Goal: Task Accomplishment & Management: Complete application form

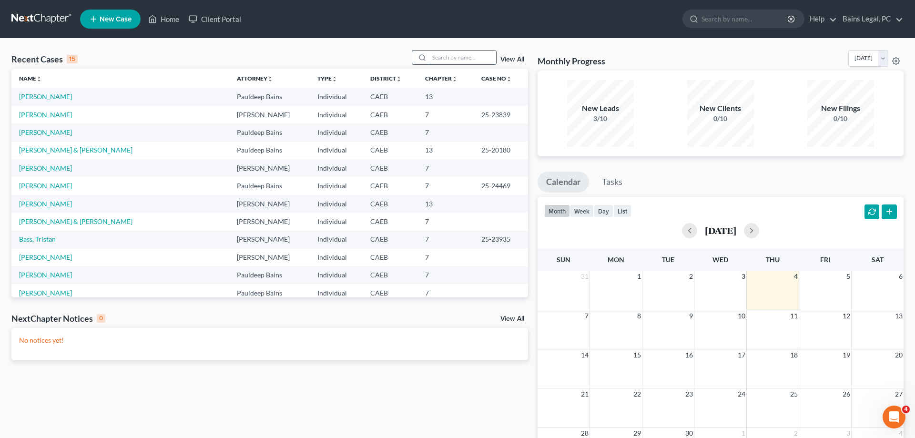
click at [430, 60] on input "search" at bounding box center [462, 58] width 67 height 14
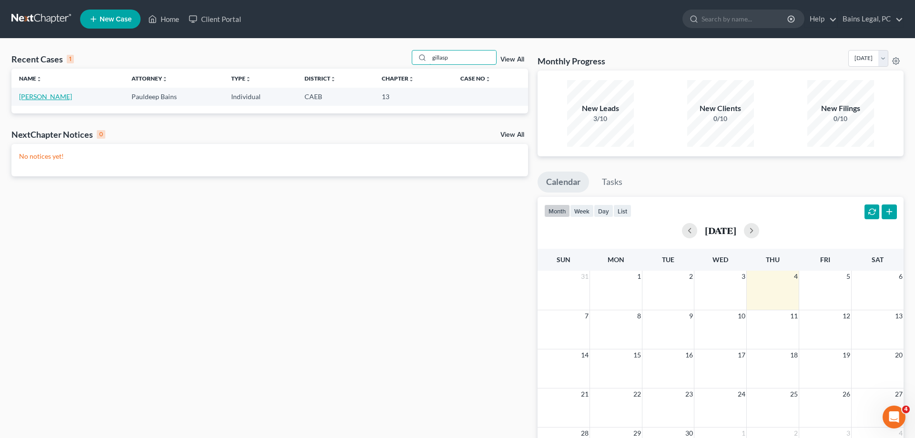
type input "gillasp"
click at [65, 99] on link "[PERSON_NAME]" at bounding box center [45, 96] width 53 height 8
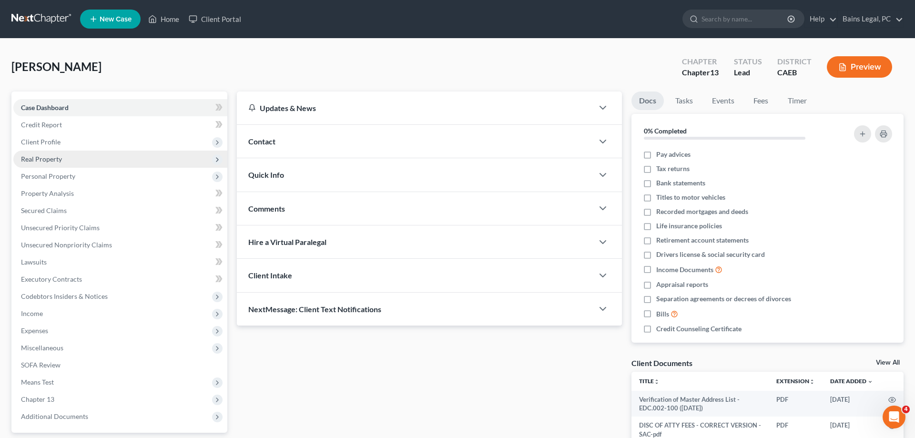
click at [67, 162] on span "Real Property" at bounding box center [120, 159] width 214 height 17
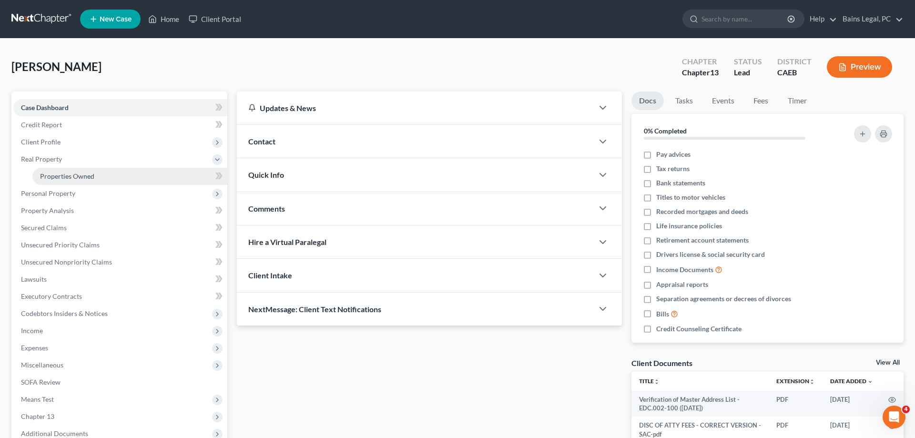
click at [71, 177] on span "Properties Owned" at bounding box center [67, 176] width 54 height 8
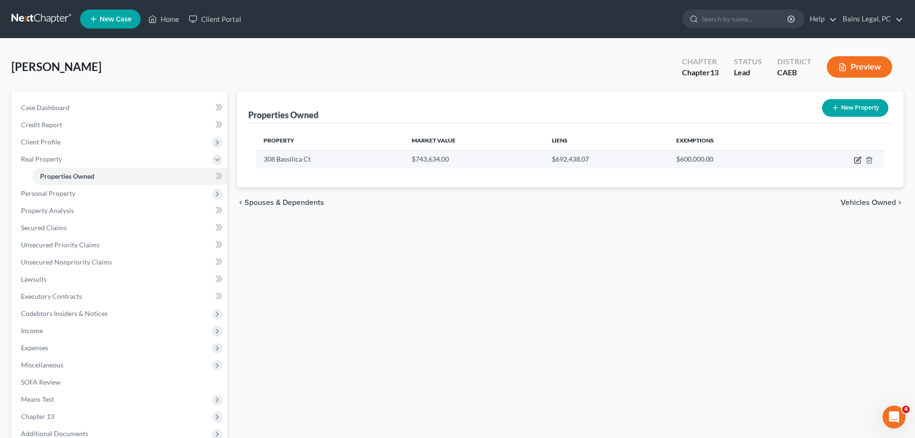
click at [856, 158] on icon "button" at bounding box center [858, 160] width 8 height 8
select select "4"
select select "0"
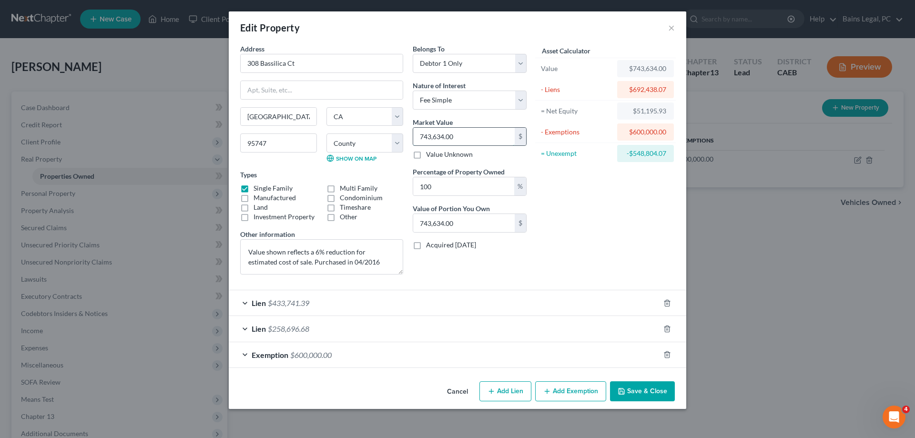
click at [460, 132] on input "743,634.00" at bounding box center [464, 137] width 102 height 18
type input "7"
type input "7.00"
type input "73"
type input "73.00"
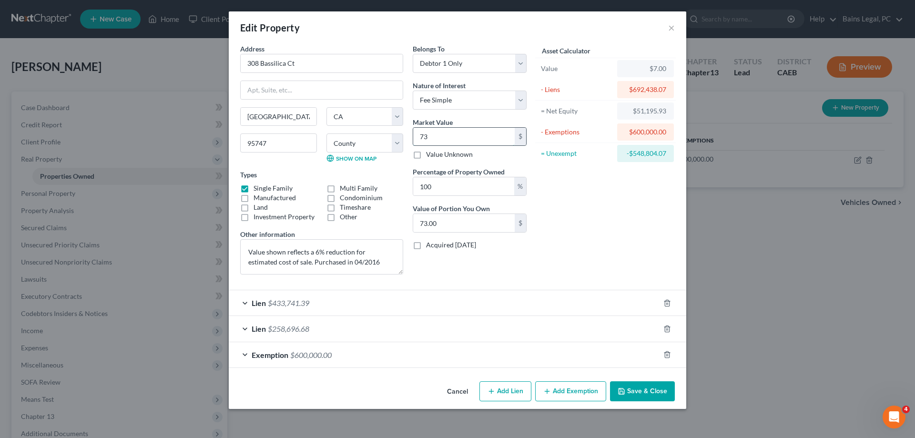
type input "738"
type input "738.00"
type input "7385"
type input "7,385.00"
type input "7,3855"
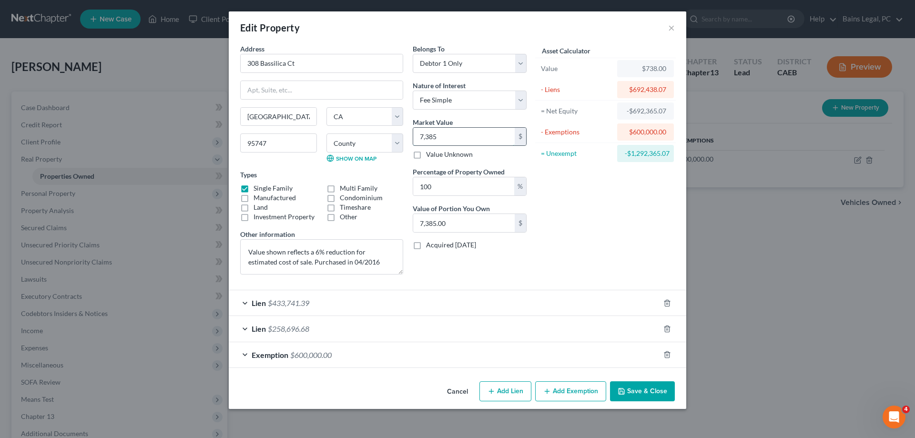
type input "73,855.00"
type input "73,8558"
type input "738,558.00"
type input "738,558"
click at [642, 395] on button "Save & Close" at bounding box center [642, 391] width 65 height 20
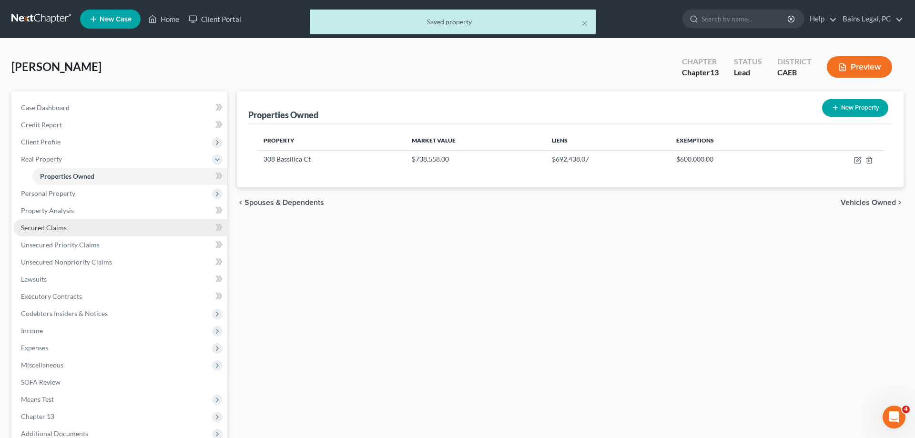
click at [55, 227] on span "Secured Claims" at bounding box center [44, 228] width 46 height 8
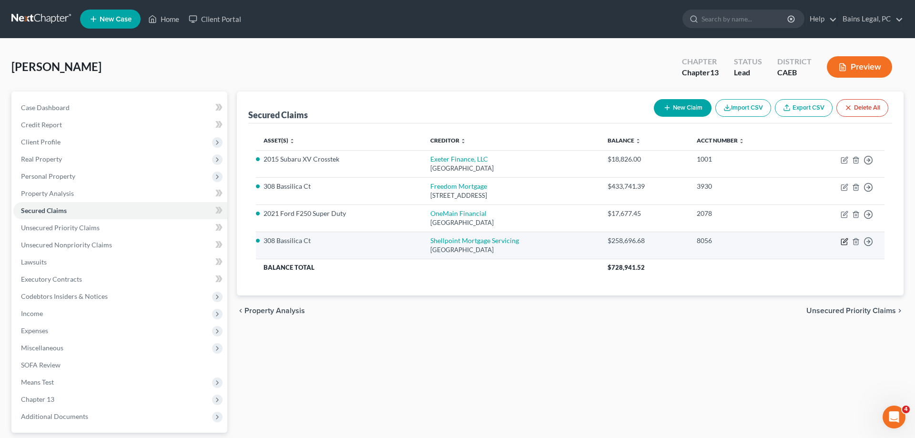
click at [844, 242] on icon "button" at bounding box center [845, 240] width 4 height 4
select select "45"
select select "0"
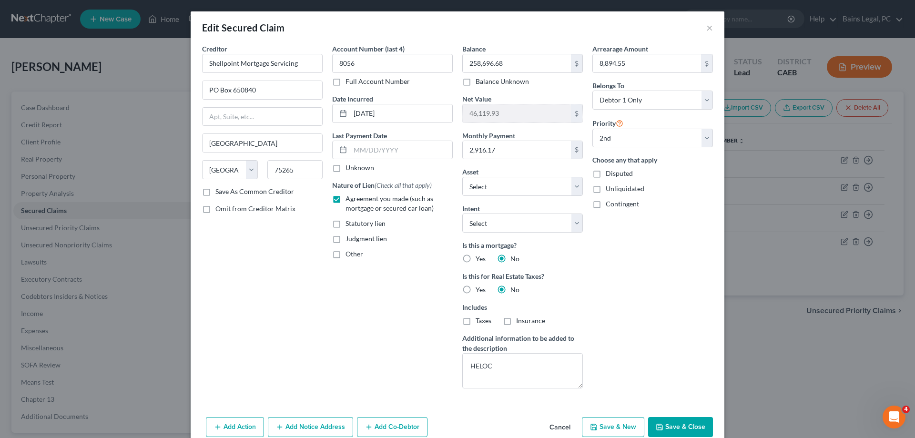
scroll to position [45, 0]
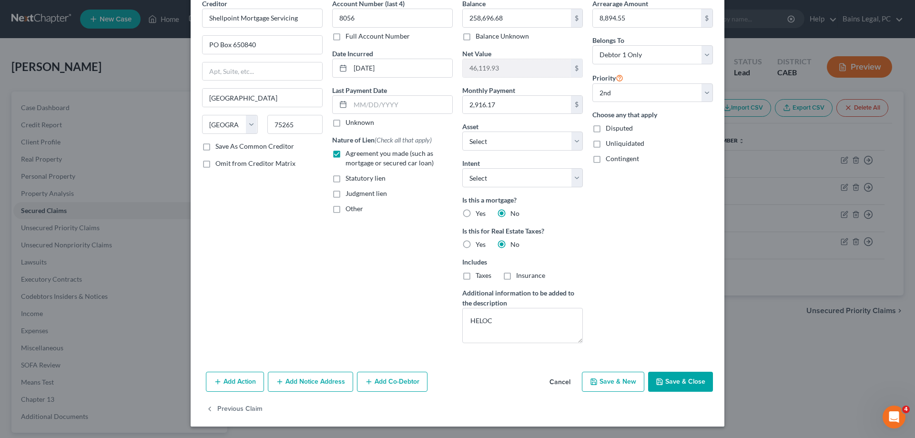
click at [691, 369] on div "Add Action Add Notice Address Add Co-Debtor Cancel Save & New Save & Close" at bounding box center [458, 383] width 534 height 31
click at [686, 378] on button "Save & Close" at bounding box center [680, 382] width 65 height 20
select select "1"
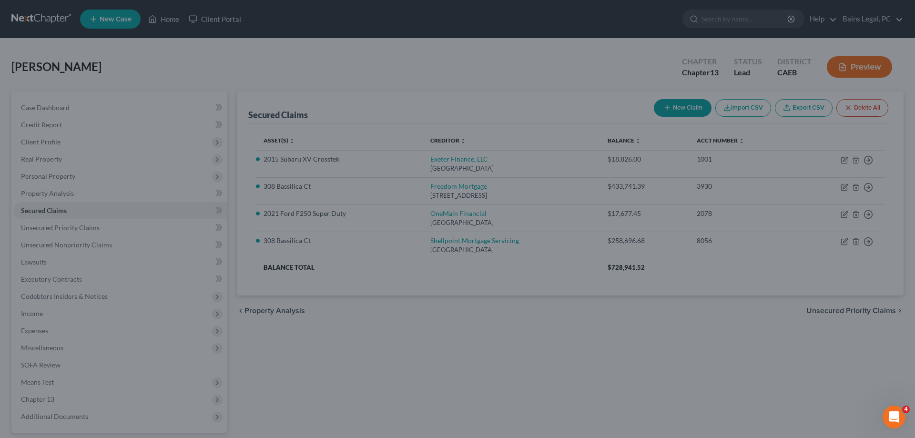
select select "25"
select select "0"
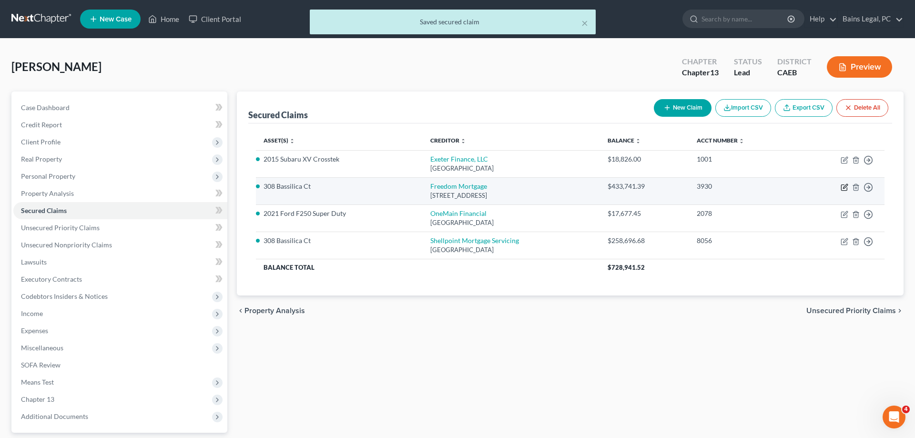
click at [844, 186] on icon "button" at bounding box center [845, 187] width 8 height 8
select select "4"
select select "3"
select select "0"
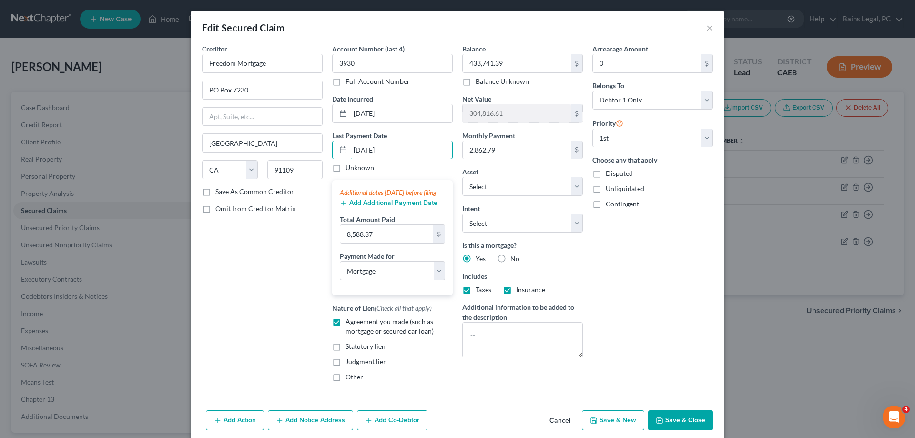
drag, startPoint x: 393, startPoint y: 151, endPoint x: 327, endPoint y: 147, distance: 66.4
click at [350, 147] on input "[DATE]" at bounding box center [401, 150] width 102 height 18
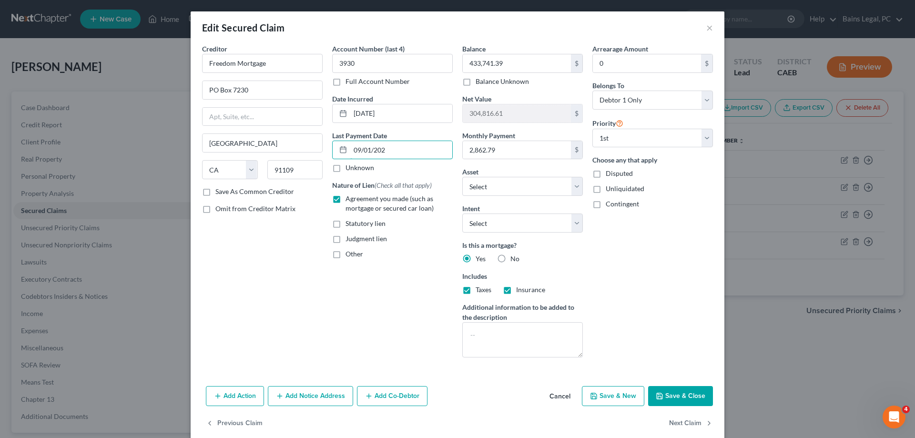
type input "[DATE]"
select select "3"
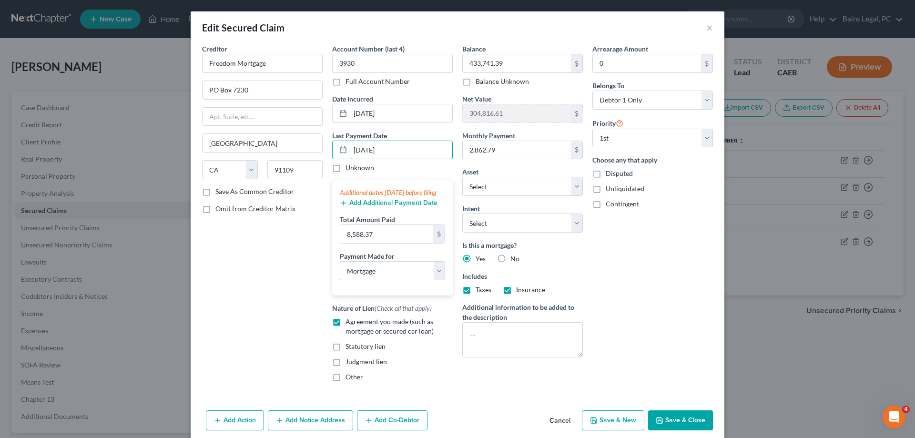
type input "[DATE]"
click at [680, 429] on button "Save & Close" at bounding box center [680, 420] width 65 height 20
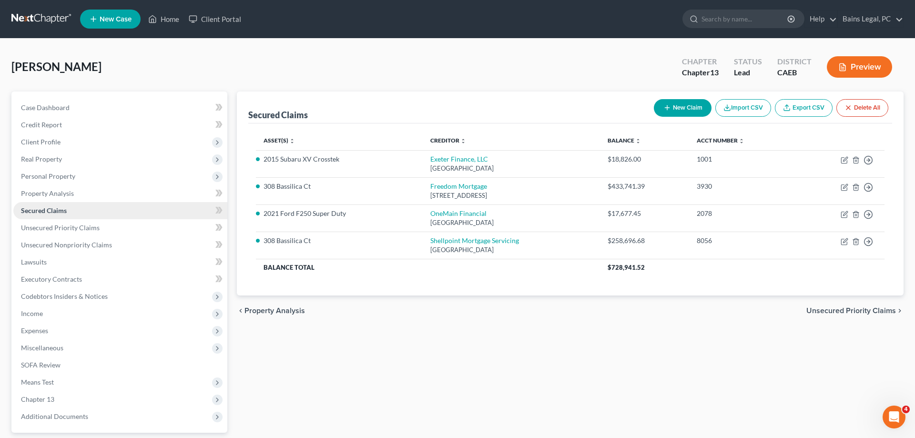
click at [101, 211] on link "Secured Claims" at bounding box center [120, 210] width 214 height 17
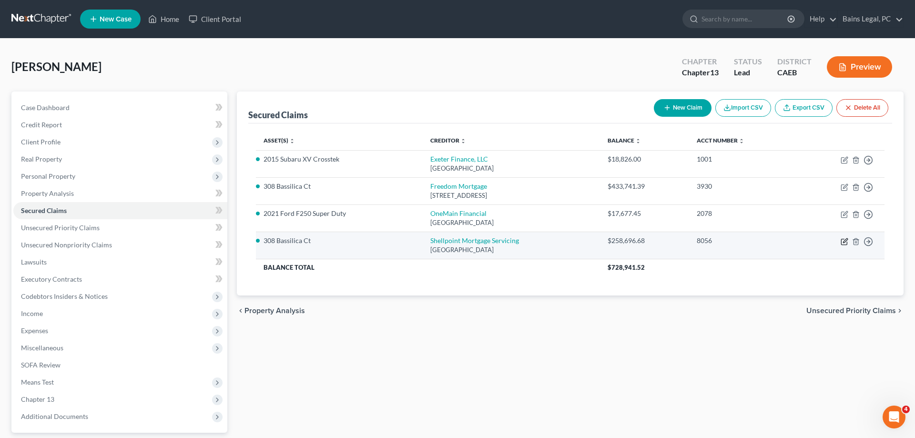
click at [843, 241] on icon "button" at bounding box center [845, 242] width 8 height 8
select select "45"
select select "0"
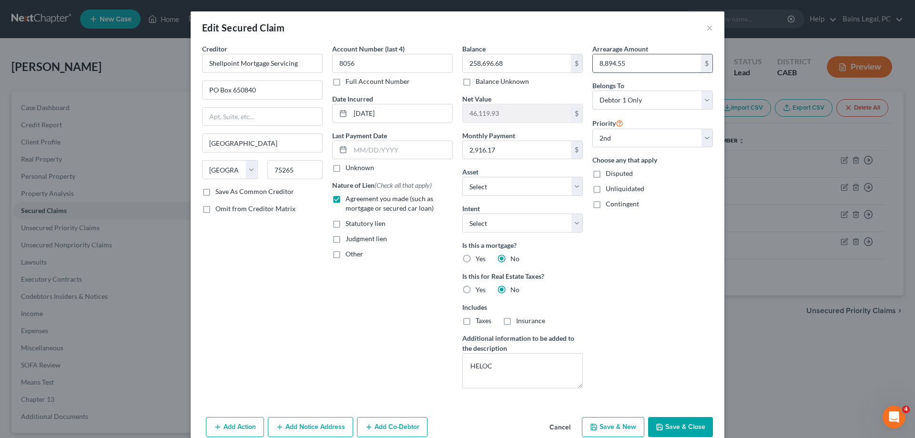
click at [666, 62] on input "8,894.55" at bounding box center [647, 63] width 108 height 18
type input "9,040.36"
click at [692, 422] on button "Save & Close" at bounding box center [680, 427] width 65 height 20
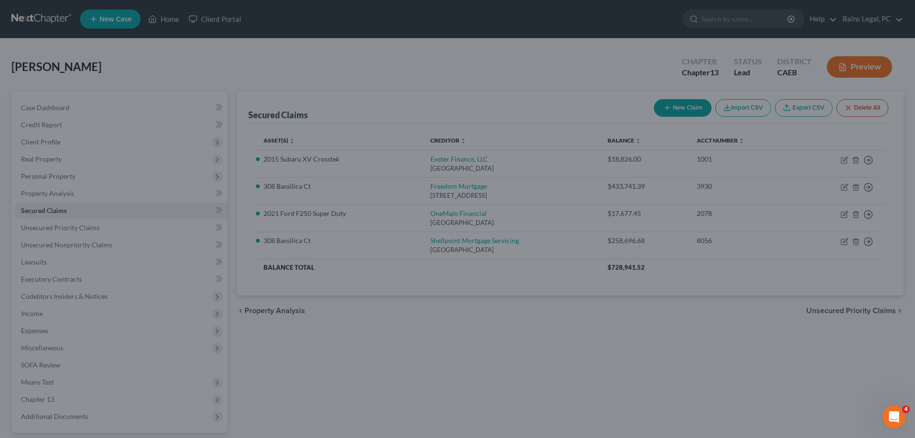
select select "1"
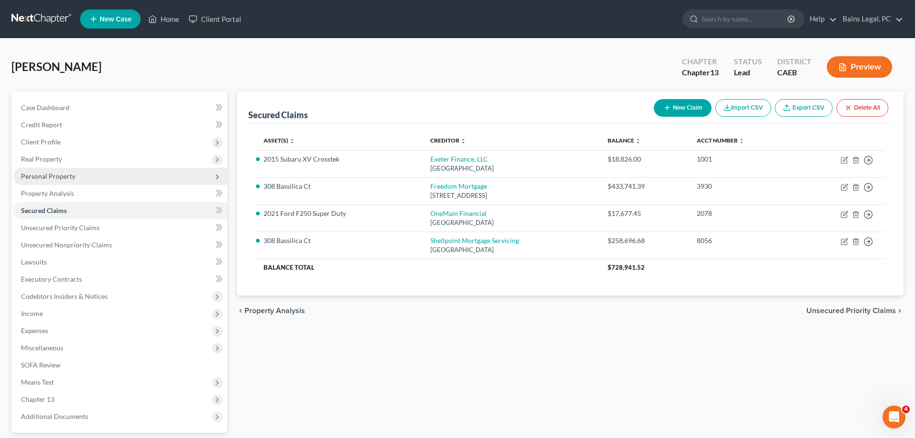
click at [62, 180] on span "Personal Property" at bounding box center [120, 176] width 214 height 17
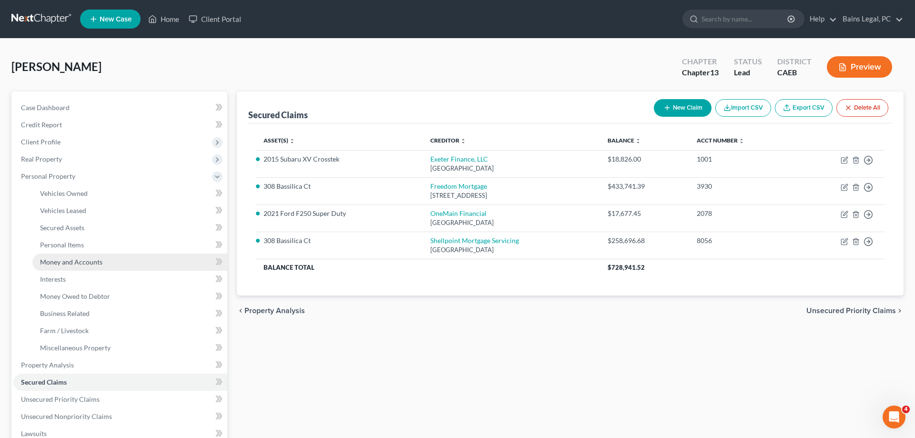
click at [97, 258] on span "Money and Accounts" at bounding box center [71, 262] width 62 height 8
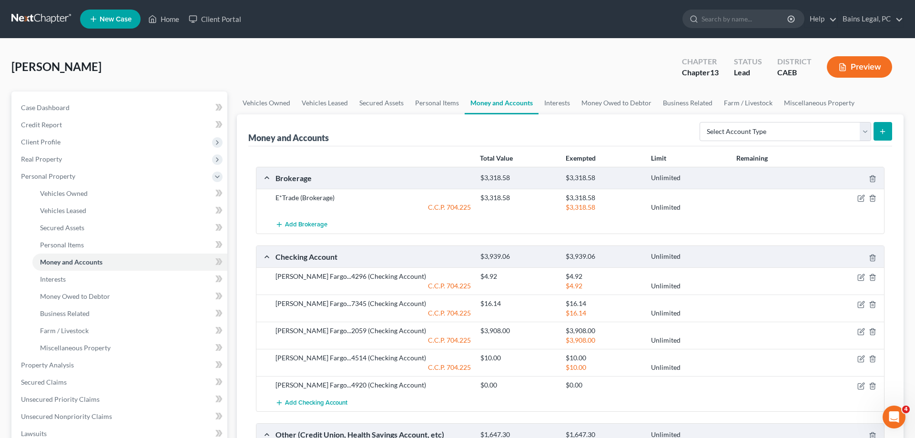
scroll to position [243, 0]
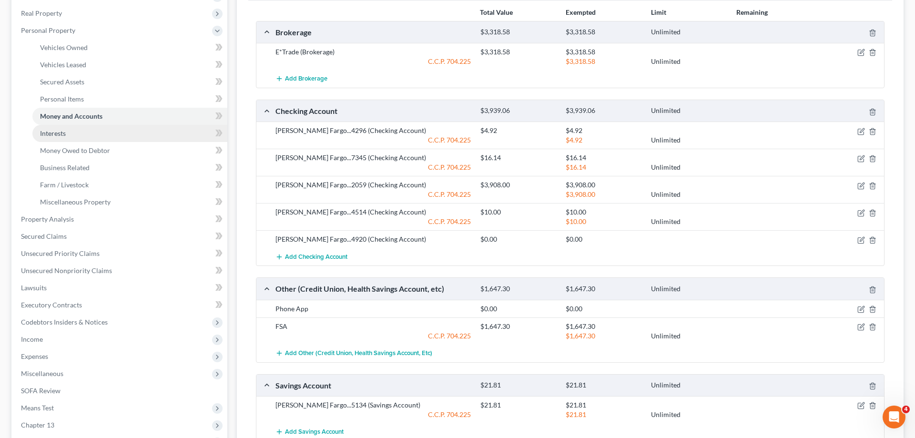
click at [82, 138] on link "Interests" at bounding box center [129, 133] width 195 height 17
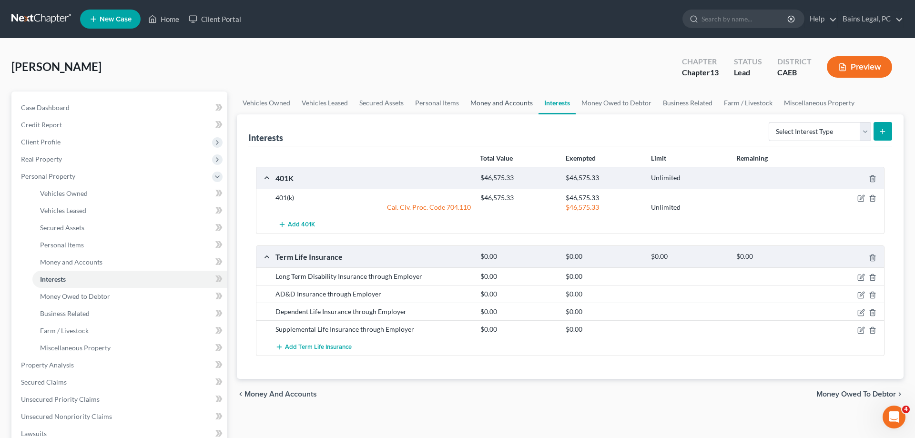
click at [514, 105] on link "Money and Accounts" at bounding box center [502, 103] width 74 height 23
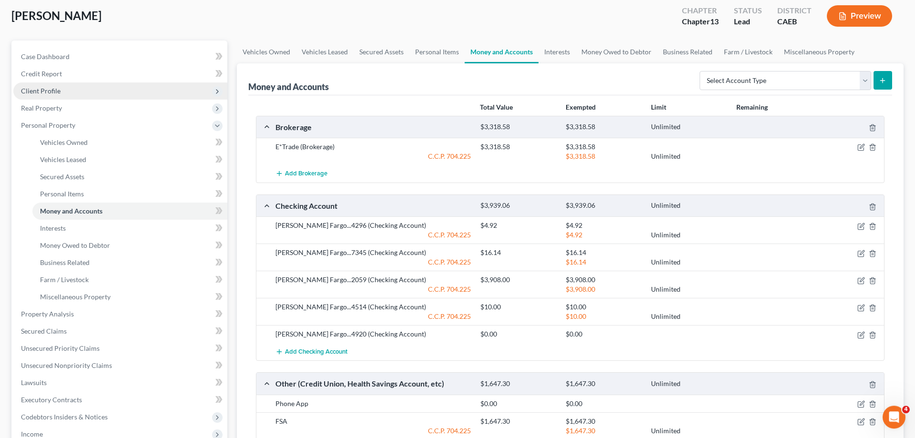
scroll to position [49, 0]
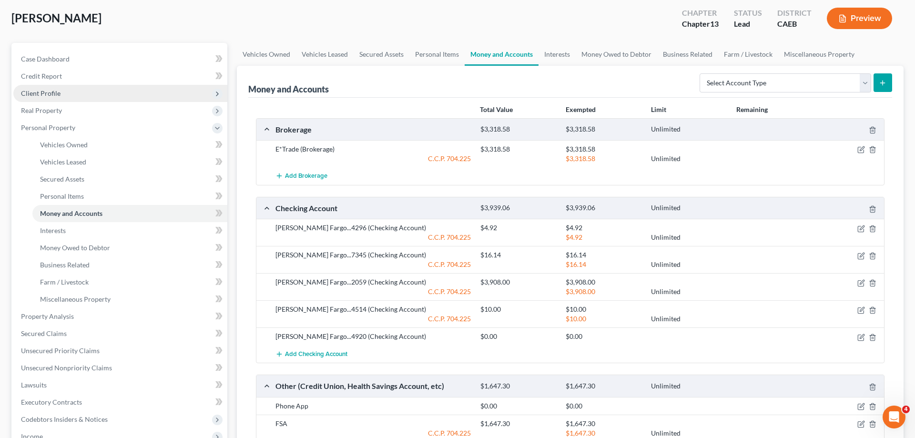
click at [74, 97] on span "Client Profile" at bounding box center [120, 93] width 214 height 17
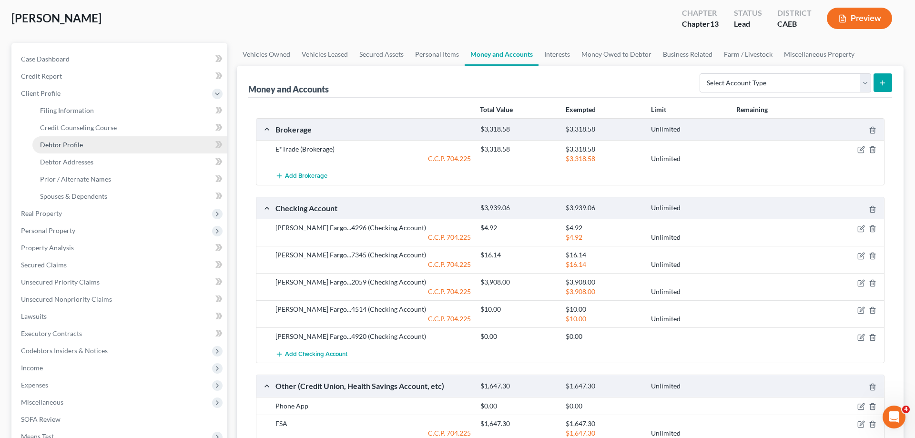
click at [93, 145] on link "Debtor Profile" at bounding box center [129, 144] width 195 height 17
select select "3"
select select "1"
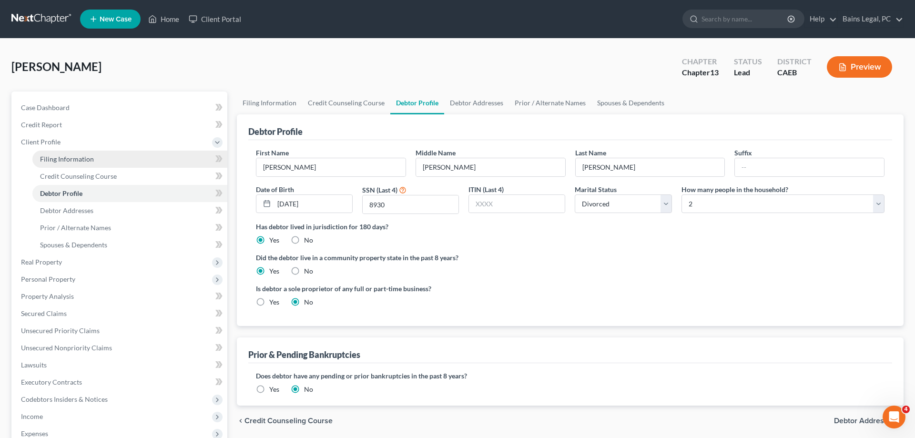
click at [91, 164] on link "Filing Information" at bounding box center [129, 159] width 195 height 17
select select "1"
select select "0"
select select "3"
select select "4"
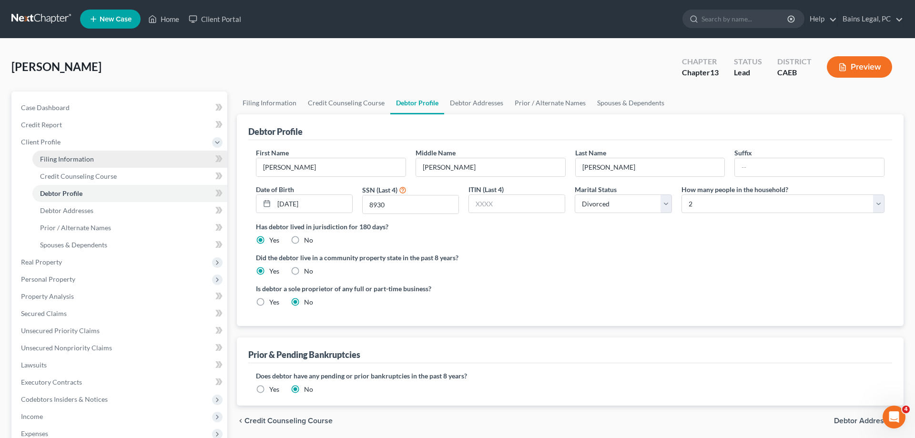
select select "1"
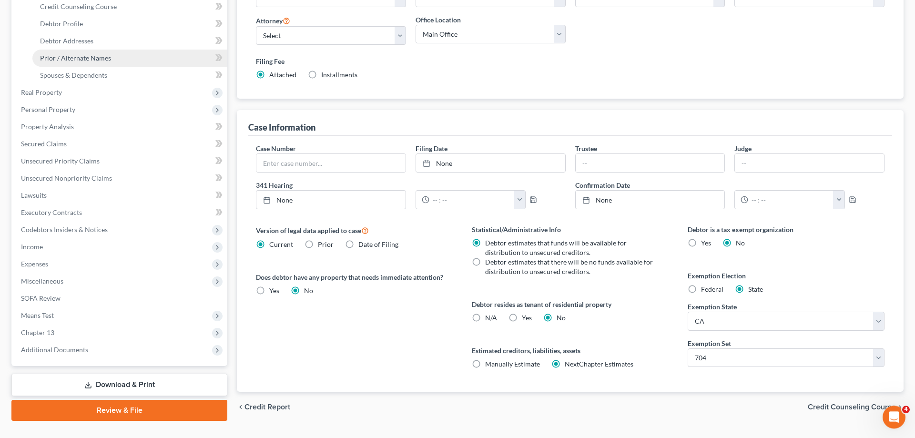
scroll to position [190, 0]
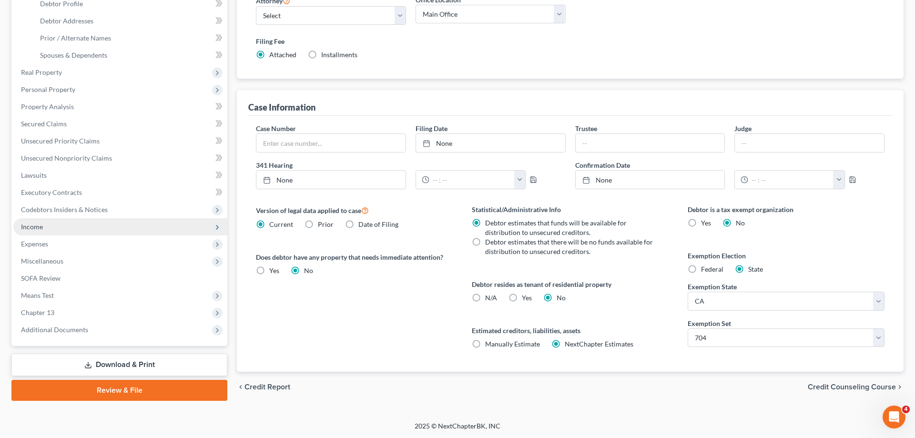
click at [53, 230] on span "Income" at bounding box center [120, 226] width 214 height 17
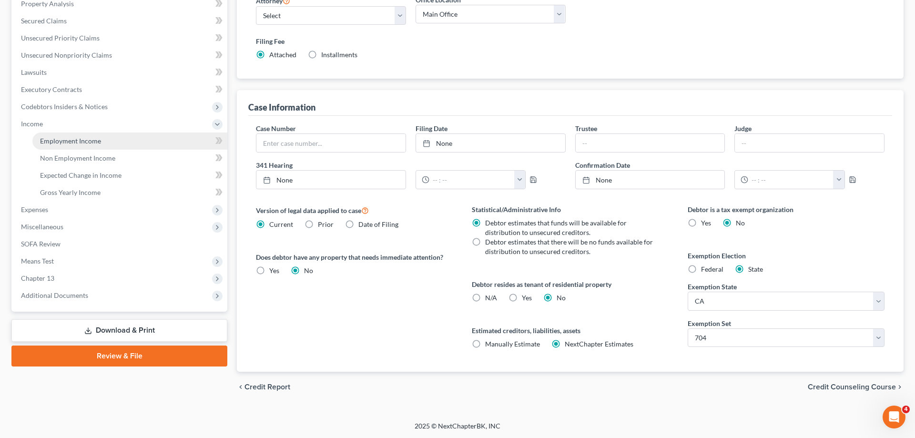
click at [101, 142] on link "Employment Income" at bounding box center [129, 140] width 195 height 17
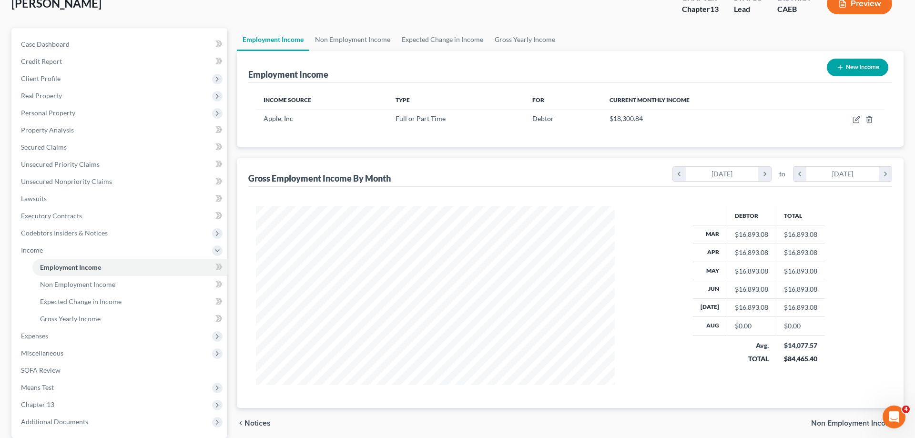
scroll to position [8, 0]
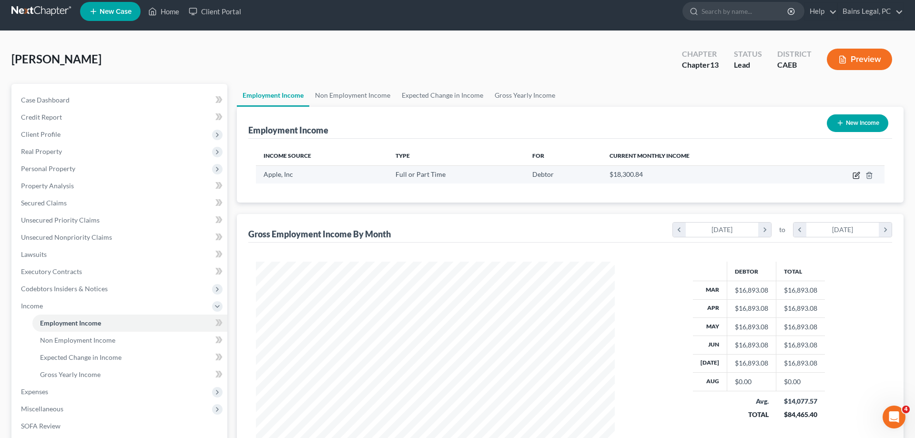
click at [858, 174] on icon "button" at bounding box center [857, 176] width 8 height 8
select select "0"
select select "4"
select select "2"
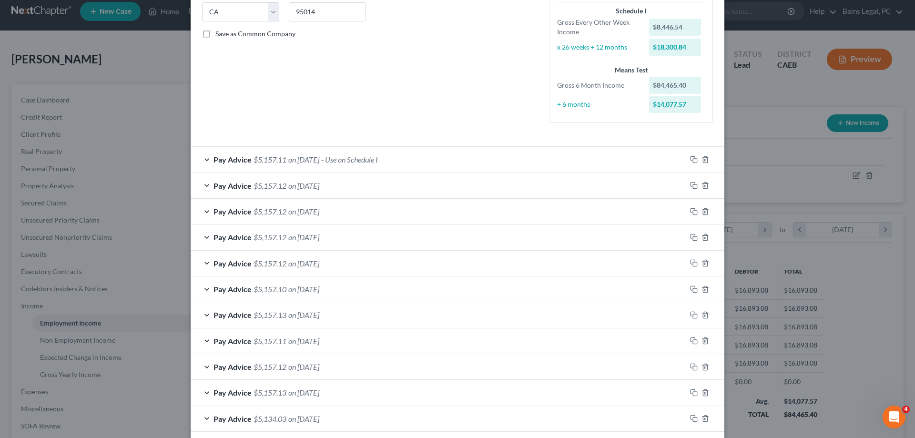
scroll to position [266, 0]
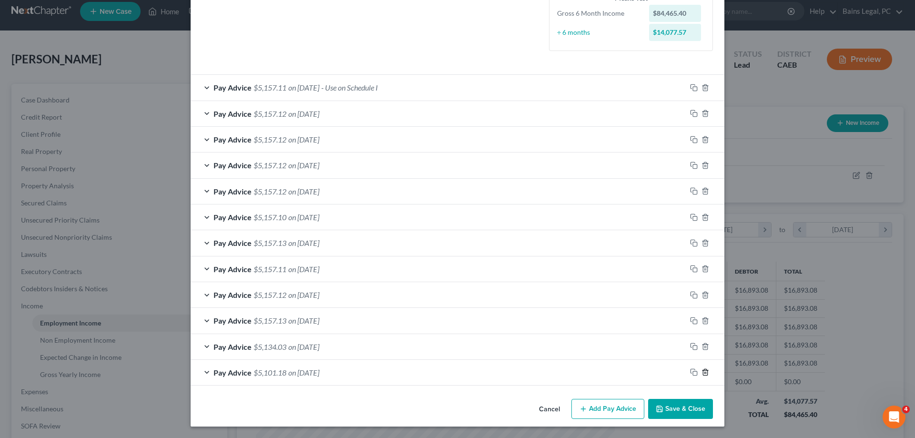
click at [707, 373] on icon "button" at bounding box center [706, 372] width 8 height 8
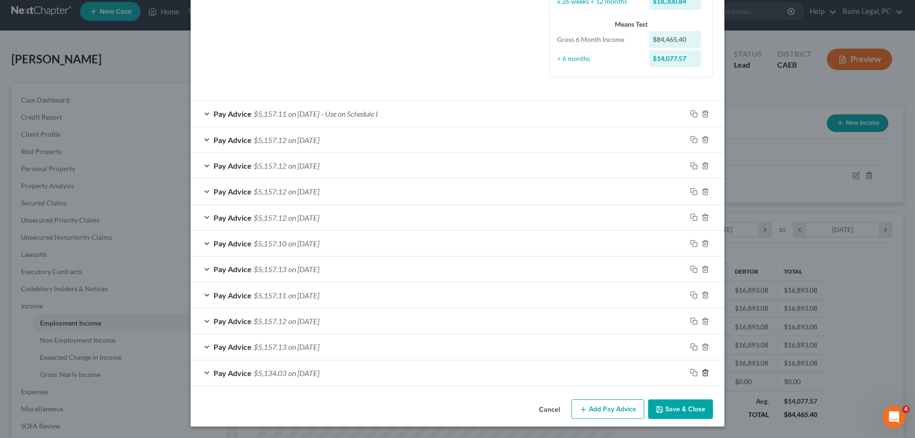
click at [707, 373] on icon "button" at bounding box center [706, 373] width 8 height 8
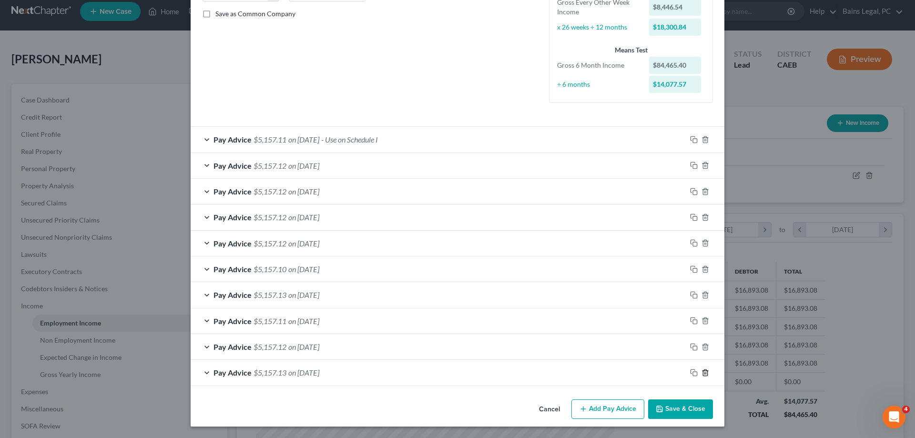
scroll to position [214, 0]
click at [473, 143] on div "Pay Advice $5,157.11 on [DATE] - Use on Schedule I" at bounding box center [439, 139] width 496 height 25
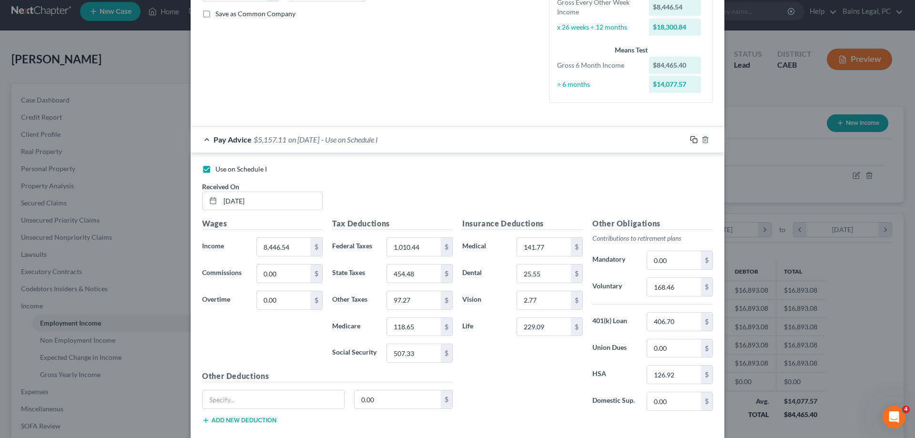
click at [693, 139] on rect "button" at bounding box center [695, 141] width 4 height 4
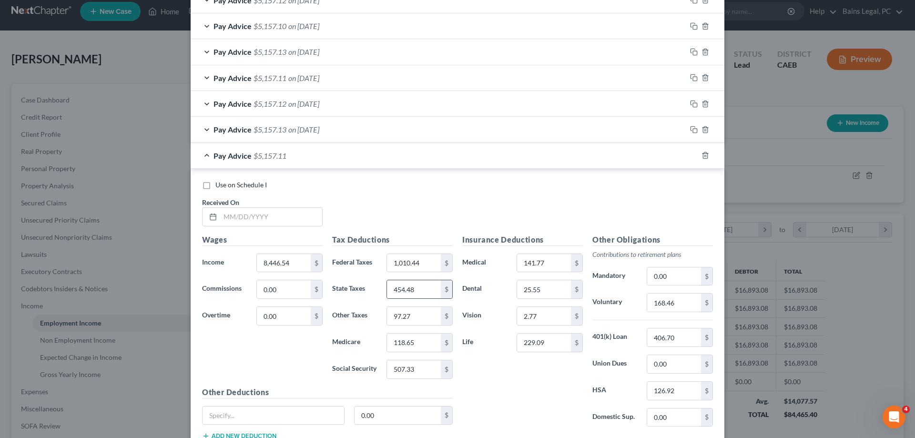
scroll to position [527, 0]
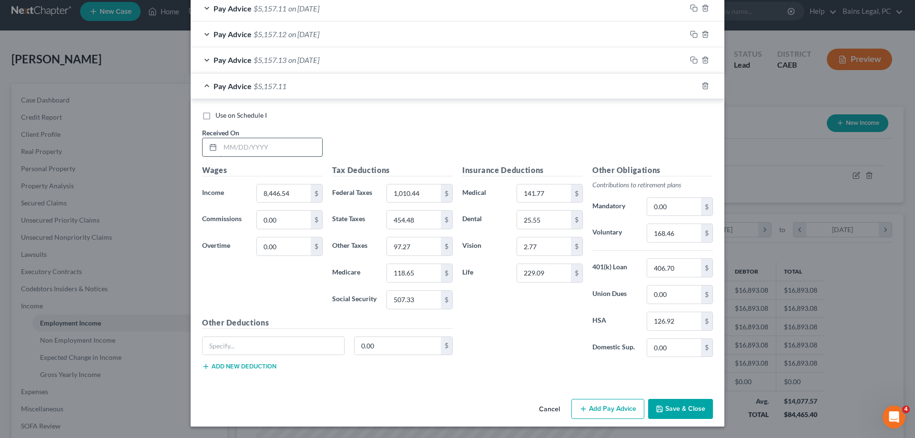
click at [300, 152] on input "text" at bounding box center [271, 147] width 102 height 18
type input "[DATE]"
click at [427, 249] on input "97.27" at bounding box center [414, 246] width 54 height 18
click at [429, 271] on input "118.65" at bounding box center [414, 273] width 54 height 18
click at [430, 274] on input "118.65" at bounding box center [414, 273] width 54 height 18
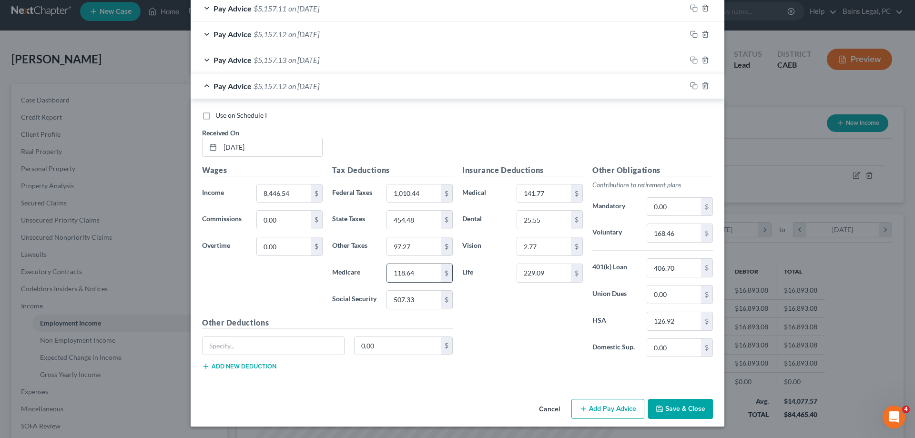
type input "118.64"
type input "507.32"
click at [696, 87] on icon "button" at bounding box center [694, 86] width 8 height 8
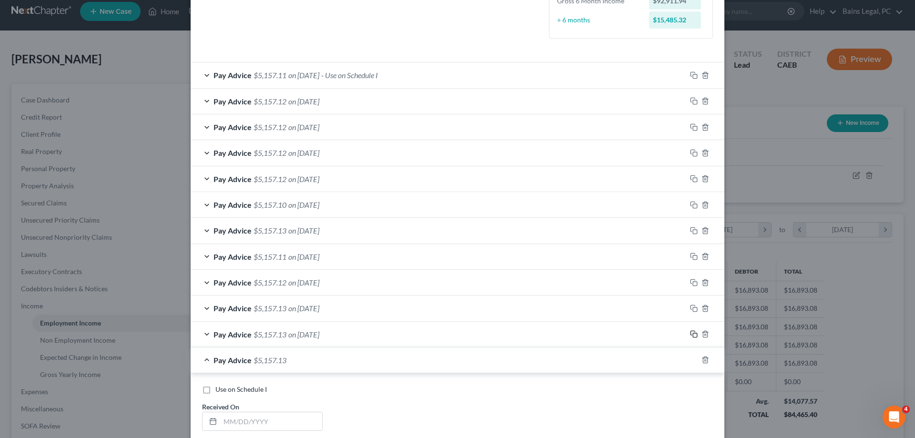
scroll to position [376, 0]
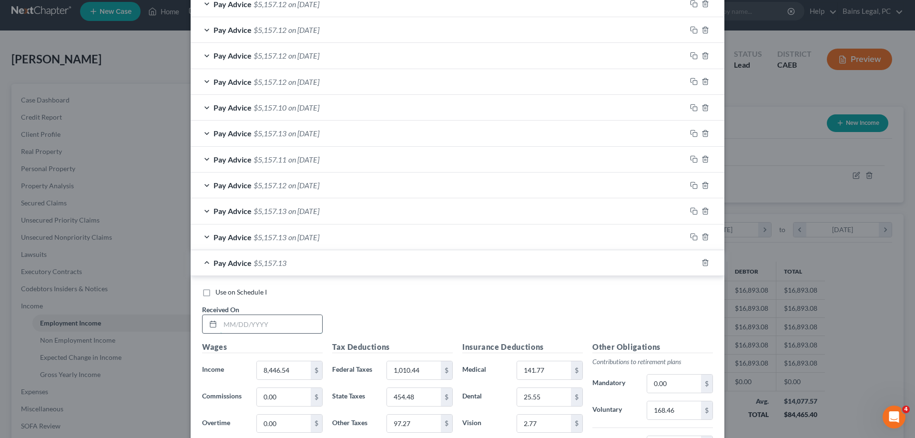
click at [250, 325] on input "text" at bounding box center [271, 324] width 102 height 18
type input "[DATE]"
click at [425, 371] on input "1,010.44" at bounding box center [414, 370] width 54 height 18
click at [424, 393] on input "454.48" at bounding box center [414, 397] width 54 height 18
click at [424, 417] on input "97.27" at bounding box center [414, 424] width 54 height 18
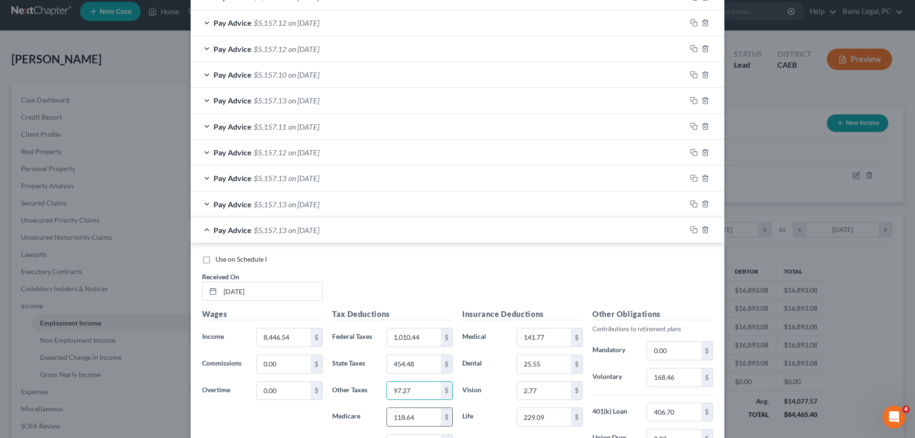
scroll to position [425, 0]
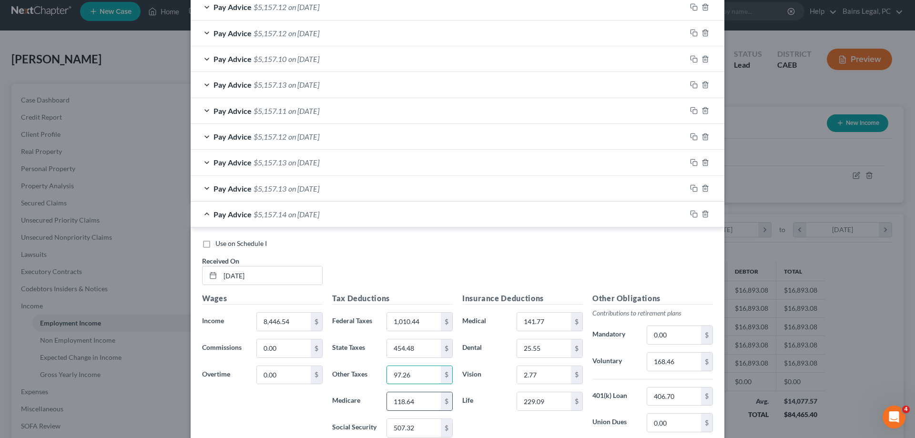
type input "97.26"
type input "118.65"
type input "405.25"
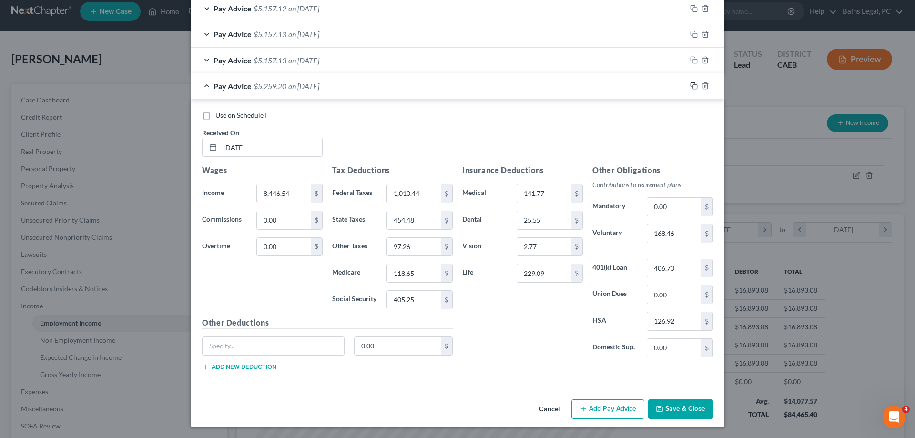
click at [694, 87] on icon "button" at bounding box center [694, 86] width 8 height 8
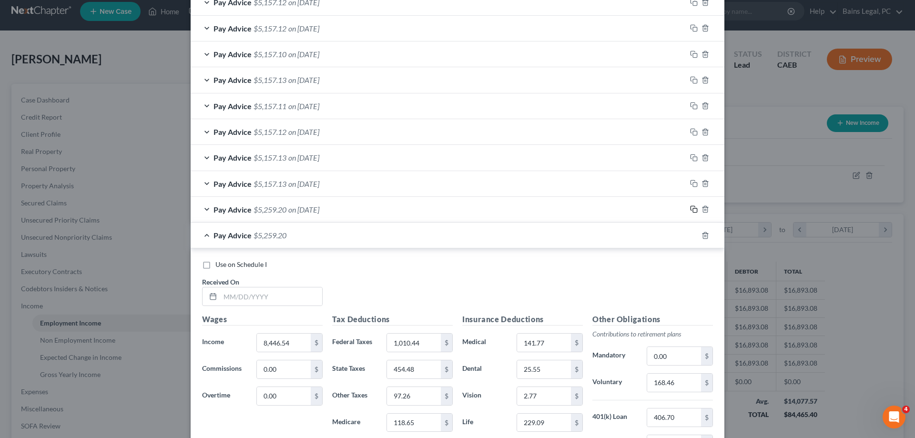
scroll to position [447, 0]
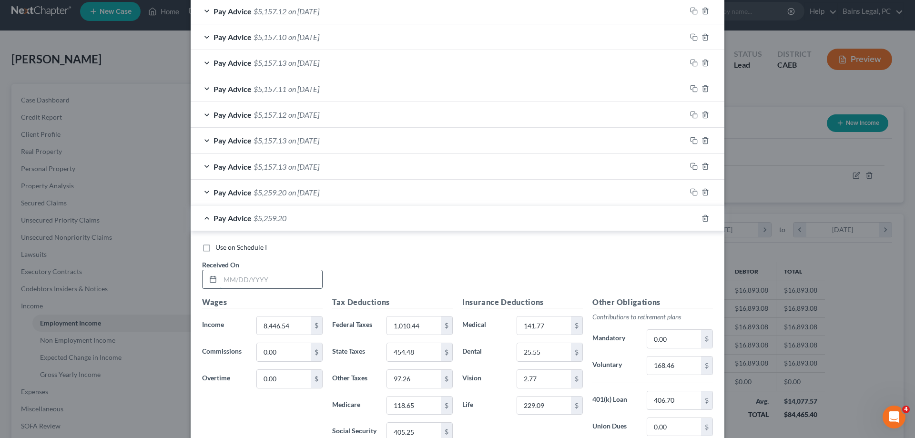
click at [298, 283] on input "text" at bounding box center [271, 279] width 102 height 18
type input "[DATE]"
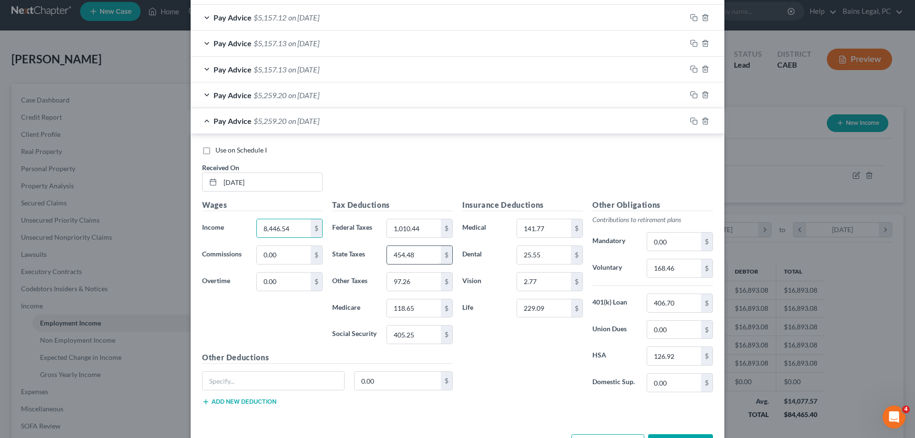
click at [422, 255] on input "454.48" at bounding box center [414, 255] width 54 height 18
type input "97.27"
type input "0"
click at [403, 92] on div "Pay Advice $5,259.20 on [DATE]" at bounding box center [439, 94] width 496 height 25
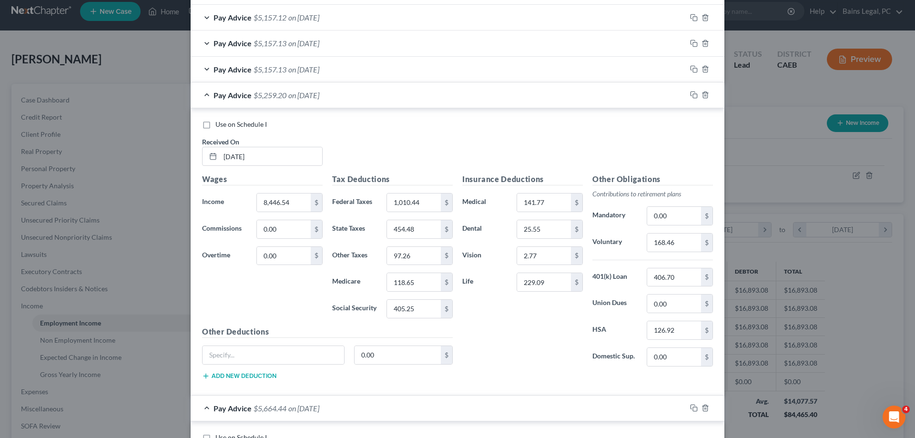
click at [241, 131] on div "Use on Schedule I Received On * [DATE]" at bounding box center [457, 147] width 520 height 54
click at [245, 129] on label "Use on Schedule I" at bounding box center [240, 125] width 51 height 10
click at [225, 126] on input "Use on Schedule I" at bounding box center [222, 123] width 6 height 6
checkbox input "true"
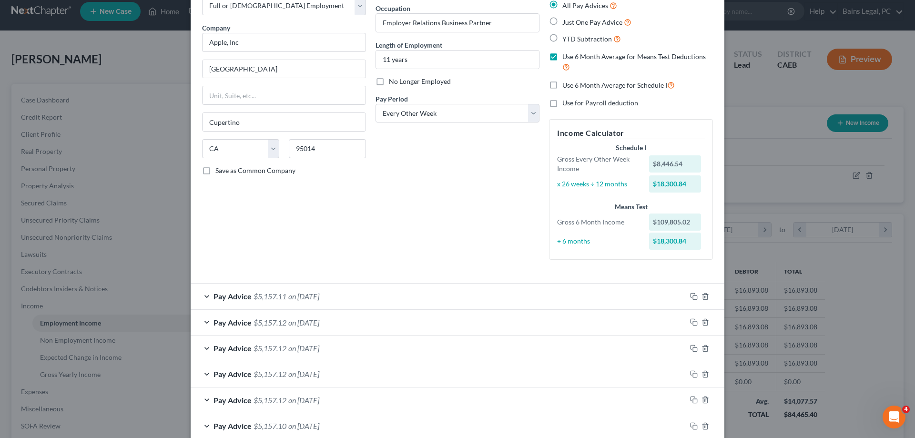
scroll to position [0, 0]
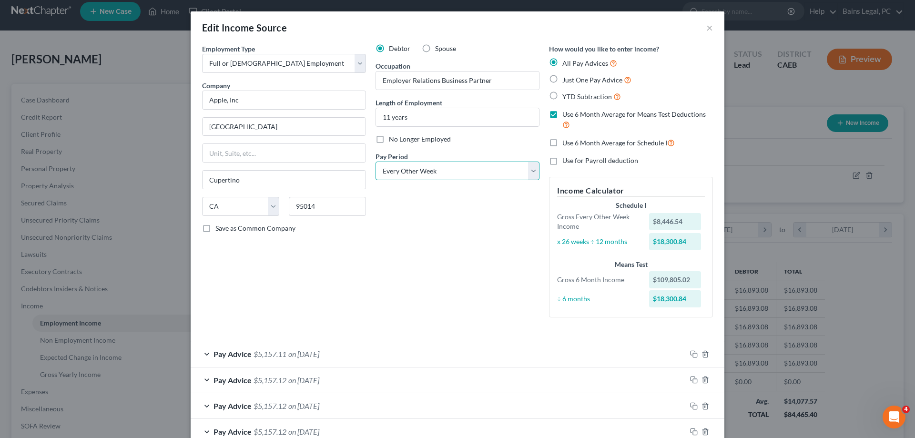
click at [476, 173] on select "Select Monthly Twice Monthly Every Other Week Weekly" at bounding box center [458, 171] width 164 height 19
click at [476, 235] on div "Debtor Spouse Occupation Employer Relations Business Partner Length of Employme…" at bounding box center [457, 184] width 173 height 281
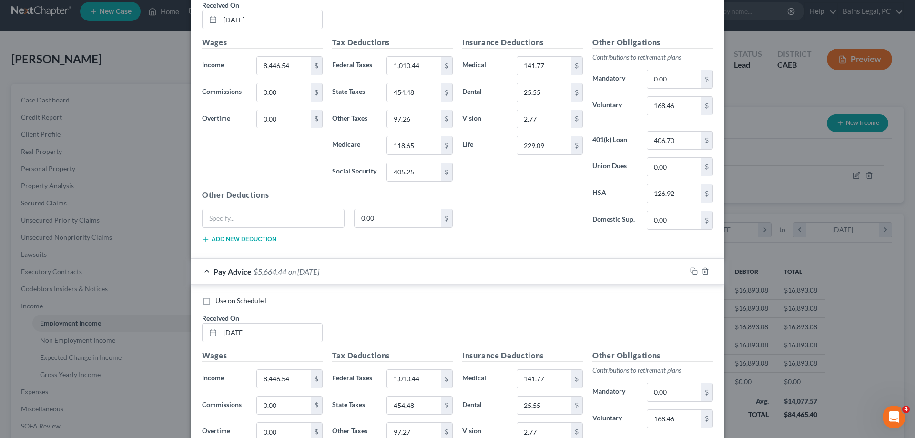
scroll to position [866, 0]
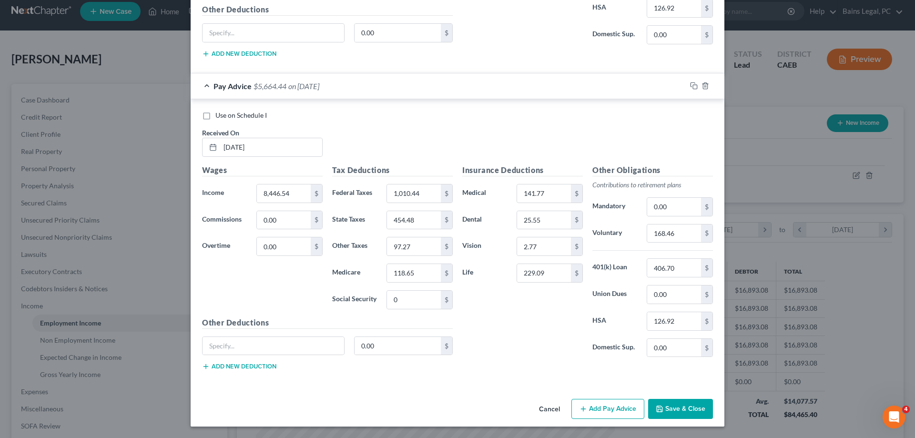
click at [685, 418] on button "Save & Close" at bounding box center [680, 409] width 65 height 20
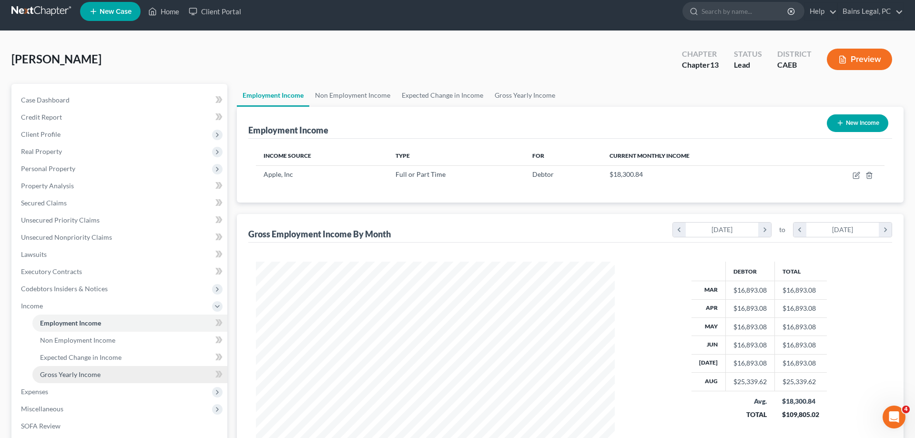
click at [94, 377] on span "Gross Yearly Income" at bounding box center [70, 374] width 61 height 8
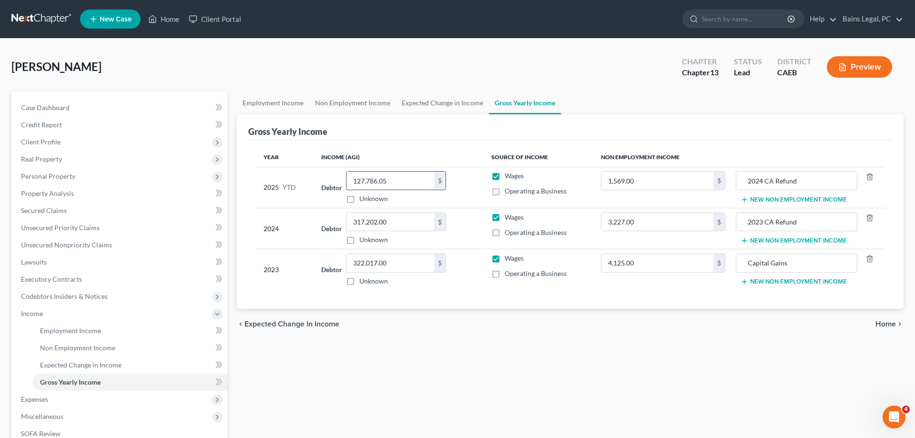
click at [401, 182] on input "127,786.05" at bounding box center [390, 181] width 88 height 18
click at [606, 364] on div "Employment Income Non Employment Income Expected Change in Income Gross Yearly …" at bounding box center [570, 324] width 676 height 465
click at [51, 178] on span "Personal Property" at bounding box center [48, 176] width 54 height 8
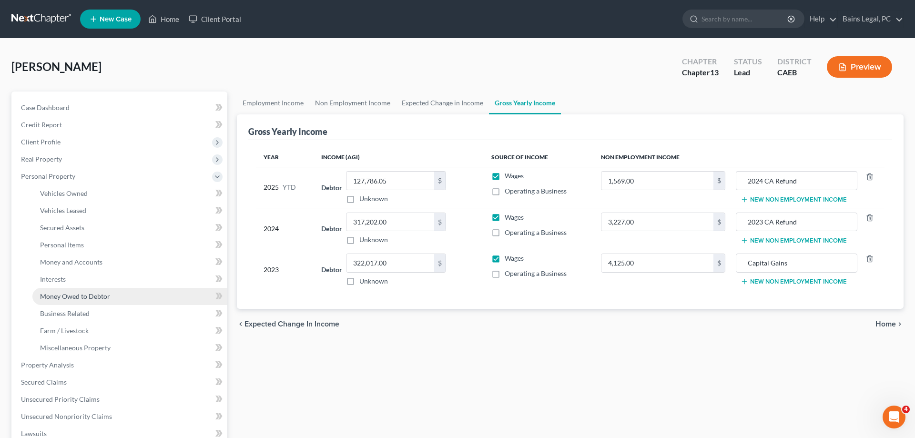
click at [73, 294] on span "Money Owed to Debtor" at bounding box center [75, 296] width 70 height 8
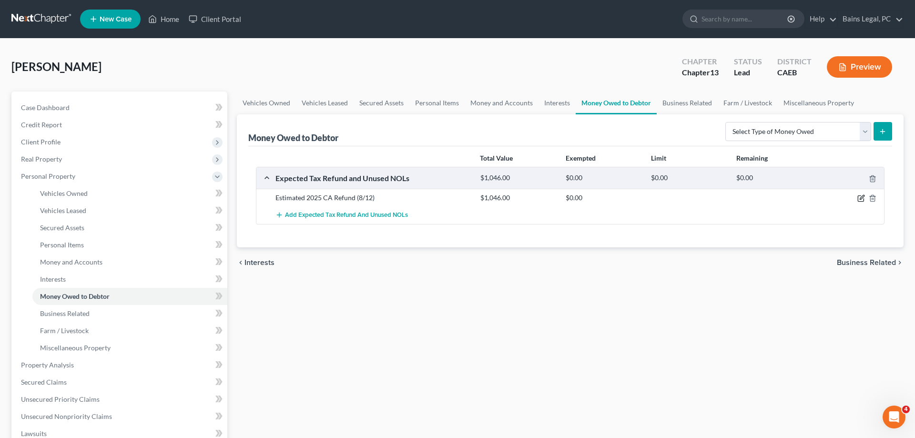
click at [862, 198] on icon "button" at bounding box center [861, 198] width 8 height 8
select select "1"
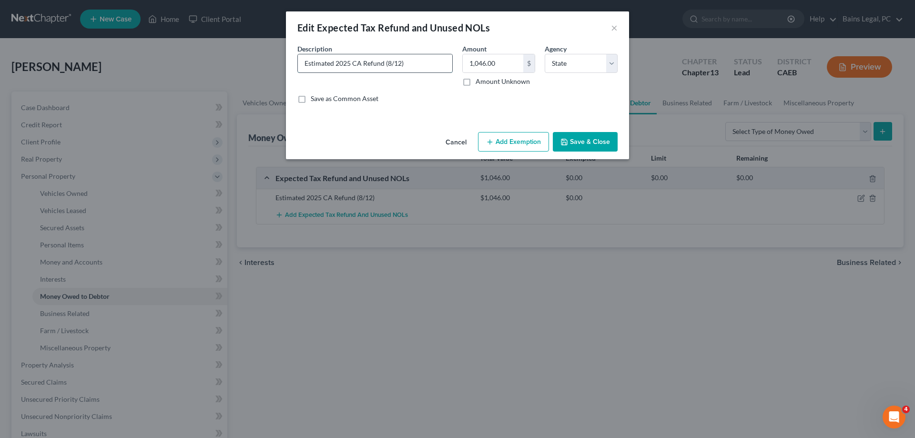
click at [387, 66] on input "Estimated 2025 CA Refund (8/12)" at bounding box center [375, 63] width 154 height 18
type input "Estimated 2025 CA Refund (9/12)"
type input "1,180"
click at [604, 145] on button "Save & Close" at bounding box center [585, 142] width 65 height 20
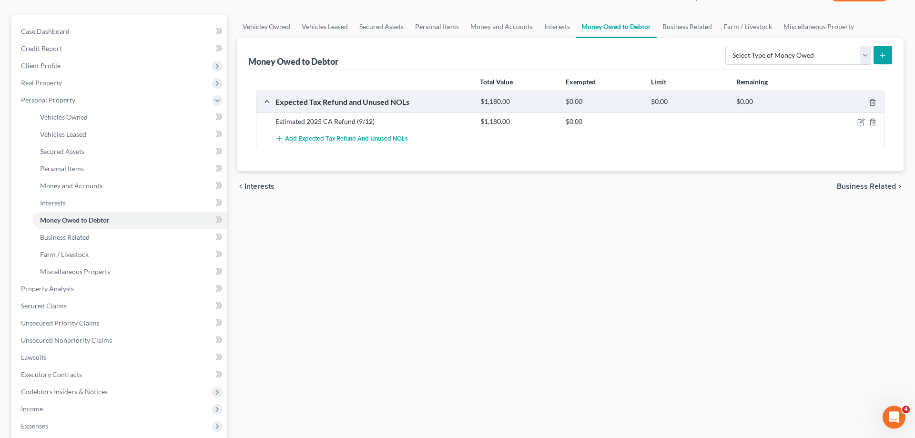
scroll to position [194, 0]
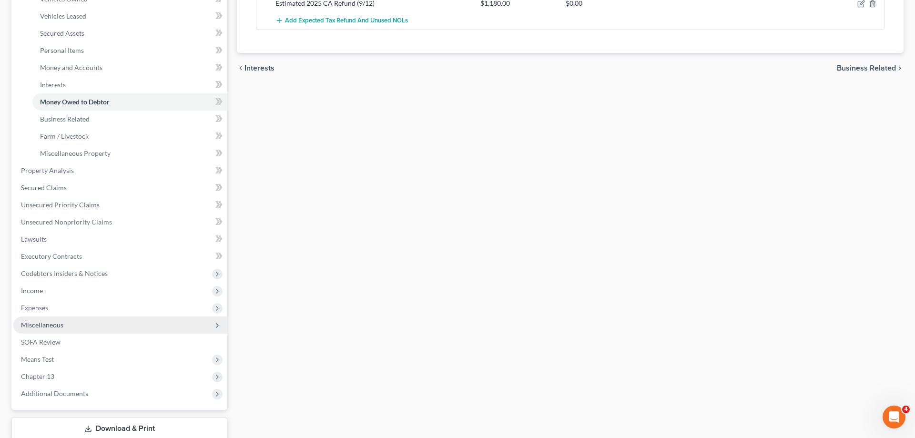
click at [60, 327] on span "Miscellaneous" at bounding box center [42, 325] width 42 height 8
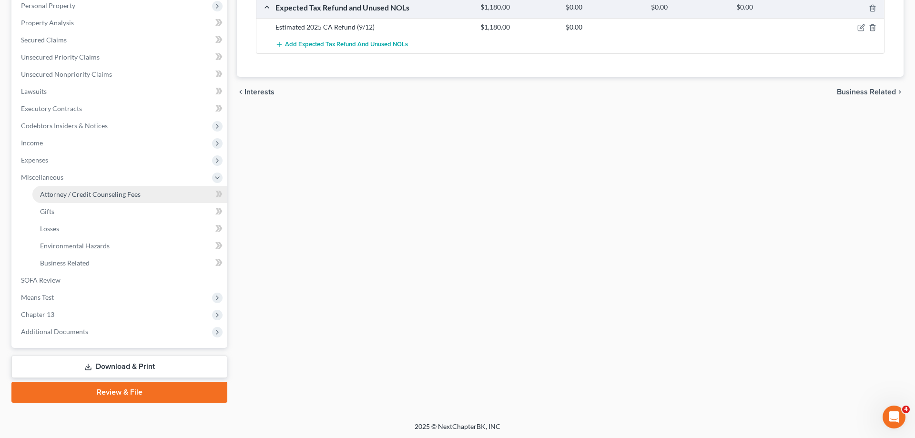
click at [121, 193] on span "Attorney / Credit Counseling Fees" at bounding box center [90, 194] width 101 height 8
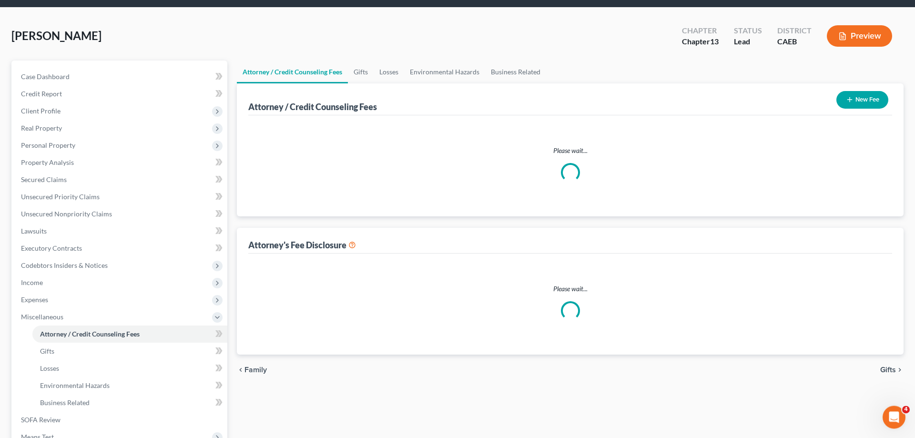
select select "36"
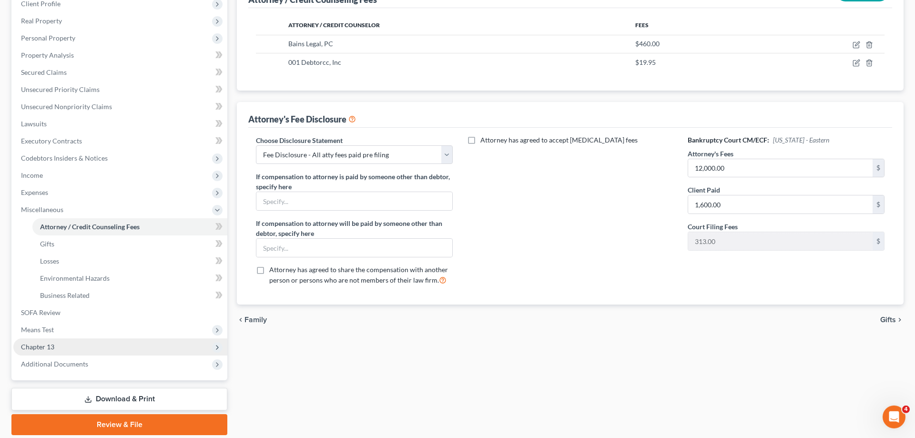
scroll to position [171, 0]
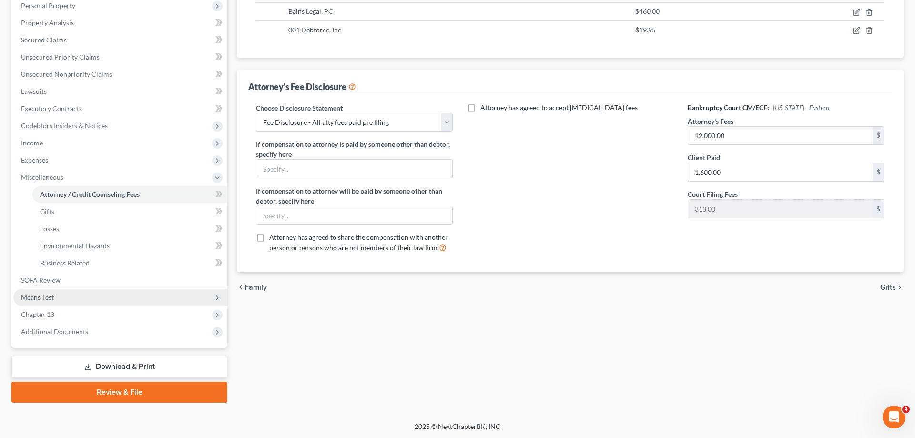
click at [87, 290] on span "Means Test" at bounding box center [120, 297] width 214 height 17
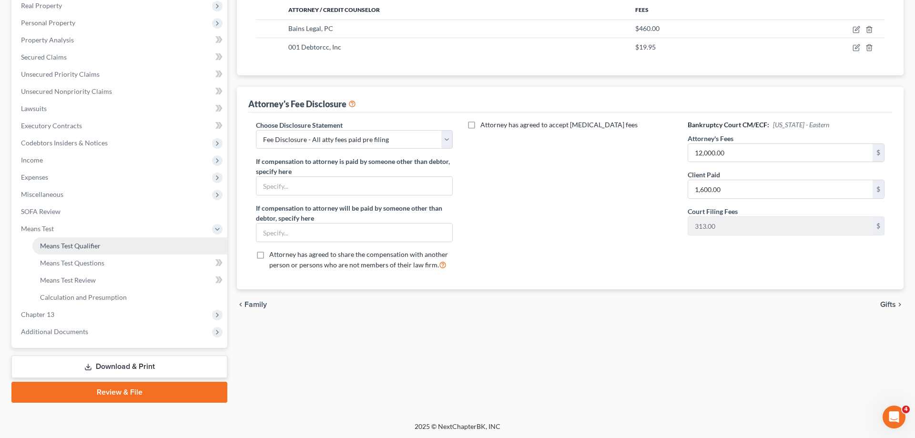
click at [131, 247] on link "Means Test Qualifier" at bounding box center [129, 245] width 195 height 17
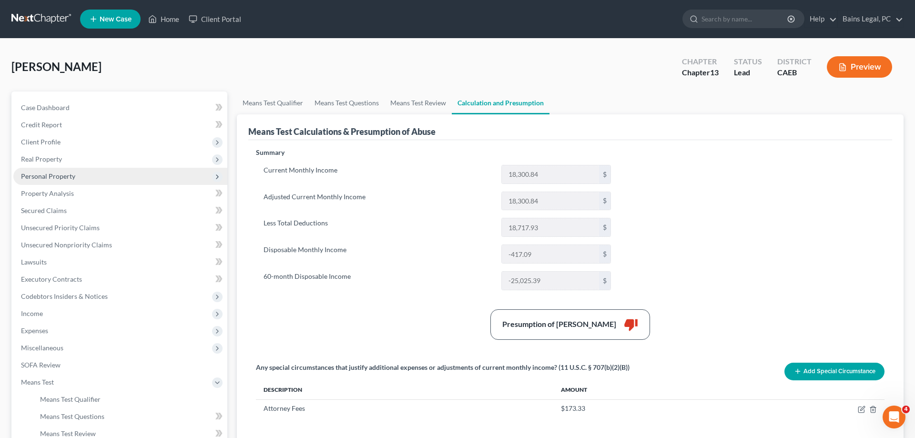
click at [57, 176] on span "Personal Property" at bounding box center [48, 176] width 54 height 8
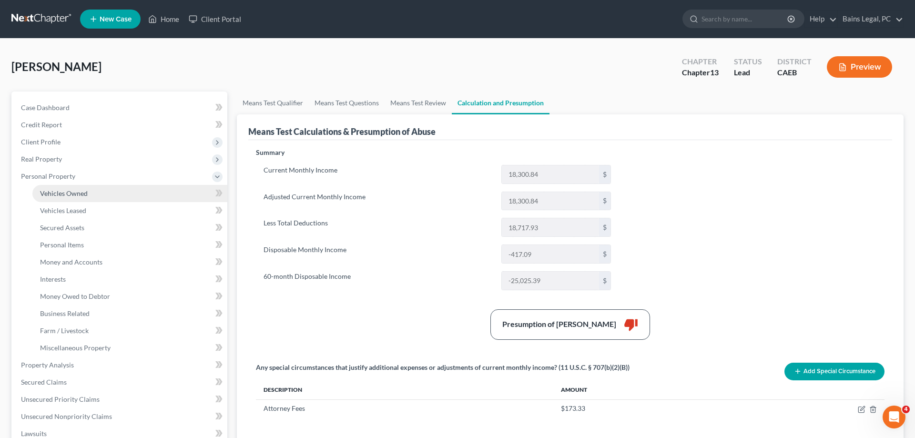
click at [58, 193] on span "Vehicles Owned" at bounding box center [64, 193] width 48 height 8
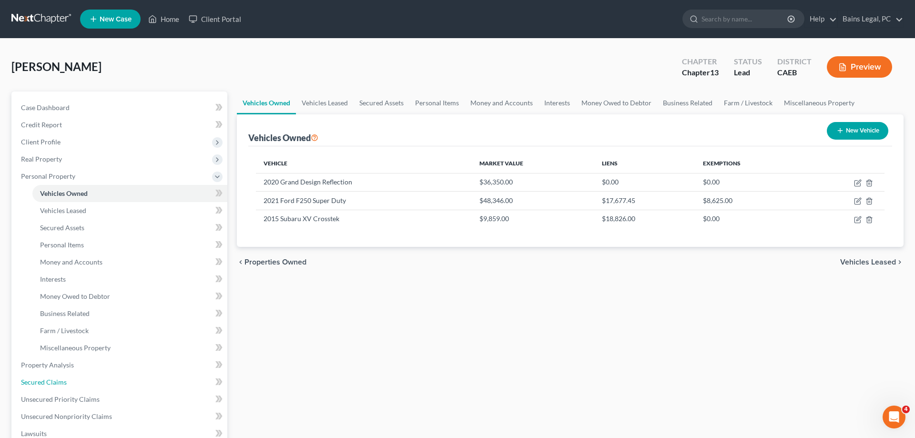
drag, startPoint x: 48, startPoint y: 381, endPoint x: 255, endPoint y: 350, distance: 209.6
click at [49, 381] on span "Secured Claims" at bounding box center [44, 382] width 46 height 8
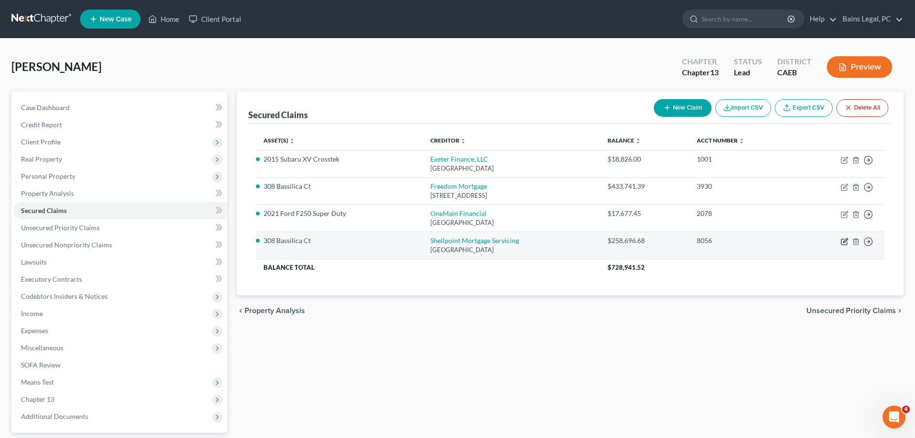
click at [847, 242] on icon "button" at bounding box center [845, 242] width 8 height 8
select select "45"
select select "0"
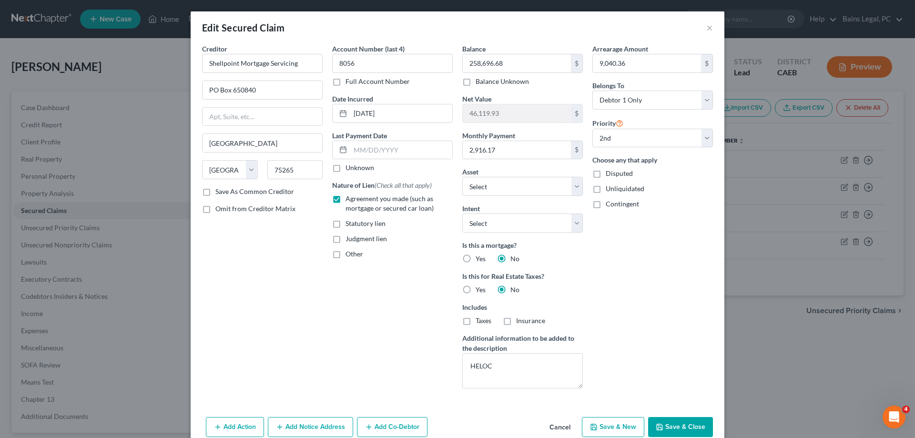
click at [690, 432] on button "Save & Close" at bounding box center [680, 427] width 65 height 20
select select "1"
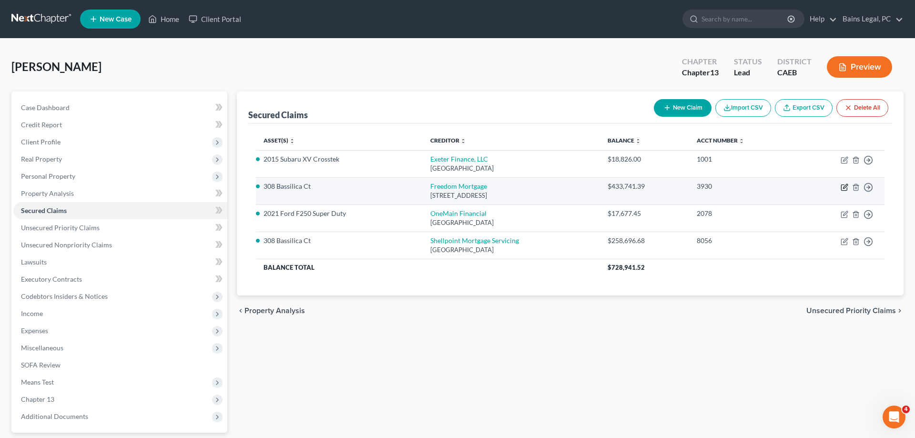
click at [845, 187] on icon "button" at bounding box center [845, 186] width 4 height 4
select select "4"
select select "3"
select select "0"
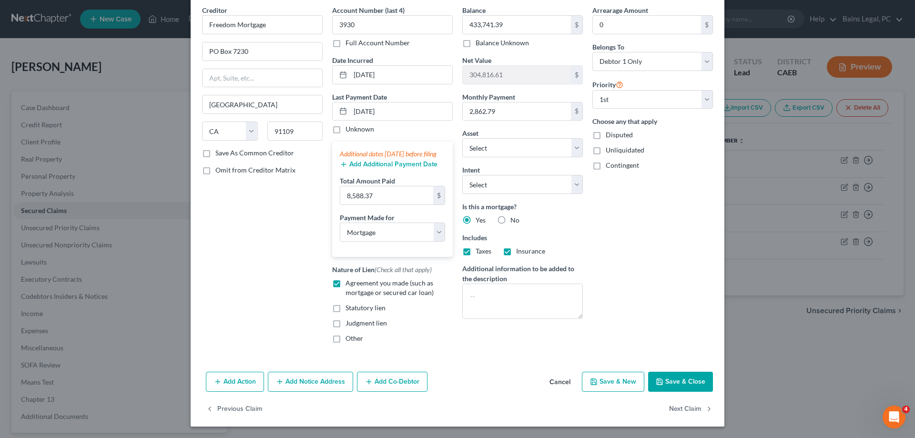
scroll to position [48, 0]
click at [706, 381] on button "Save & Close" at bounding box center [680, 382] width 65 height 20
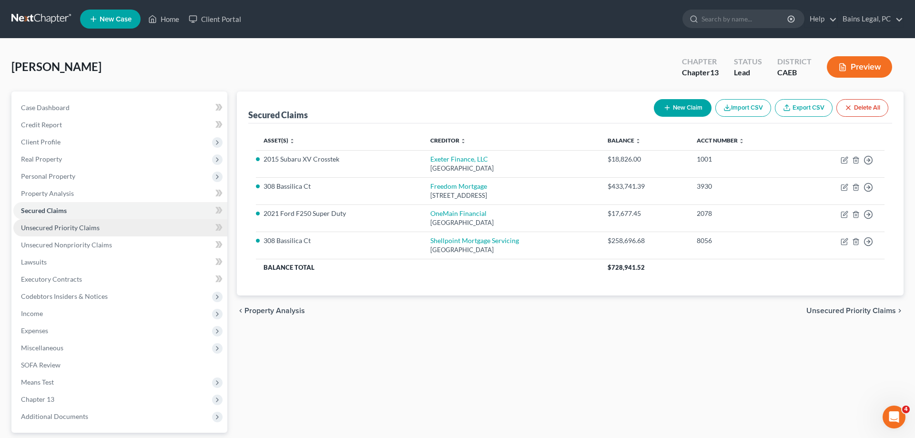
click at [93, 226] on span "Unsecured Priority Claims" at bounding box center [60, 228] width 79 height 8
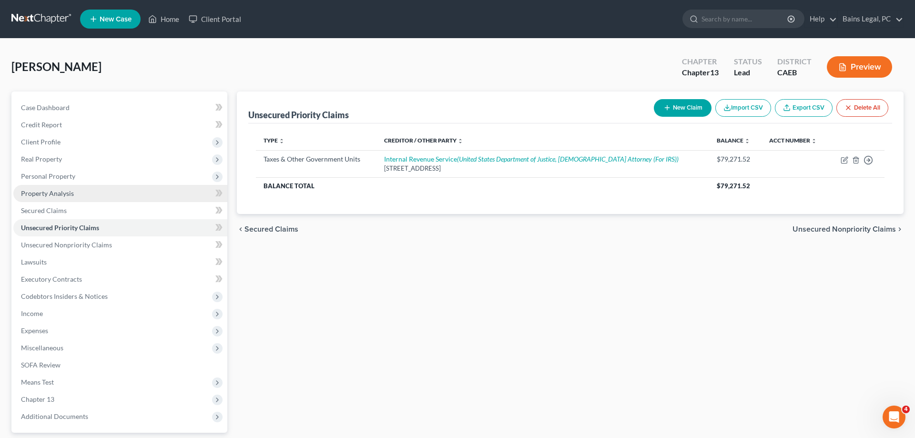
click at [71, 196] on span "Property Analysis" at bounding box center [47, 193] width 53 height 8
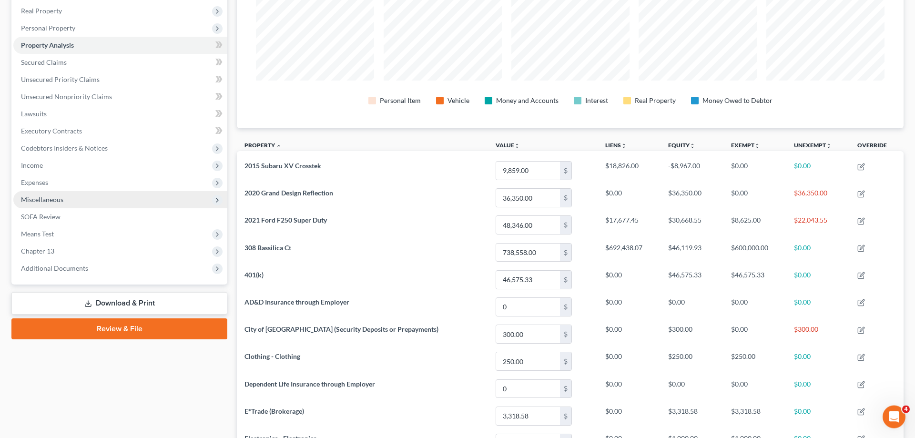
scroll to position [134, 0]
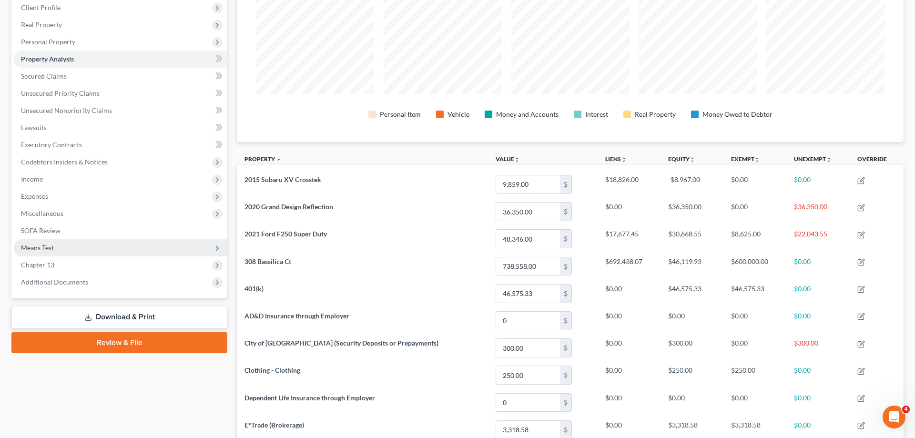
click at [67, 246] on span "Means Test" at bounding box center [120, 247] width 214 height 17
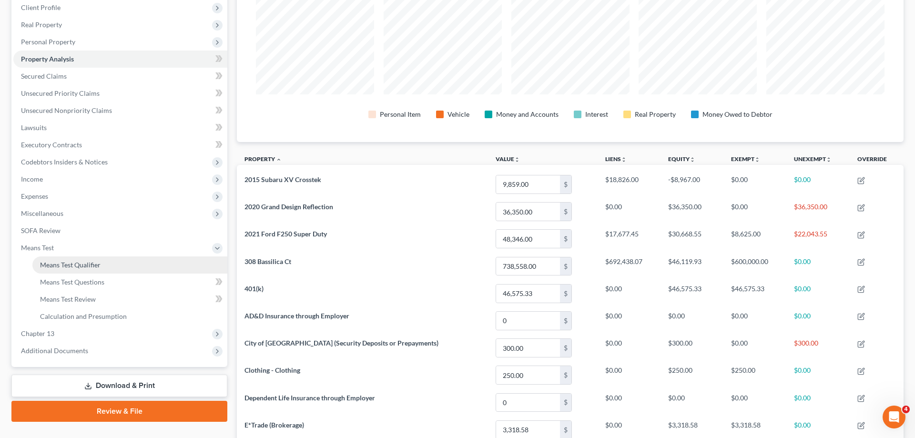
click at [106, 262] on link "Means Test Qualifier" at bounding box center [129, 264] width 195 height 17
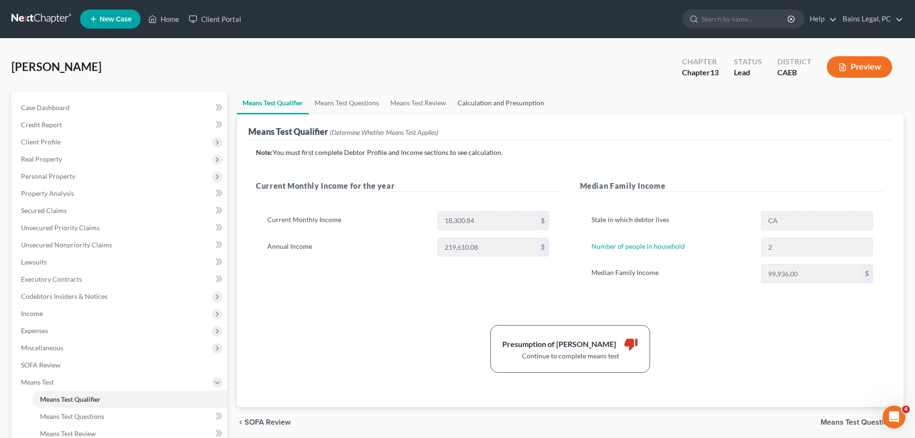
click at [494, 105] on link "Calculation and Presumption" at bounding box center [501, 103] width 98 height 23
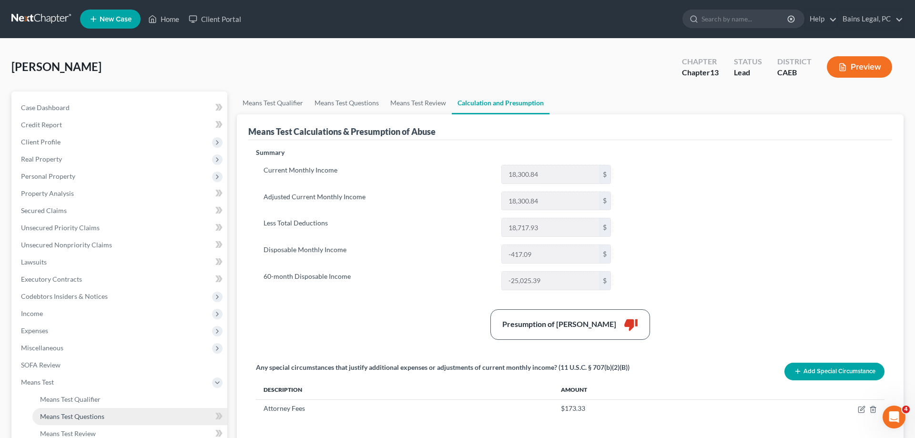
click at [59, 415] on span "Means Test Questions" at bounding box center [72, 416] width 64 height 8
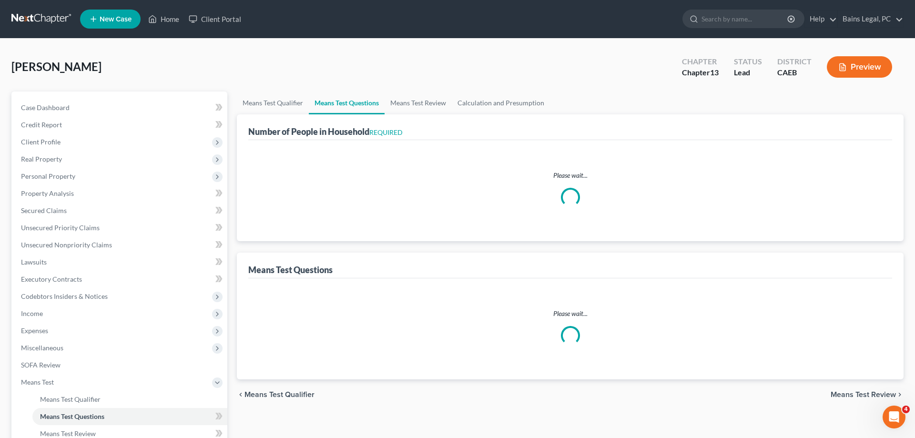
select select "0"
select select "60"
select select "0"
select select "60"
select select "1"
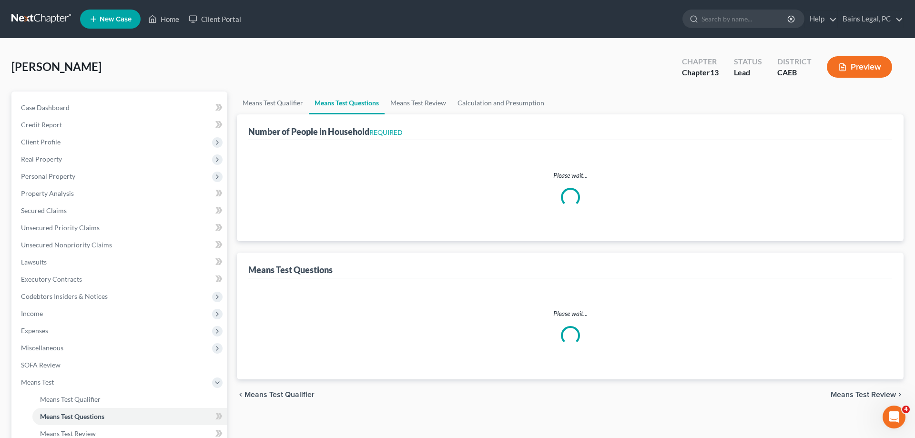
select select "60"
select select "1"
select select "60"
select select "2"
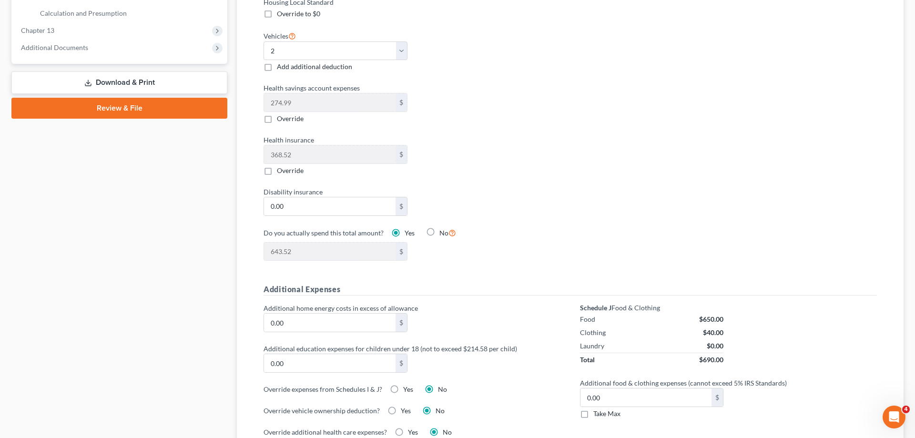
scroll to position [632, 0]
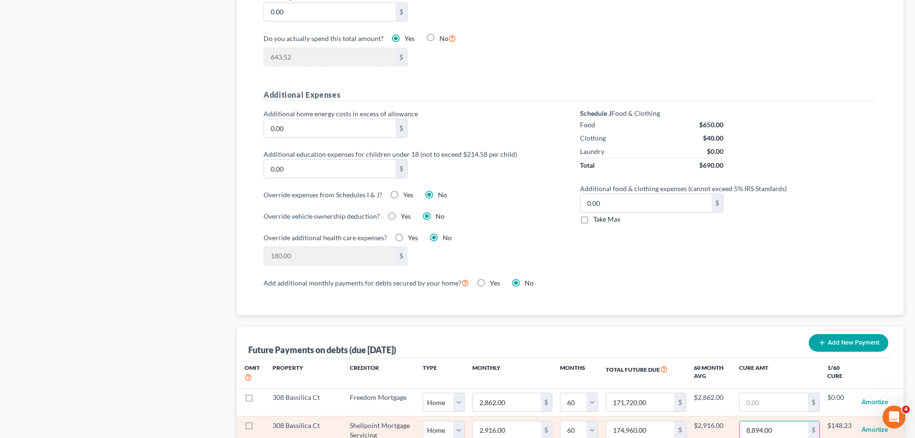
drag, startPoint x: 773, startPoint y: 420, endPoint x: 732, endPoint y: 423, distance: 41.6
click at [740, 424] on input "8,894.00" at bounding box center [774, 430] width 68 height 18
drag, startPoint x: 777, startPoint y: 422, endPoint x: 718, endPoint y: 425, distance: 58.7
click at [740, 425] on input "8,894.00" at bounding box center [774, 430] width 68 height 18
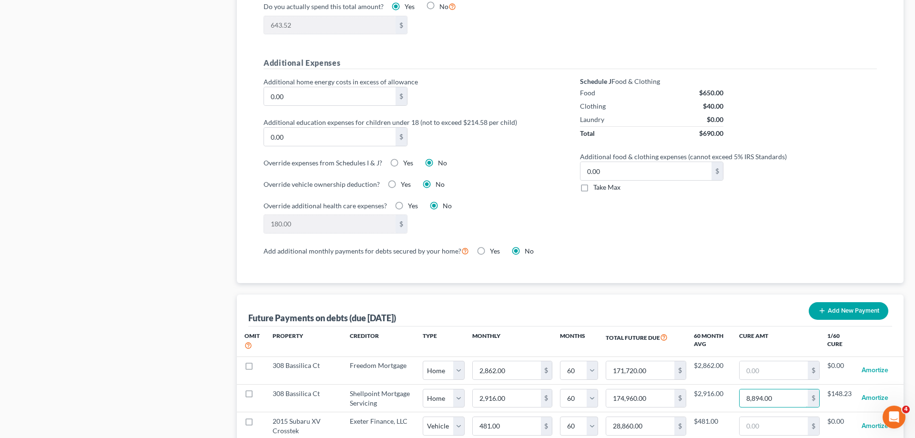
scroll to position [681, 0]
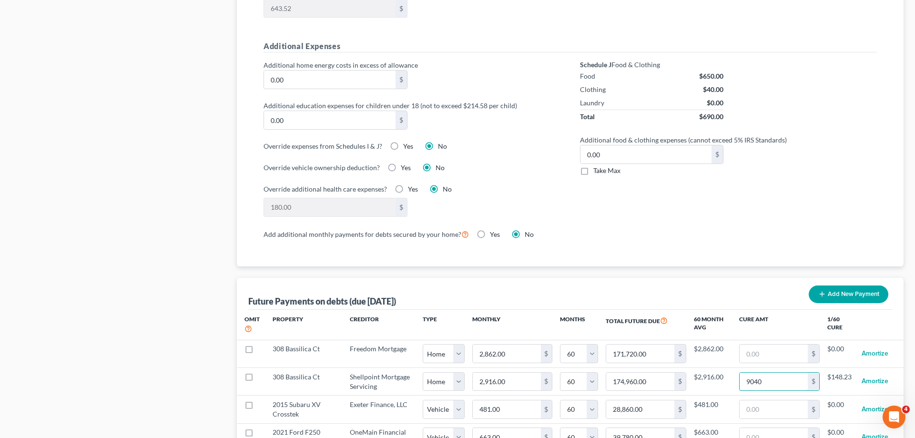
type input "9,040"
select select "0"
select select "60"
select select "0"
select select "60"
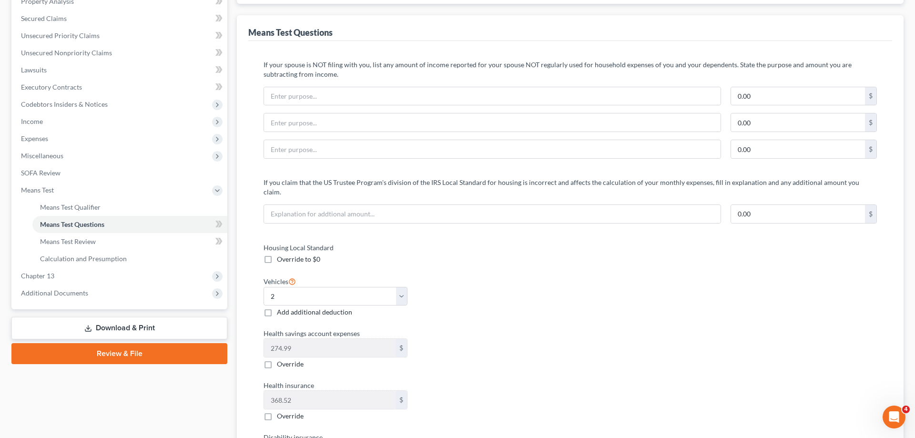
scroll to position [0, 0]
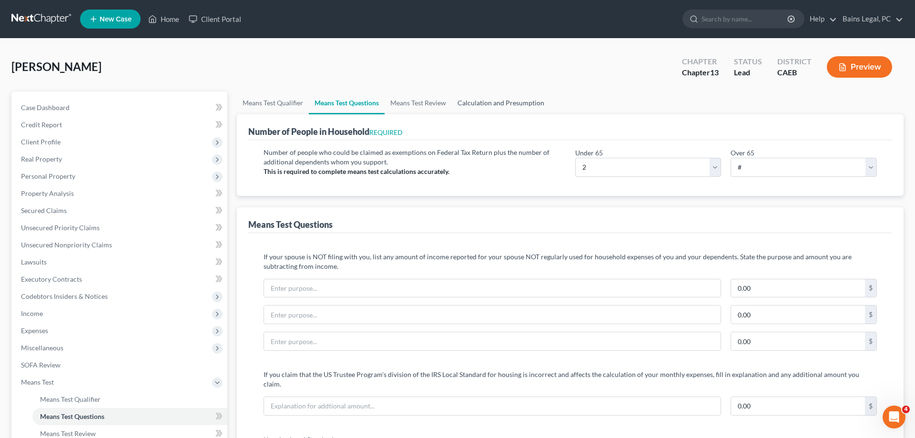
click at [530, 107] on link "Calculation and Presumption" at bounding box center [501, 103] width 98 height 23
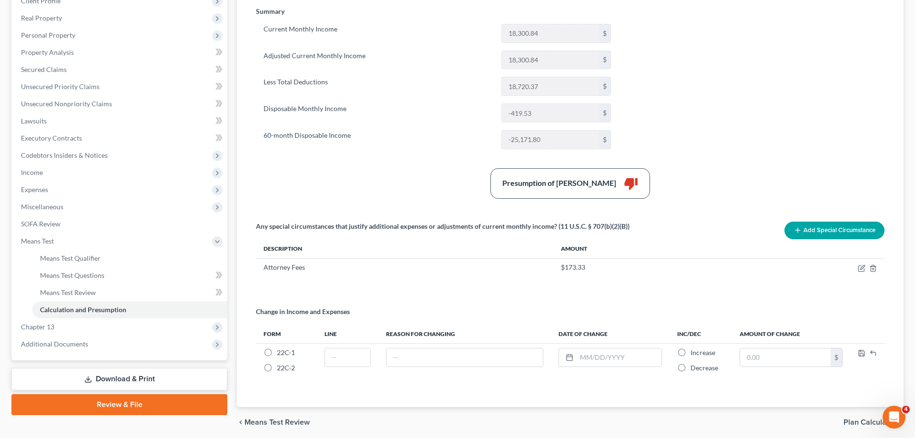
scroll to position [177, 0]
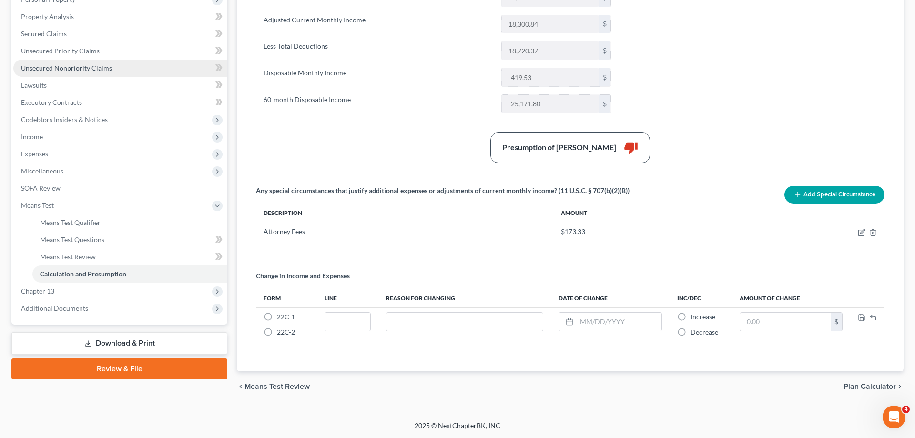
click at [101, 70] on span "Unsecured Nonpriority Claims" at bounding box center [66, 68] width 91 height 8
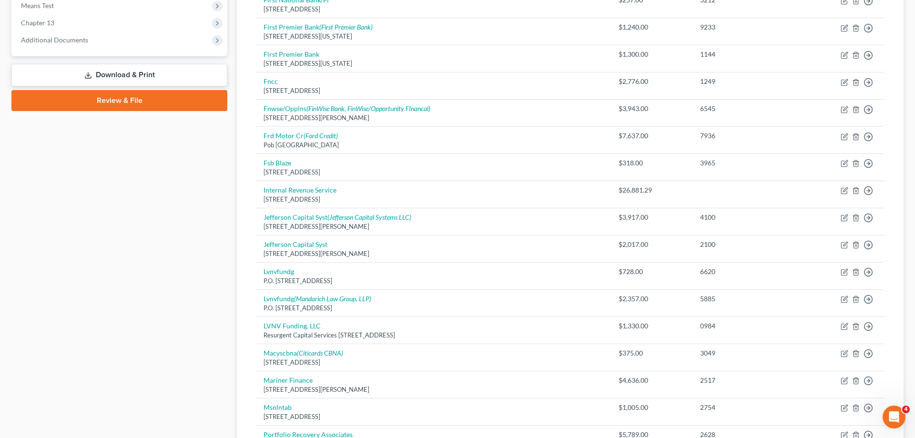
scroll to position [662, 0]
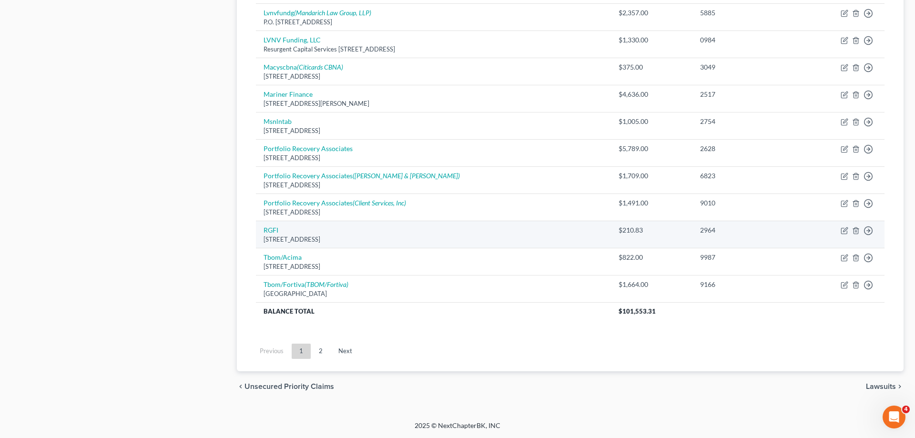
click at [370, 238] on div "PO Box 8, Sycamore, IL 60178" at bounding box center [434, 239] width 340 height 9
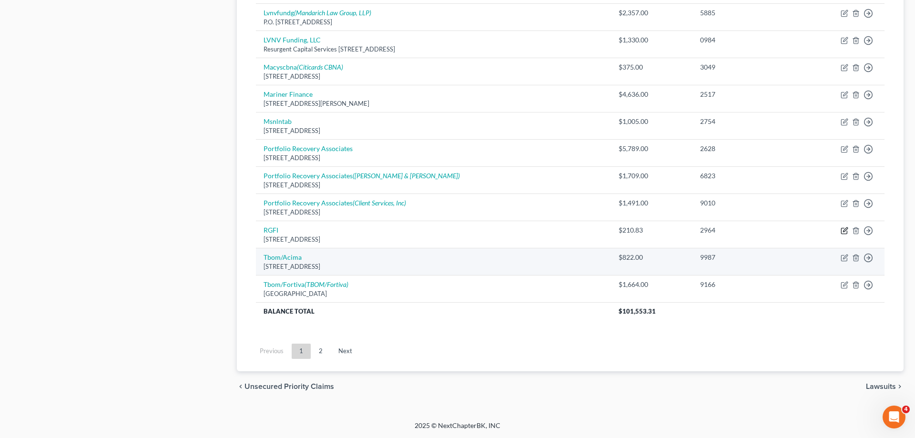
click at [845, 232] on icon "button" at bounding box center [845, 231] width 8 height 8
select select "14"
select select "0"
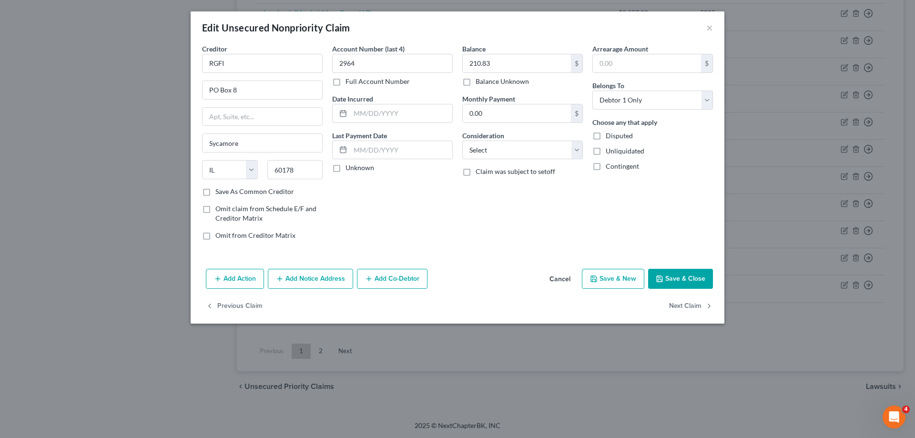
click at [297, 280] on button "Add Notice Address" at bounding box center [310, 279] width 85 height 20
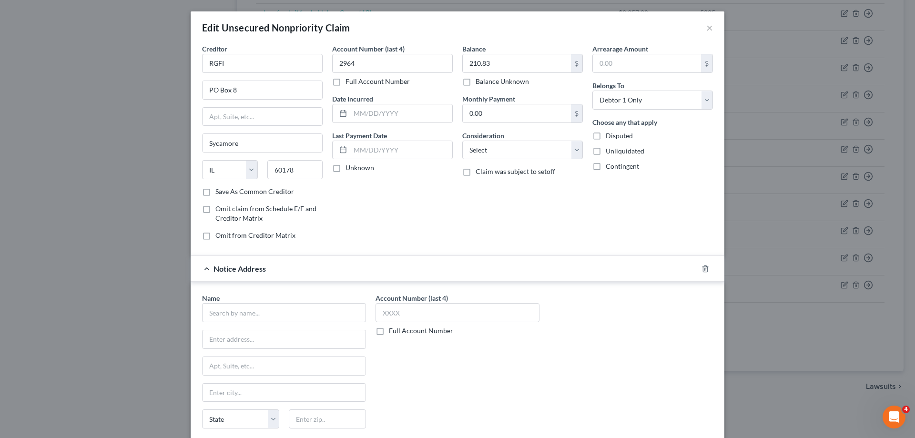
scroll to position [103, 0]
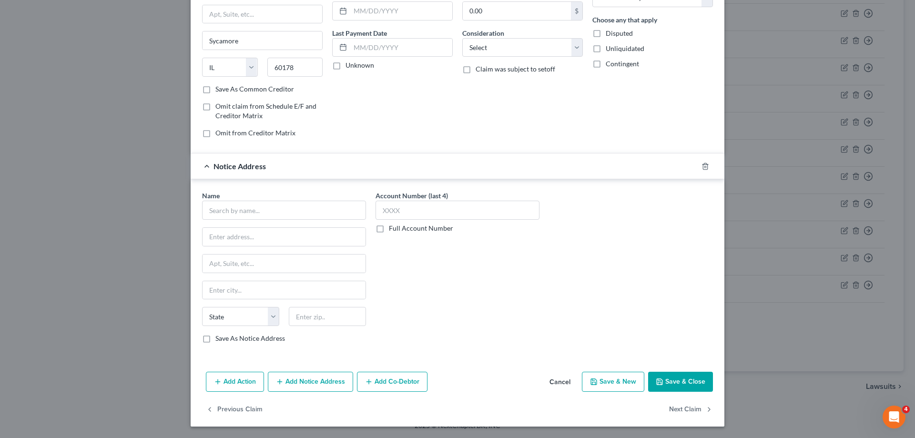
click at [695, 379] on button "Save & Close" at bounding box center [680, 382] width 65 height 20
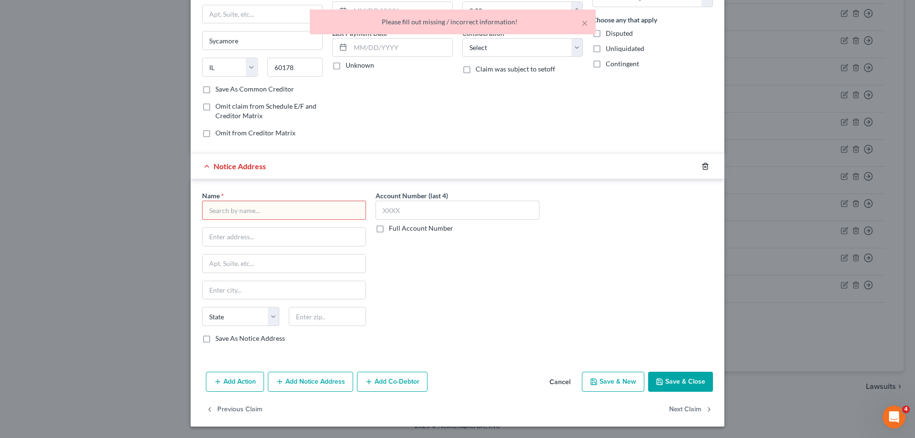
click at [707, 165] on icon "button" at bounding box center [706, 167] width 8 height 8
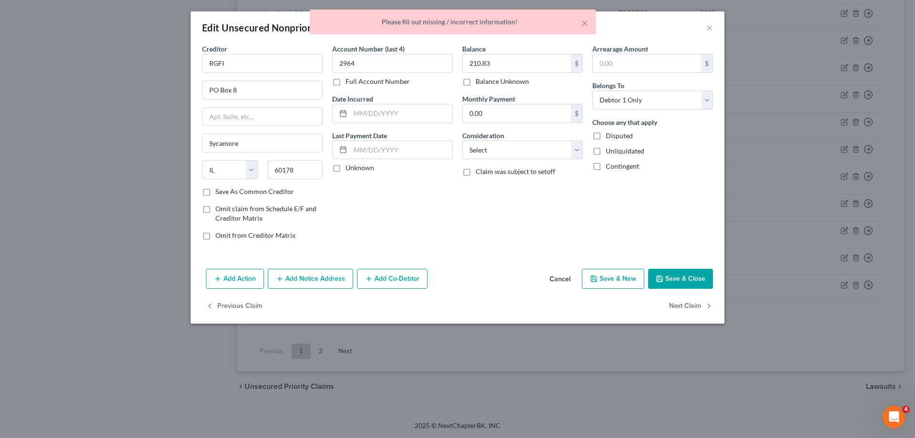
click at [692, 274] on button "Save & Close" at bounding box center [680, 279] width 65 height 20
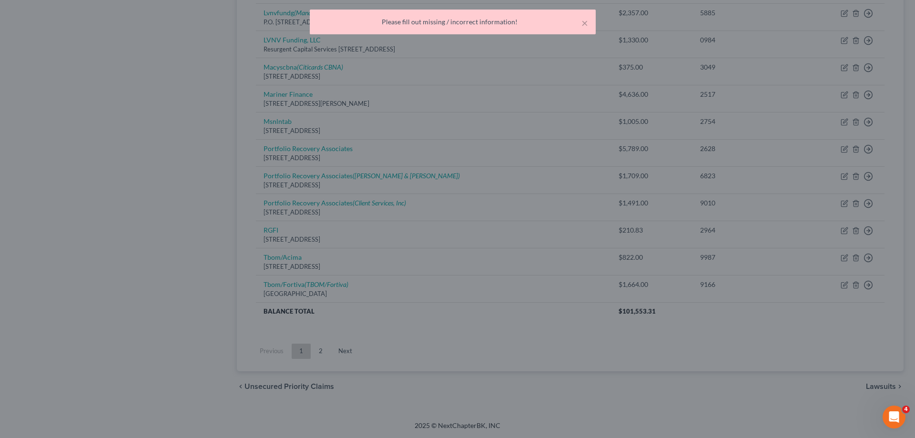
type input "0"
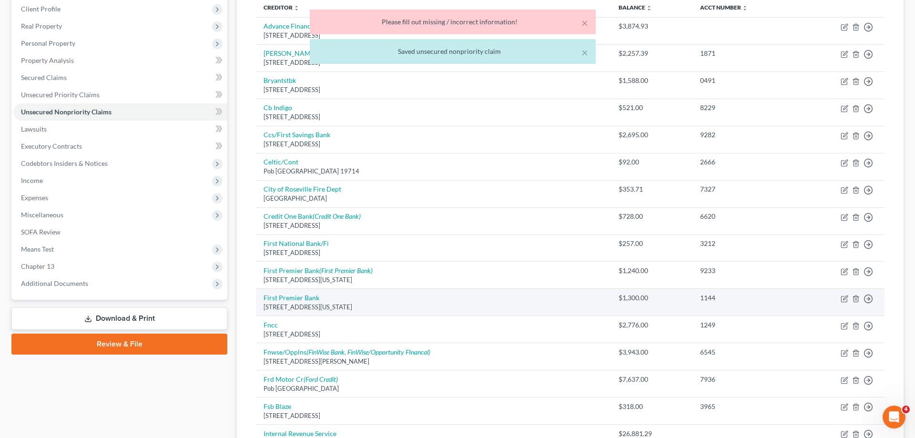
scroll to position [31, 0]
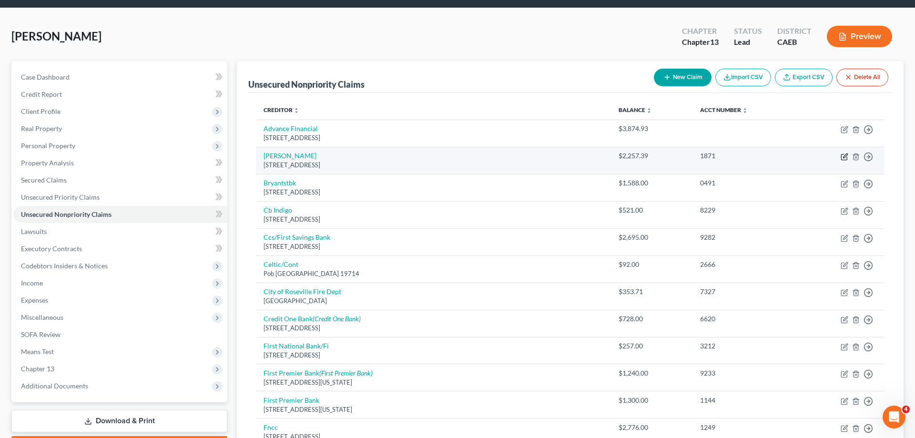
click at [845, 156] on icon "button" at bounding box center [845, 157] width 8 height 8
select select "4"
select select "0"
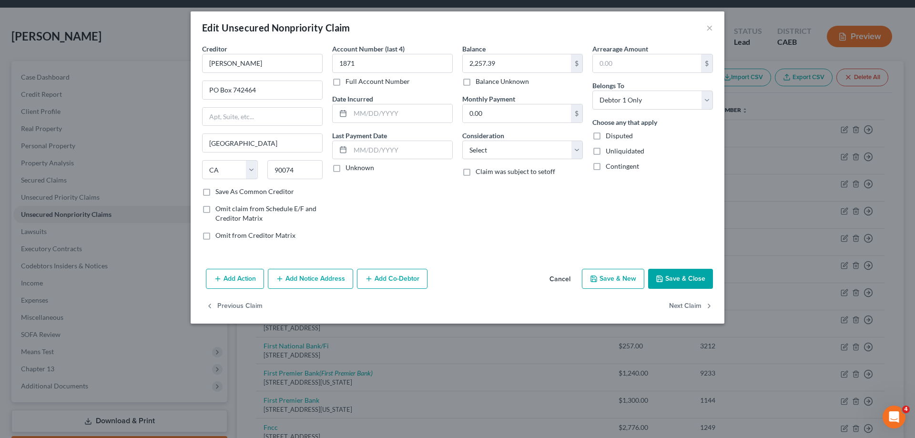
click at [308, 286] on button "Add Notice Address" at bounding box center [310, 279] width 85 height 20
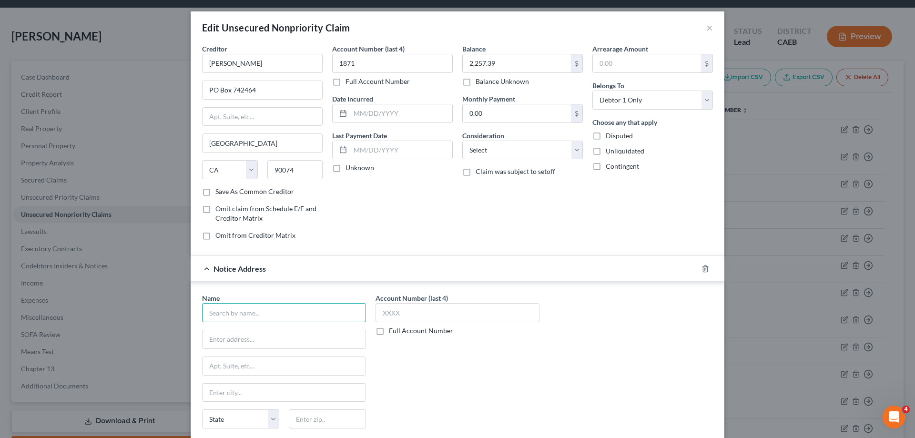
click at [269, 317] on input "text" at bounding box center [284, 312] width 164 height 19
type input "AMR"
type input "PO Box 8736"
type input "33075"
type input "Pompano Beach"
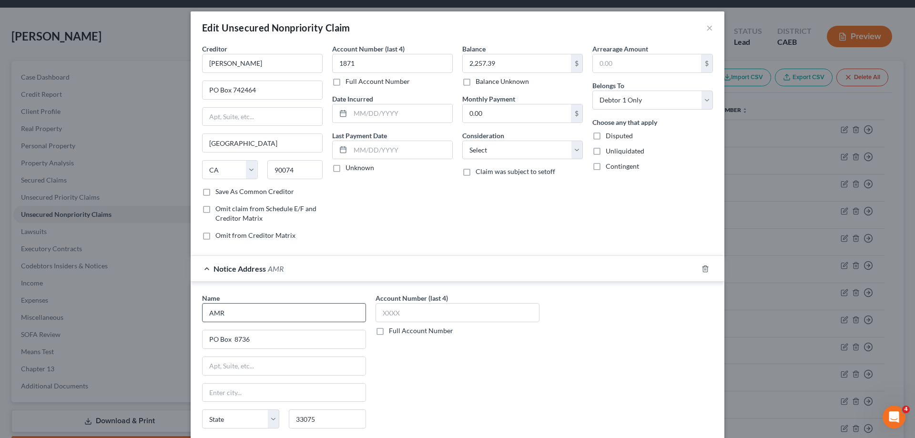
select select "9"
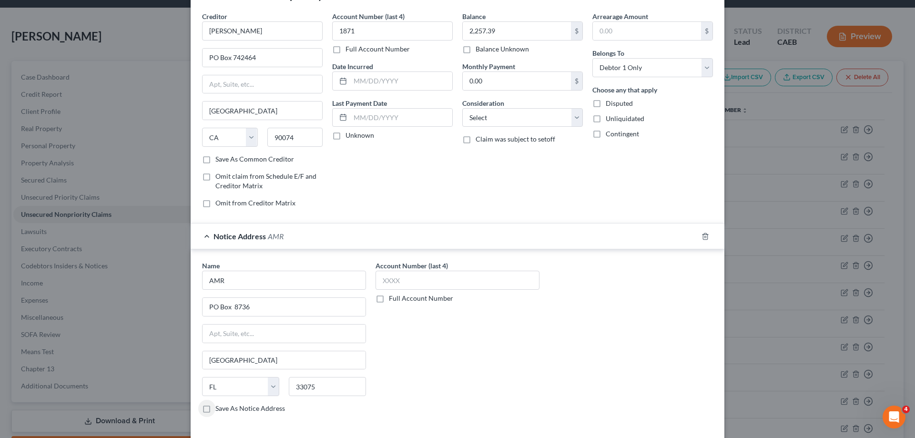
scroll to position [49, 0]
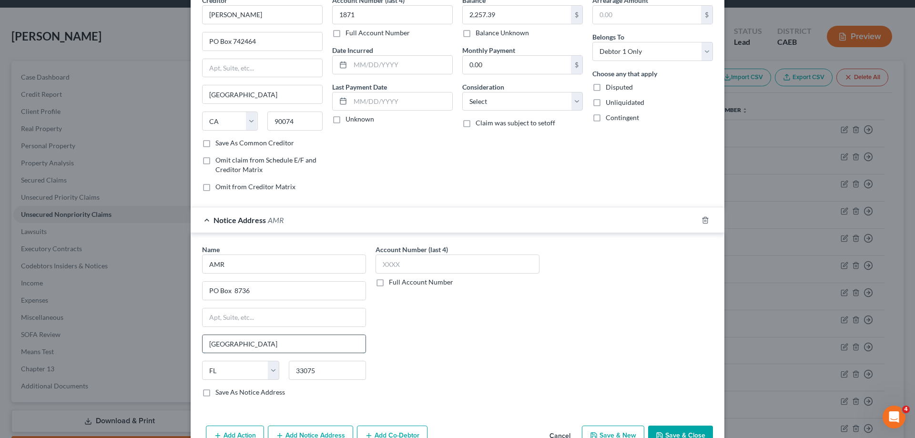
drag, startPoint x: 235, startPoint y: 346, endPoint x: 188, endPoint y: 344, distance: 47.2
click at [203, 344] on input "Pompano Beach" at bounding box center [284, 344] width 163 height 18
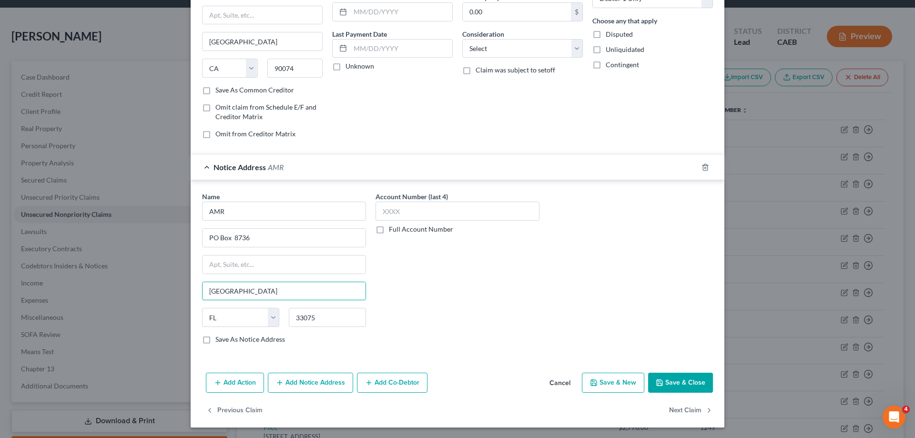
scroll to position [103, 0]
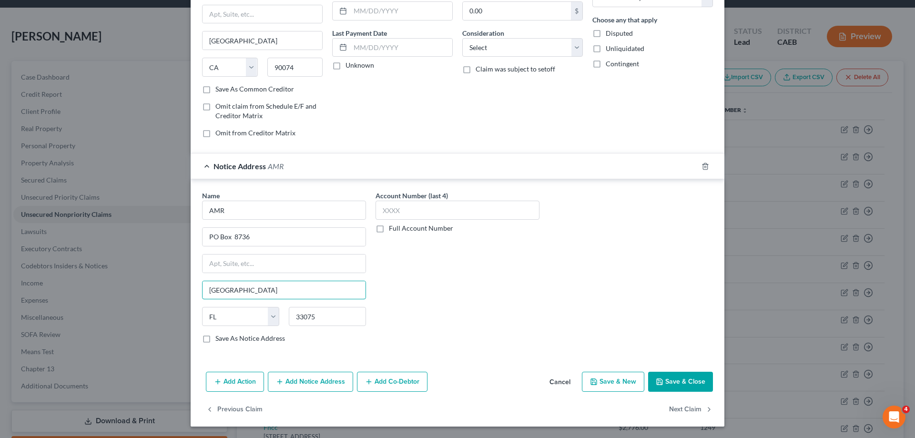
type input "Coral Springs"
click at [674, 382] on button "Save & Close" at bounding box center [680, 382] width 65 height 20
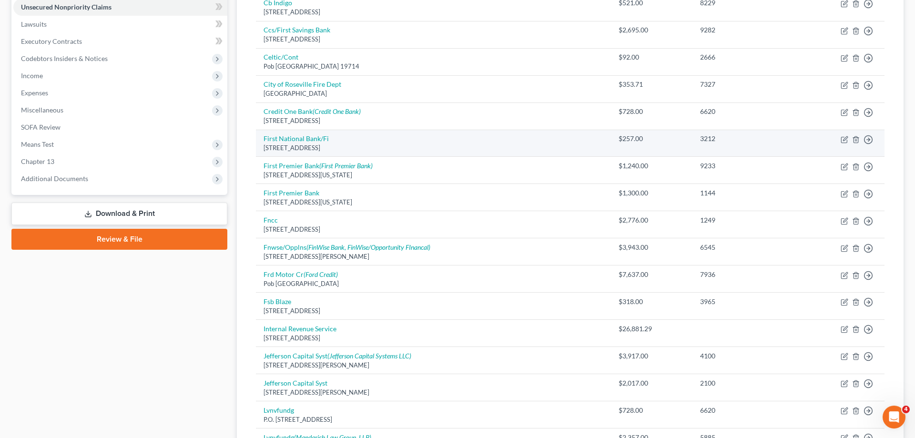
scroll to position [176, 0]
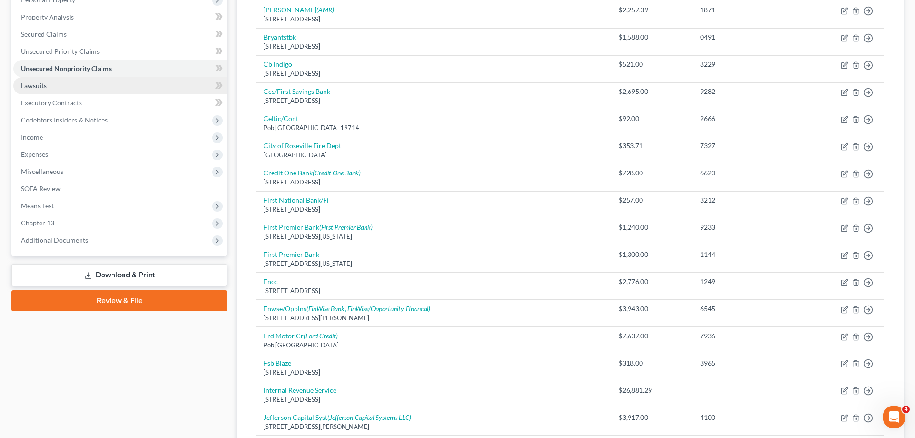
click at [50, 90] on link "Lawsuits" at bounding box center [120, 85] width 214 height 17
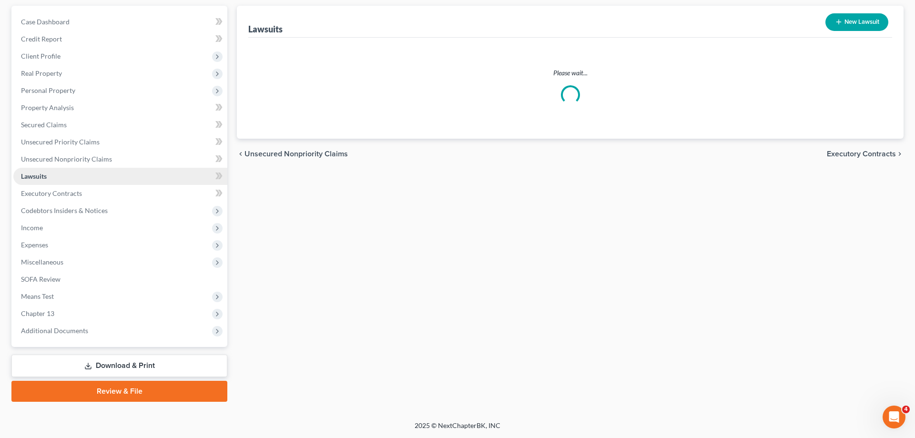
scroll to position [85, 0]
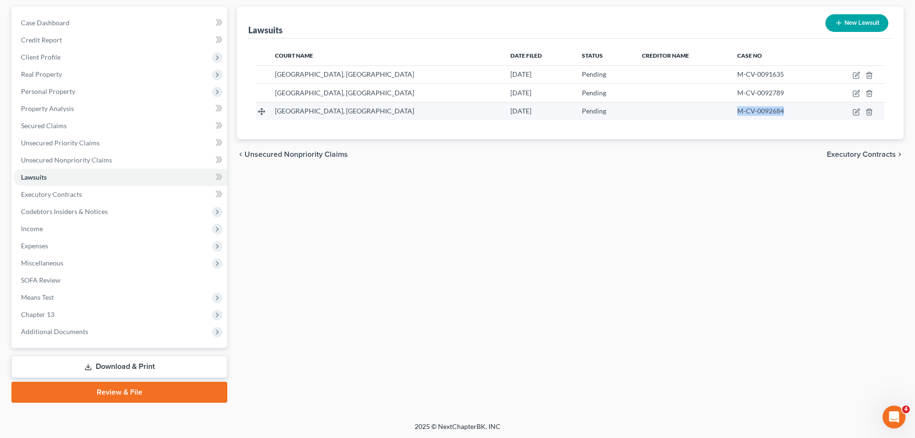
drag, startPoint x: 718, startPoint y: 112, endPoint x: 779, endPoint y: 113, distance: 61.5
click at [779, 113] on tr "Superior Court of CA, Placer County 06/27/2025 Pending M-CV-0092684" at bounding box center [570, 111] width 629 height 18
click at [857, 111] on icon "button" at bounding box center [857, 112] width 8 height 8
select select "4"
select select "0"
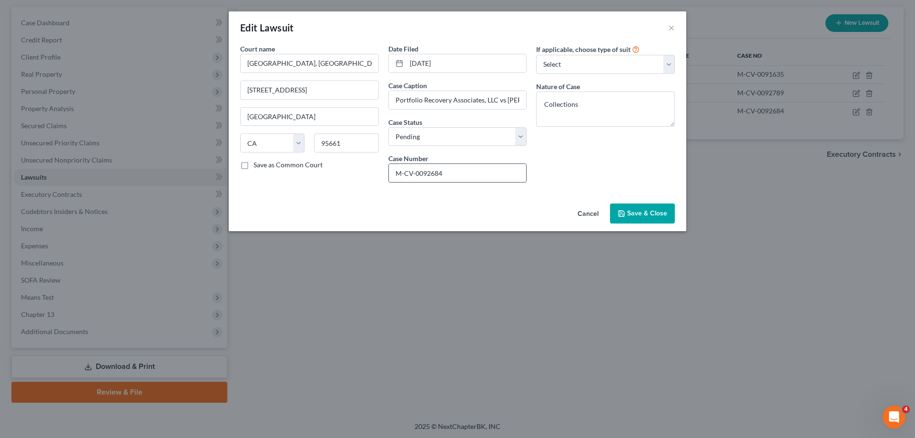
drag, startPoint x: 449, startPoint y: 170, endPoint x: 356, endPoint y: 162, distance: 94.2
click at [389, 164] on input "M-CV-0092684" at bounding box center [458, 173] width 138 height 18
click at [631, 218] on button "Save & Close" at bounding box center [642, 214] width 65 height 20
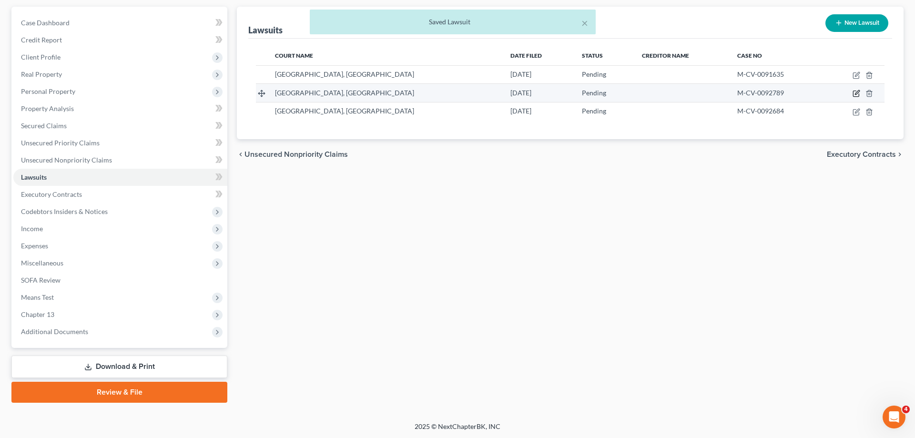
click at [857, 94] on icon "button" at bounding box center [857, 94] width 8 height 8
select select "4"
select select "0"
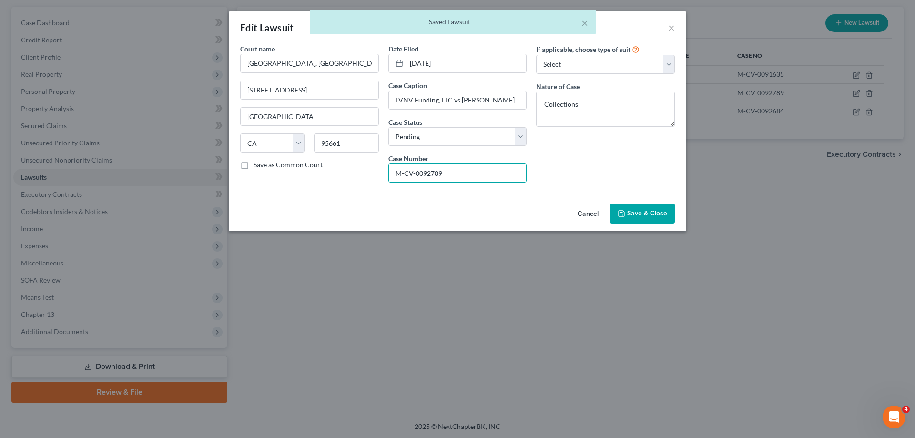
drag, startPoint x: 398, startPoint y: 175, endPoint x: 363, endPoint y: 172, distance: 35.9
click at [389, 172] on input "M-CV-0092789" at bounding box center [458, 173] width 138 height 18
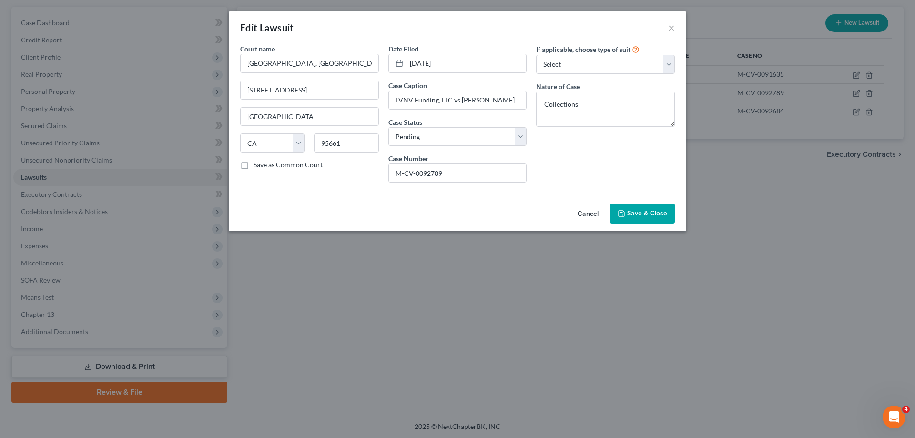
drag, startPoint x: 648, startPoint y: 216, endPoint x: 751, endPoint y: 137, distance: 129.5
click at [650, 214] on span "Save & Close" at bounding box center [647, 213] width 40 height 8
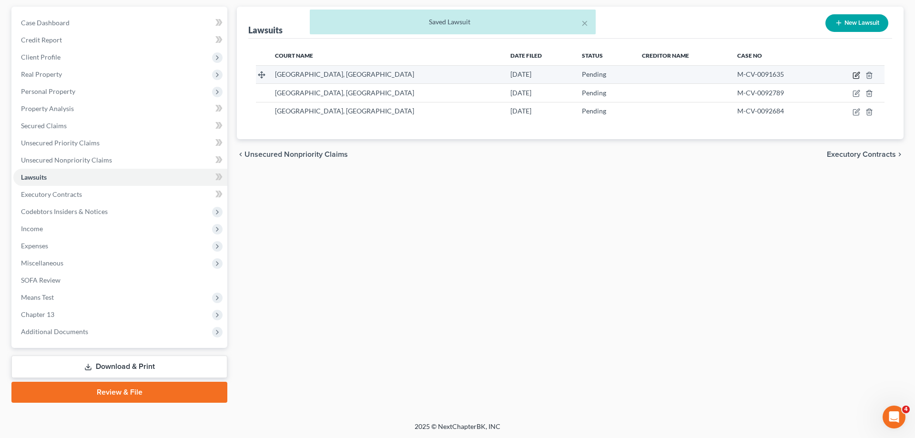
click at [855, 73] on icon "button" at bounding box center [857, 75] width 8 height 8
select select "4"
select select "0"
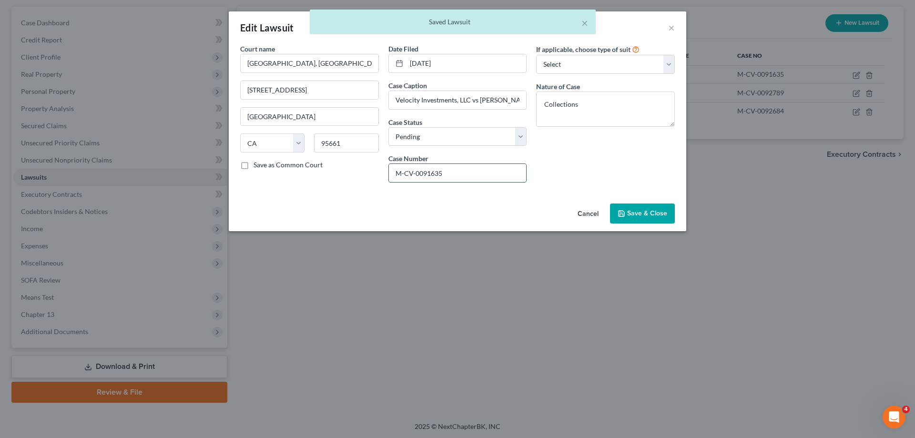
drag, startPoint x: 447, startPoint y: 177, endPoint x: 379, endPoint y: 172, distance: 68.3
click at [389, 172] on input "M-CV-0091635" at bounding box center [458, 173] width 138 height 18
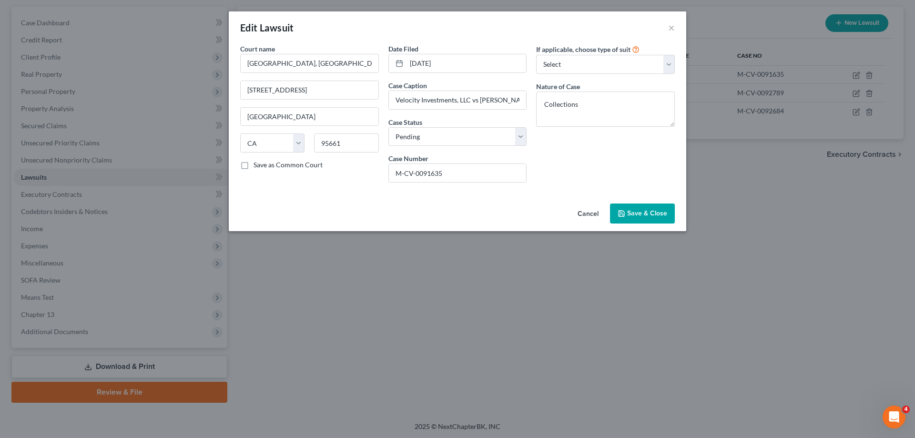
click at [651, 214] on span "Save & Close" at bounding box center [647, 213] width 40 height 8
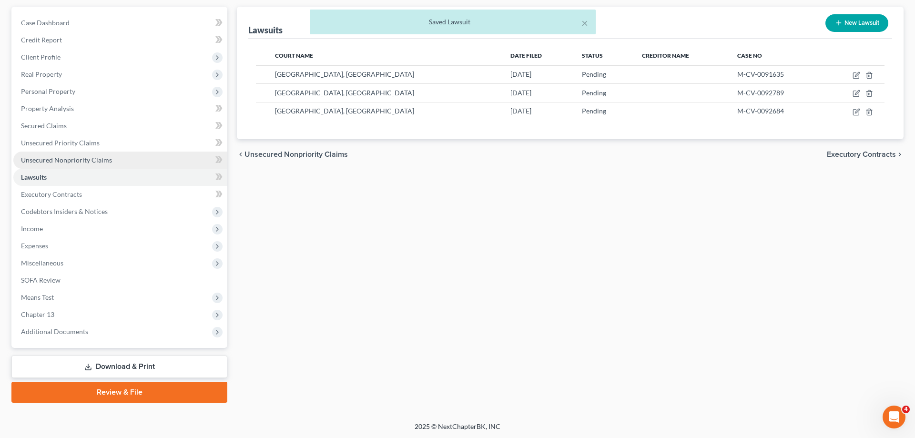
click at [79, 163] on span "Unsecured Nonpriority Claims" at bounding box center [66, 160] width 91 height 8
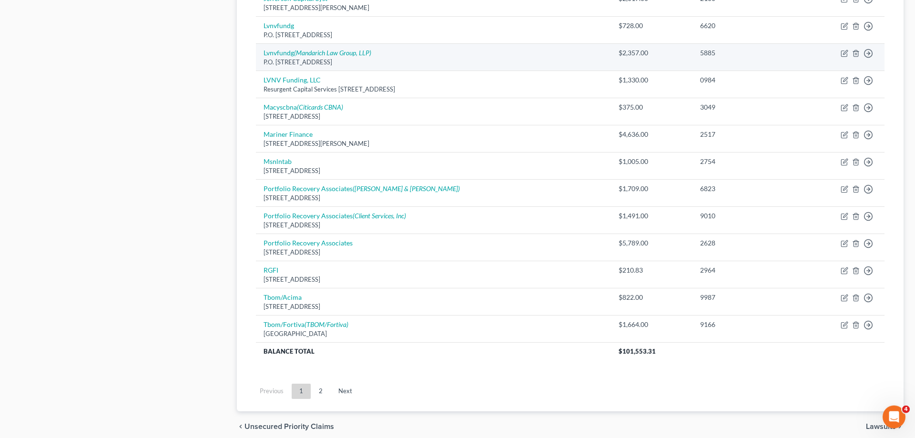
scroll to position [632, 0]
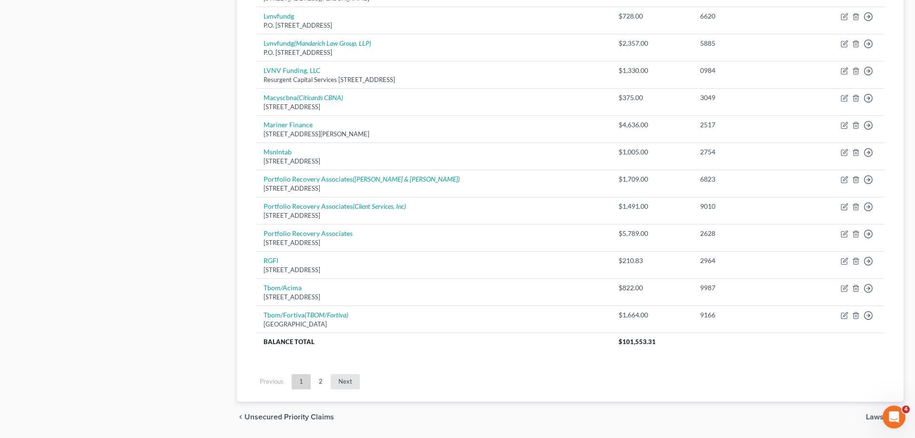
click at [353, 386] on link "Next" at bounding box center [345, 381] width 29 height 15
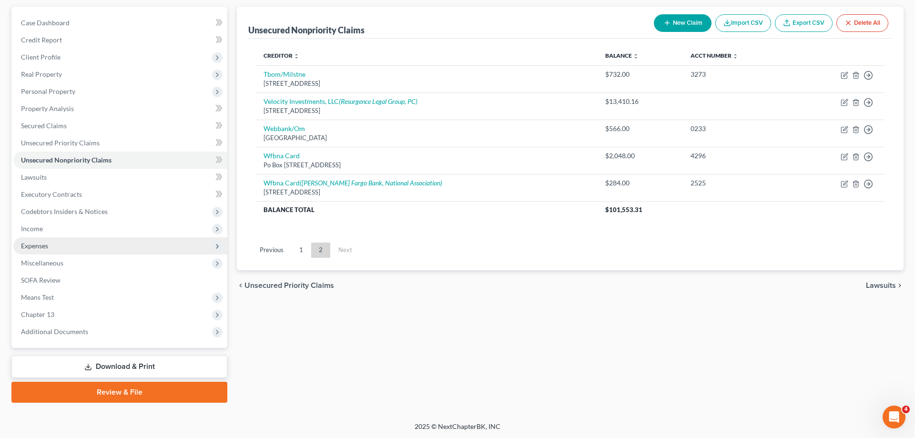
click at [68, 243] on span "Expenses" at bounding box center [120, 245] width 214 height 17
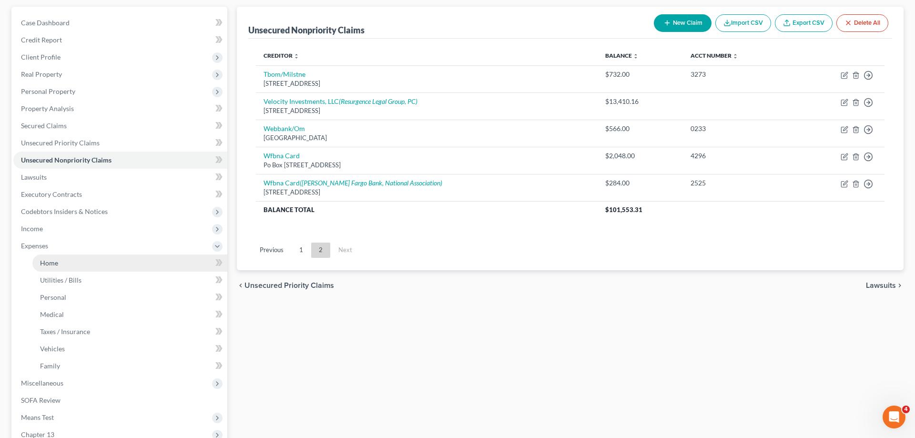
click at [75, 266] on link "Home" at bounding box center [129, 262] width 195 height 17
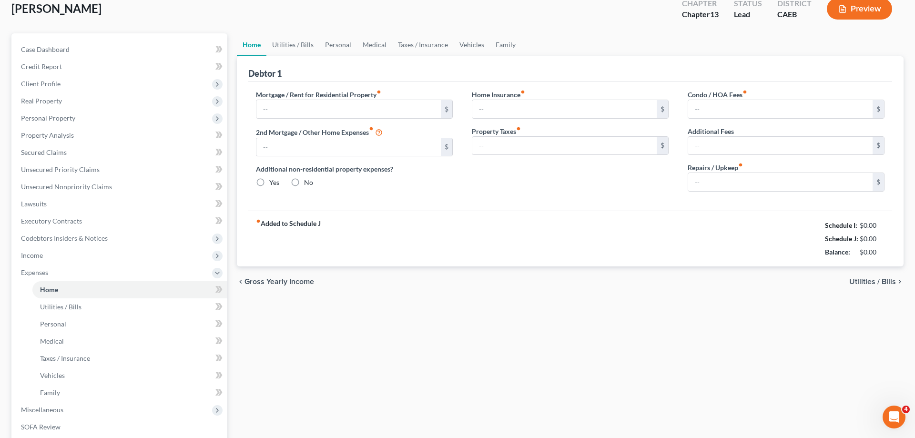
type input "2,862.79"
type input "0.00"
radio input "true"
type input "0.00"
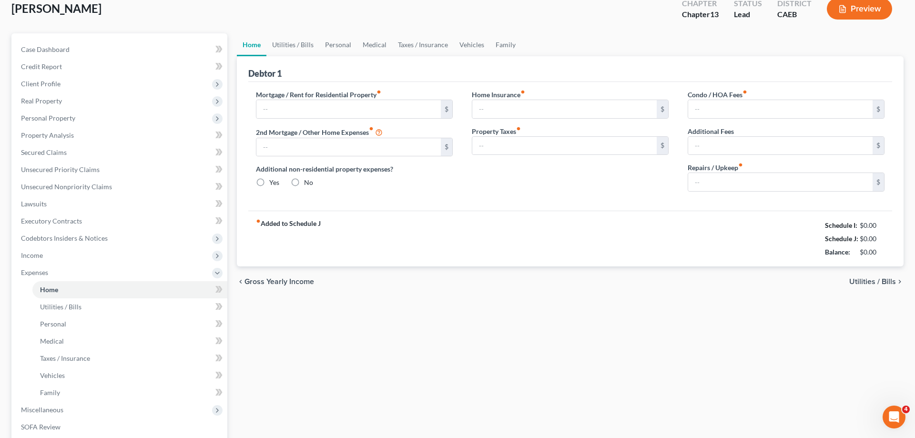
type input "106.00"
type input "0.00"
type input "328.00"
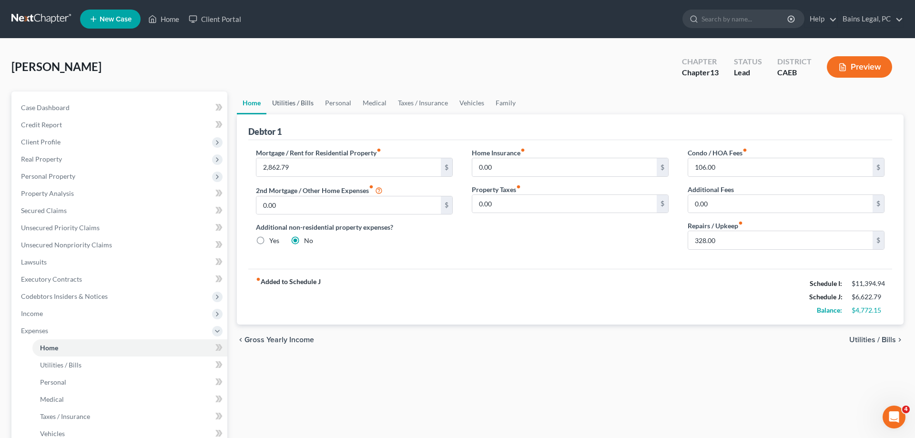
click at [283, 106] on link "Utilities / Bills" at bounding box center [292, 103] width 53 height 23
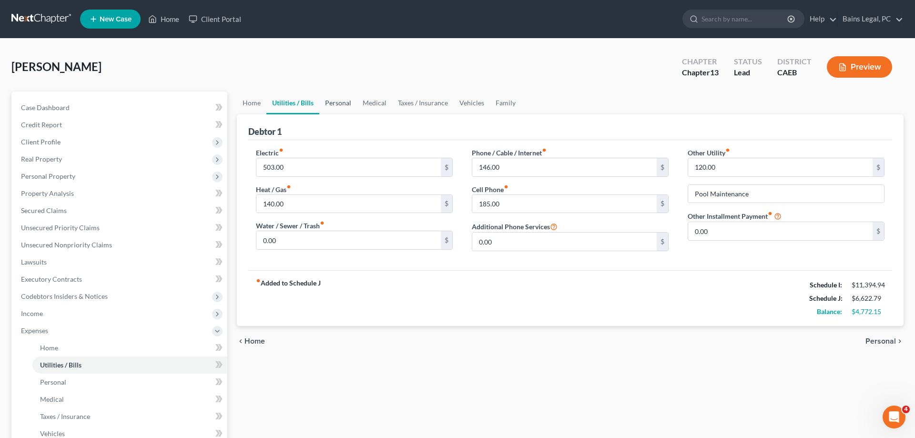
click at [330, 107] on link "Personal" at bounding box center [338, 103] width 38 height 23
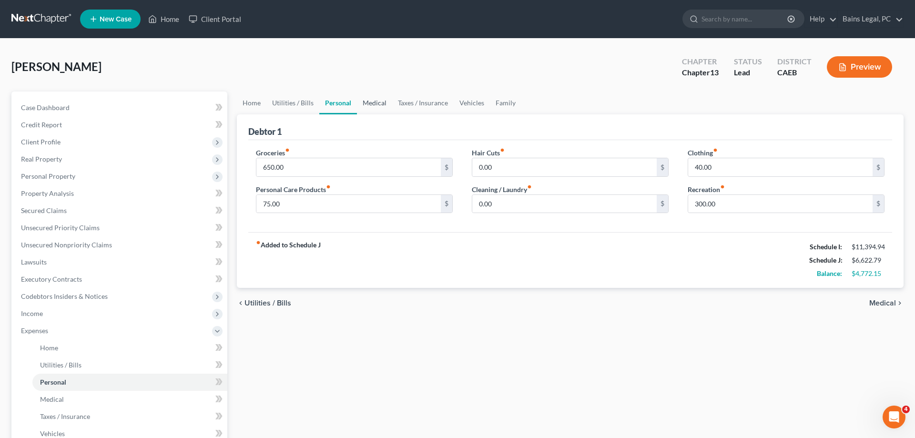
click at [386, 104] on link "Medical" at bounding box center [374, 103] width 35 height 23
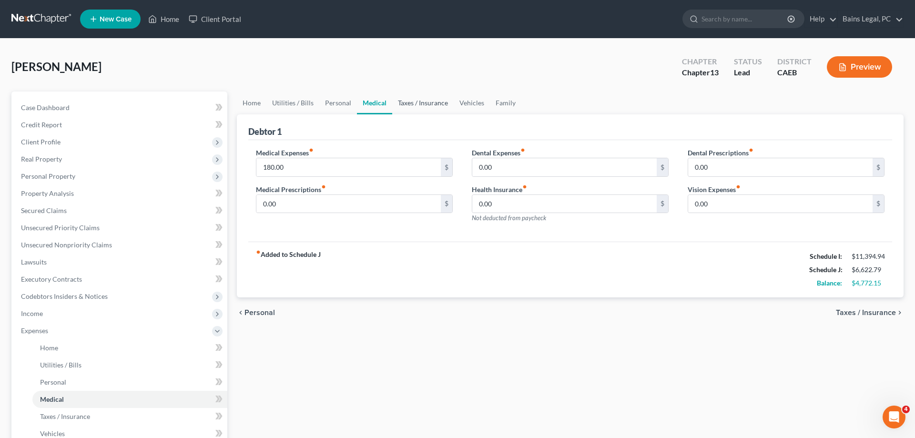
click at [410, 104] on link "Taxes / Insurance" at bounding box center [422, 103] width 61 height 23
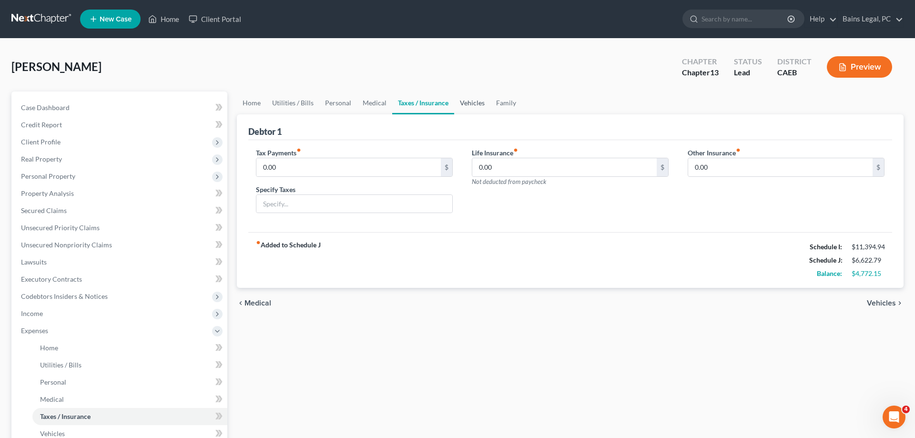
click at [469, 102] on link "Vehicles" at bounding box center [472, 103] width 36 height 23
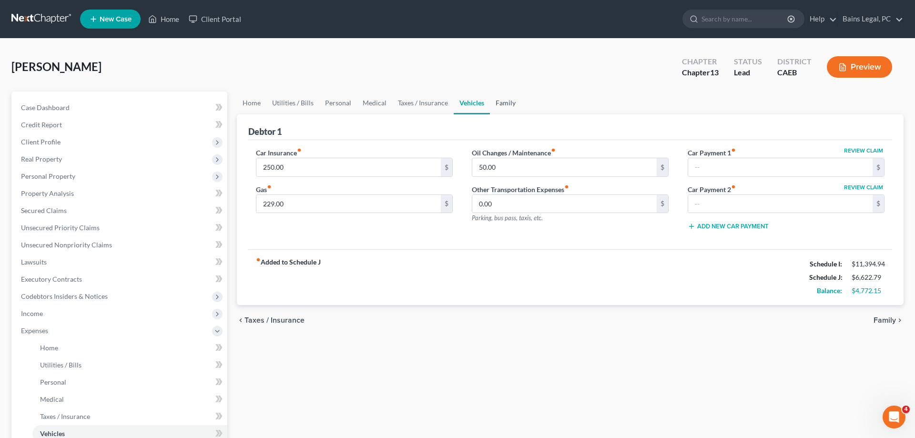
click at [499, 101] on link "Family" at bounding box center [505, 103] width 31 height 23
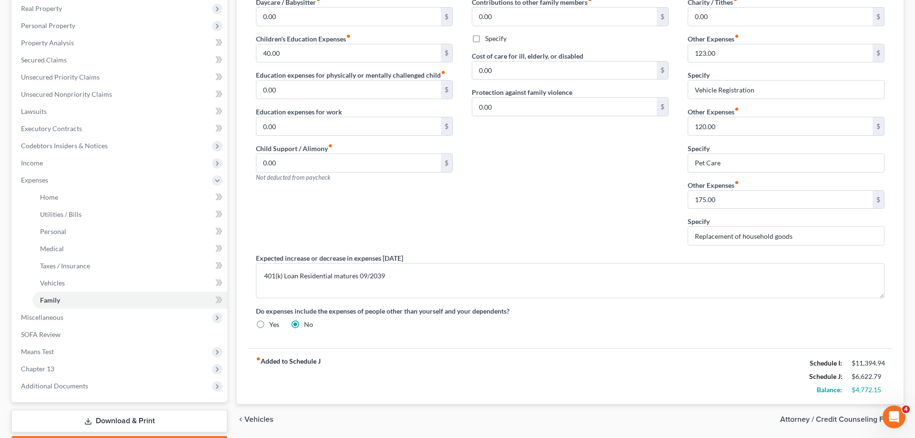
scroll to position [205, 0]
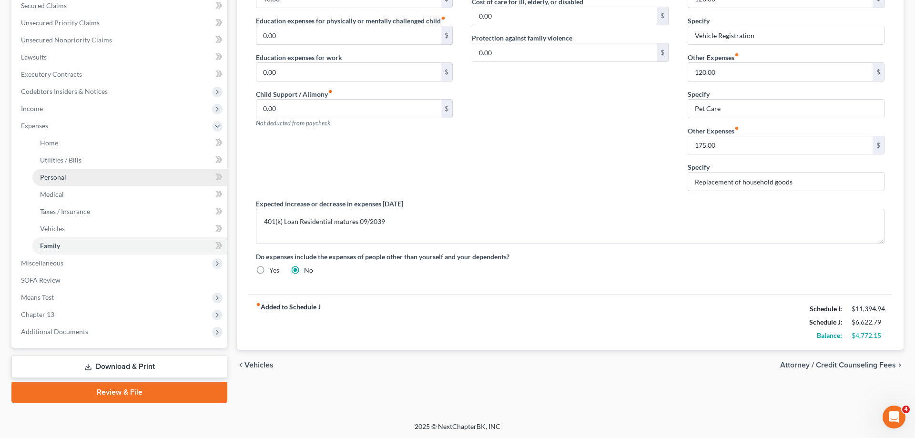
click at [65, 180] on span "Personal" at bounding box center [53, 177] width 26 height 8
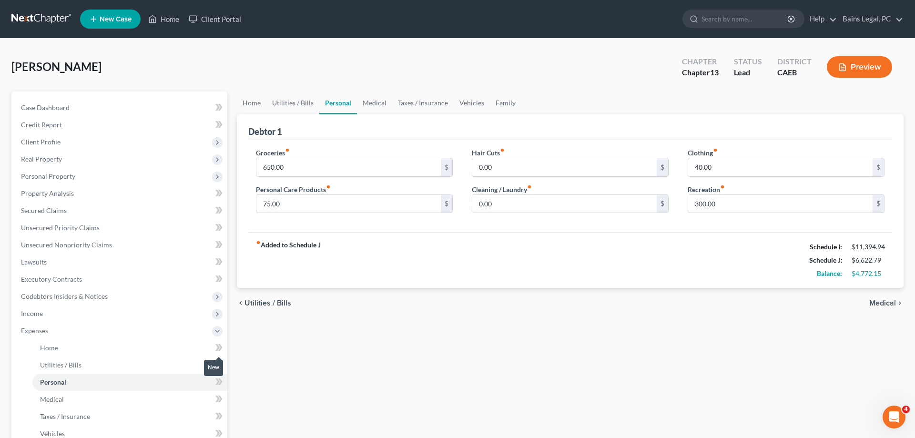
scroll to position [205, 0]
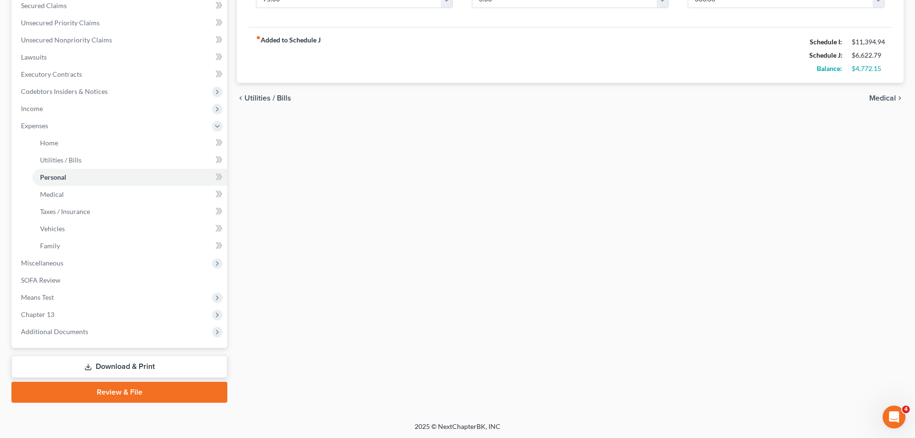
drag, startPoint x: 100, startPoint y: 365, endPoint x: 108, endPoint y: 363, distance: 7.9
click at [102, 365] on link "Download & Print" at bounding box center [119, 367] width 216 height 22
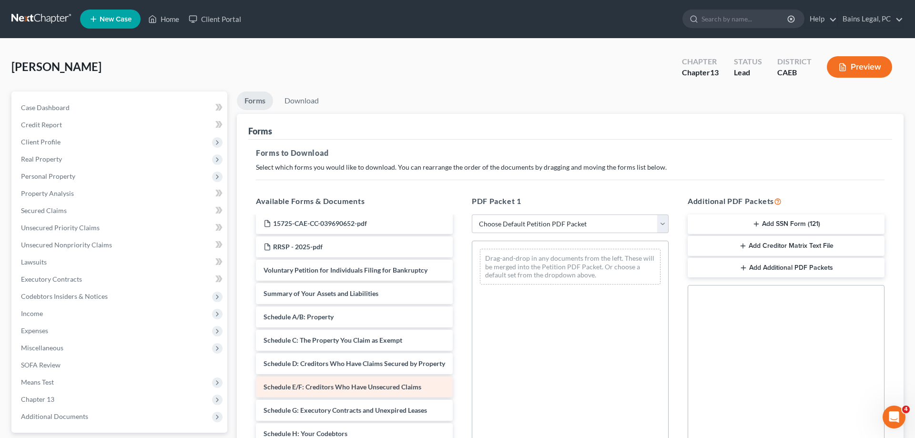
scroll to position [97, 0]
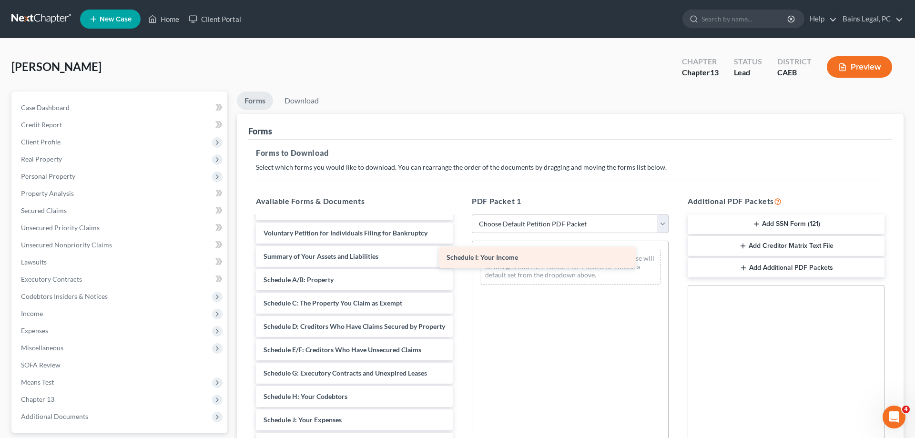
drag, startPoint x: 313, startPoint y: 417, endPoint x: 497, endPoint y: 255, distance: 245.2
click at [460, 255] on div "Schedule I: Your Income Verification of Master Address List - EDC.002-100 (08/2…" at bounding box center [354, 378] width 212 height 517
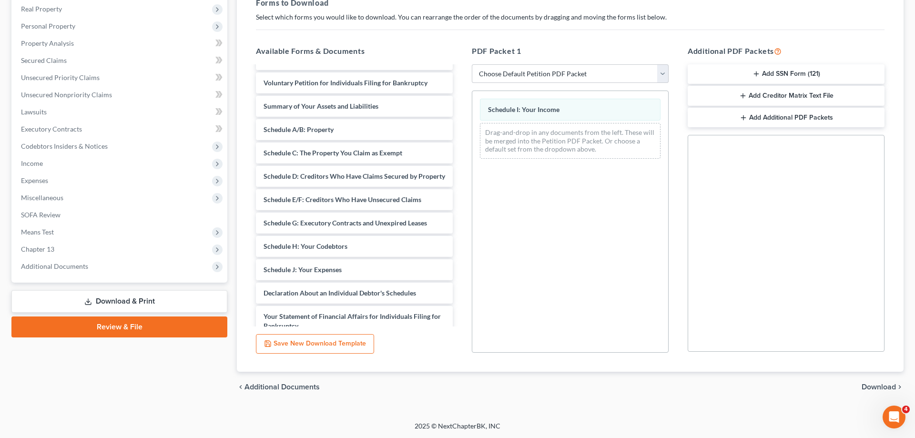
click at [877, 384] on span "Download" at bounding box center [879, 387] width 34 height 8
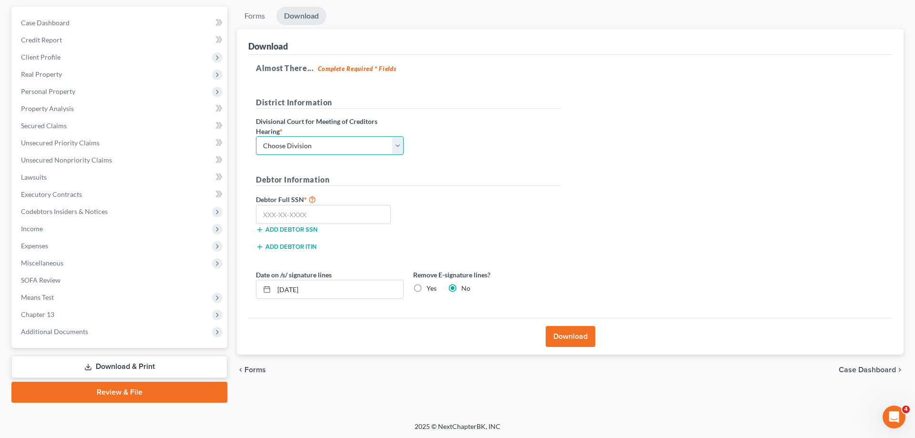
click at [256, 136] on select "Choose Division Fresno Modesto Sacramento" at bounding box center [330, 145] width 148 height 19
select select "2"
click option "Sacramento" at bounding box center [0, 0] width 0 height 0
click at [310, 222] on input "text" at bounding box center [323, 214] width 135 height 19
type input "111-11-1111"
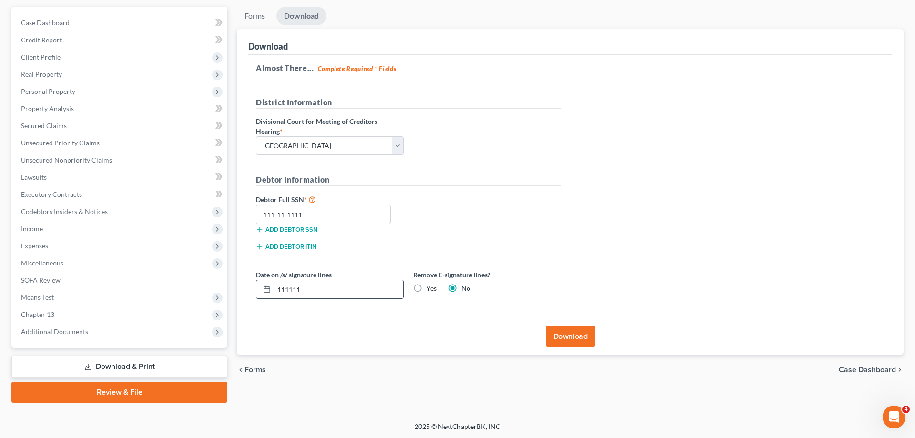
drag, startPoint x: 325, startPoint y: 293, endPoint x: 205, endPoint y: 284, distance: 120.0
click at [274, 284] on input "111111" at bounding box center [338, 289] width 129 height 18
type input "1"
click at [427, 289] on label "Yes" at bounding box center [432, 289] width 10 height 10
click at [430, 289] on input "Yes" at bounding box center [433, 287] width 6 height 6
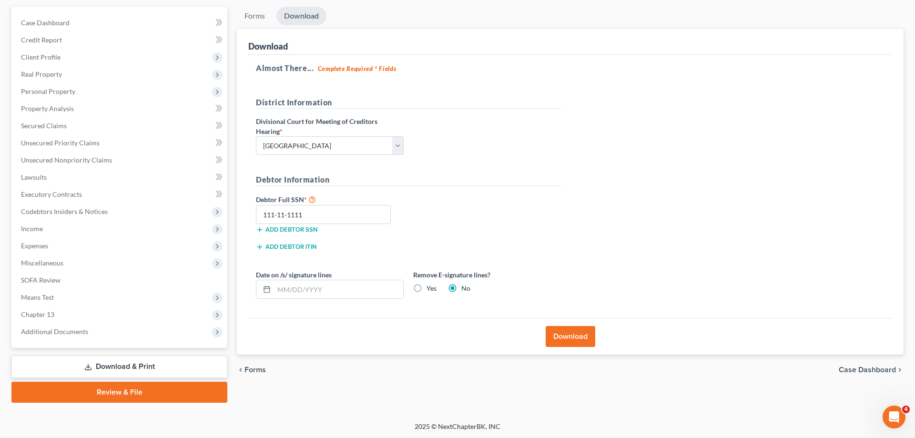
radio input "true"
radio input "false"
click at [567, 333] on button "Download" at bounding box center [571, 336] width 50 height 21
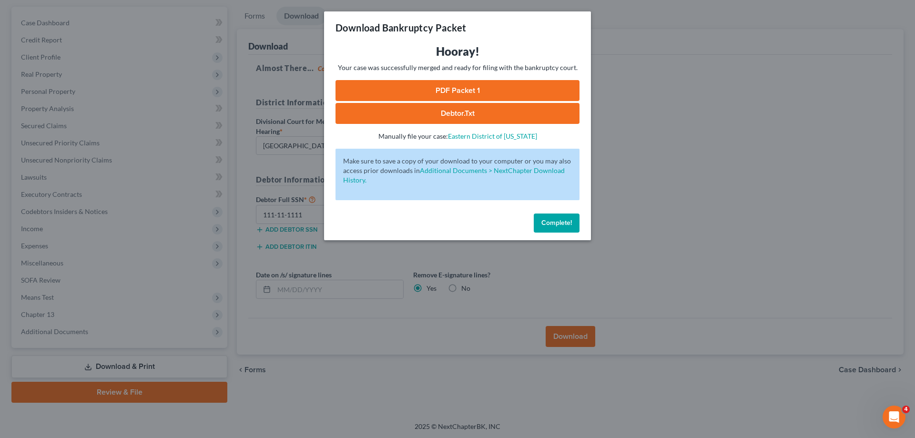
click at [457, 87] on link "PDF Packet 1" at bounding box center [458, 90] width 244 height 21
click at [552, 224] on span "Complete!" at bounding box center [556, 223] width 31 height 8
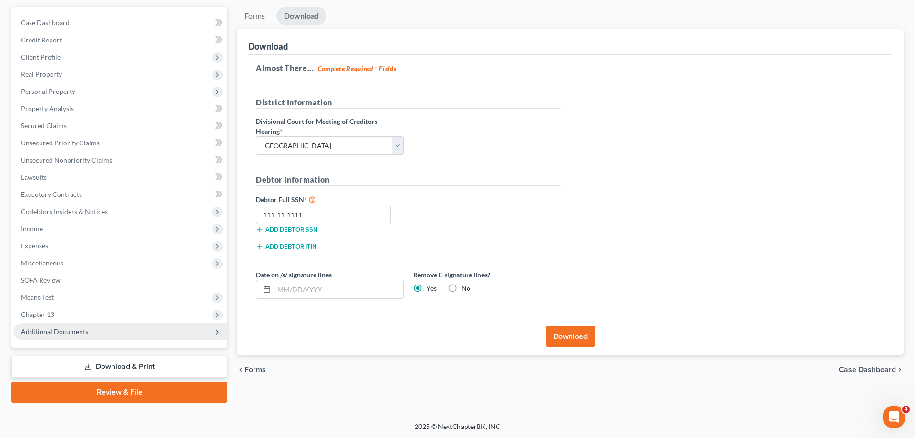
click at [75, 331] on span "Additional Documents" at bounding box center [54, 331] width 67 height 8
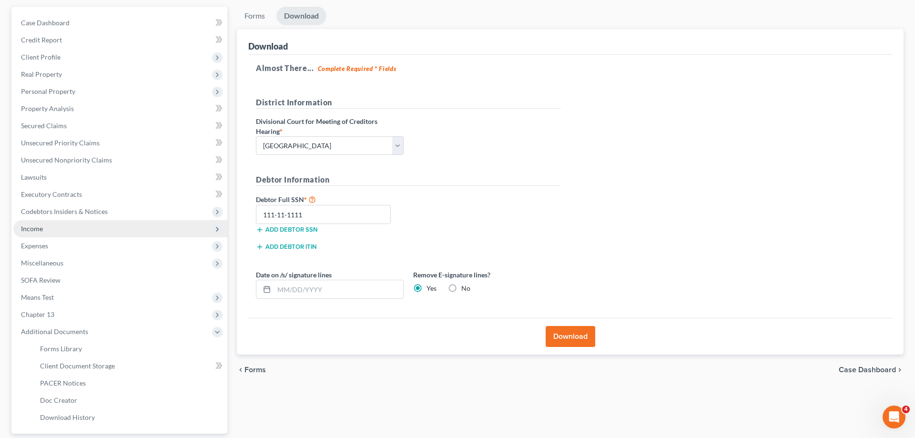
click at [52, 229] on span "Income" at bounding box center [120, 228] width 214 height 17
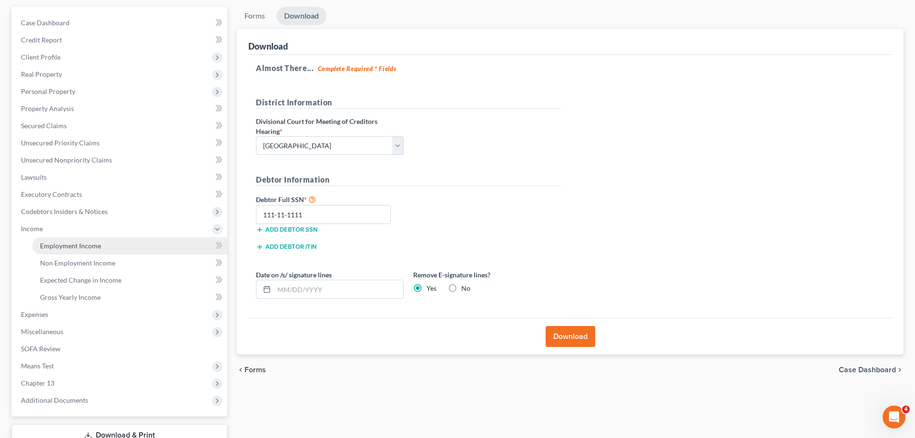
click at [102, 247] on link "Employment Income" at bounding box center [129, 245] width 195 height 17
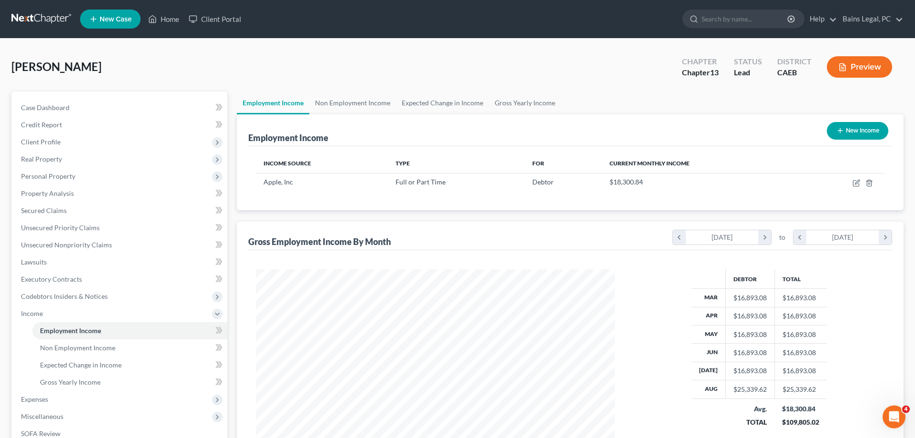
scroll to position [179, 378]
click at [854, 183] on icon "button" at bounding box center [856, 184] width 6 height 6
select select "0"
select select "4"
select select "2"
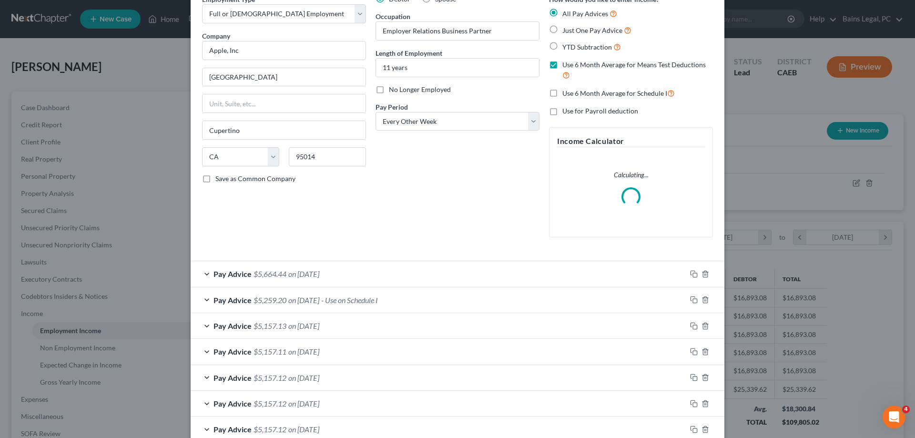
scroll to position [146, 0]
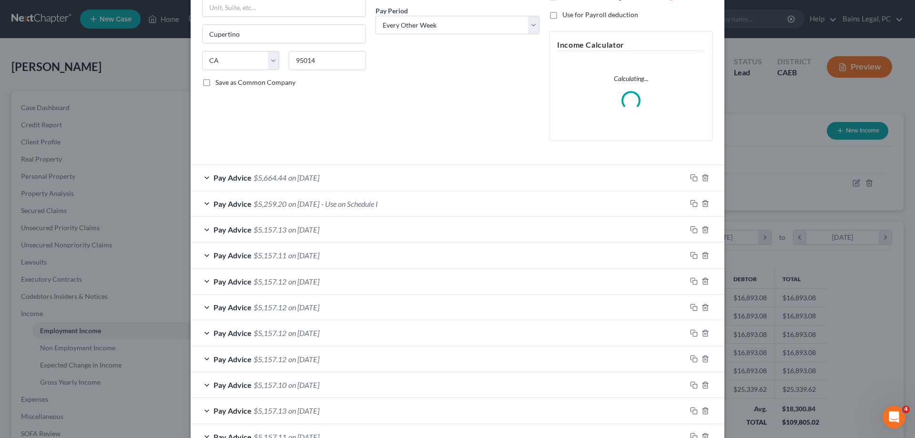
click at [465, 178] on div "Pay Advice $5,664.44 on 08/29/2025" at bounding box center [439, 177] width 496 height 25
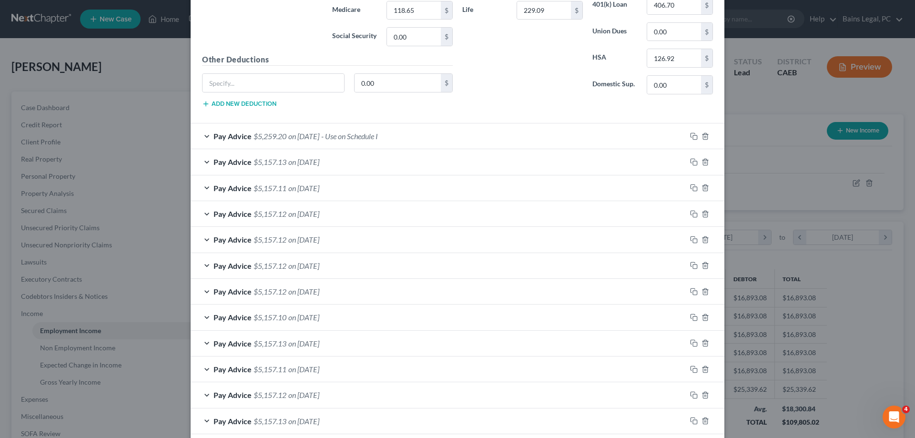
scroll to position [580, 0]
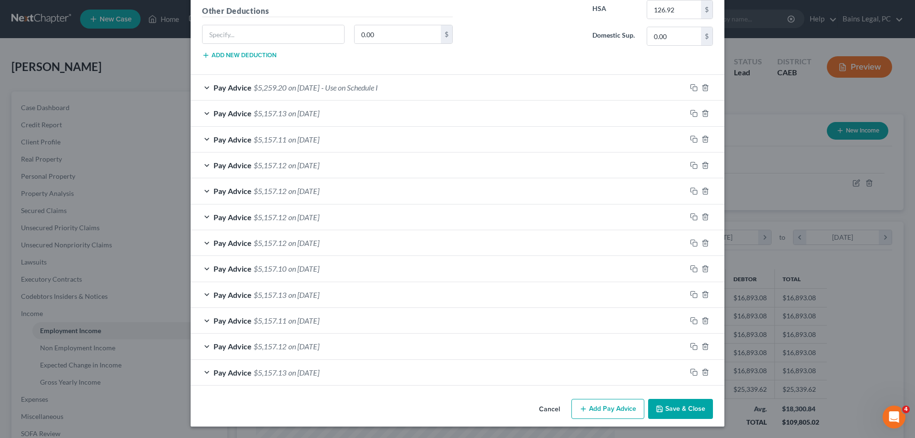
click at [674, 407] on button "Save & Close" at bounding box center [680, 409] width 65 height 20
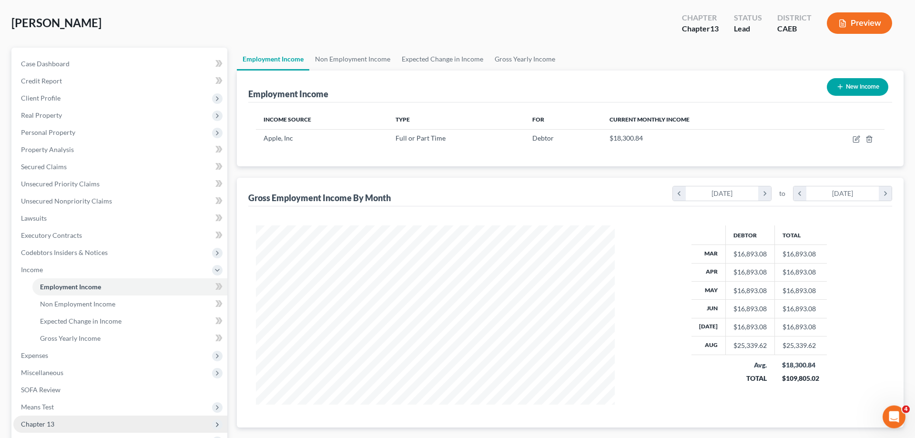
scroll to position [146, 0]
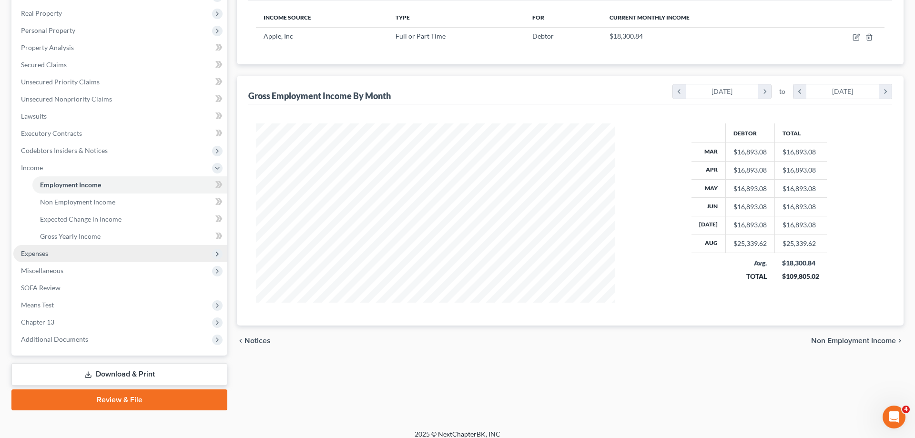
click at [31, 254] on span "Expenses" at bounding box center [34, 253] width 27 height 8
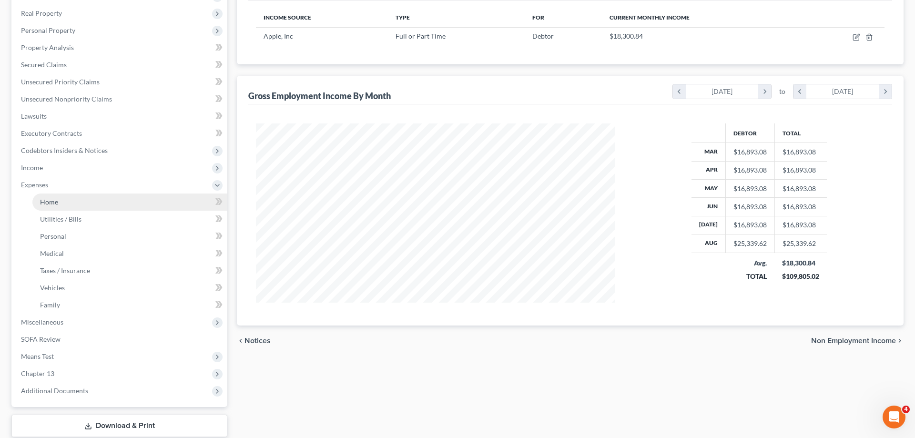
click at [79, 209] on link "Home" at bounding box center [129, 201] width 195 height 17
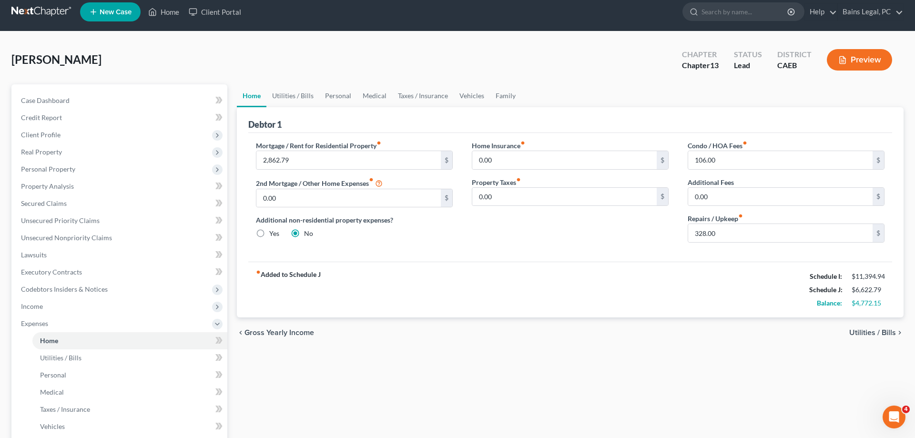
scroll to position [205, 0]
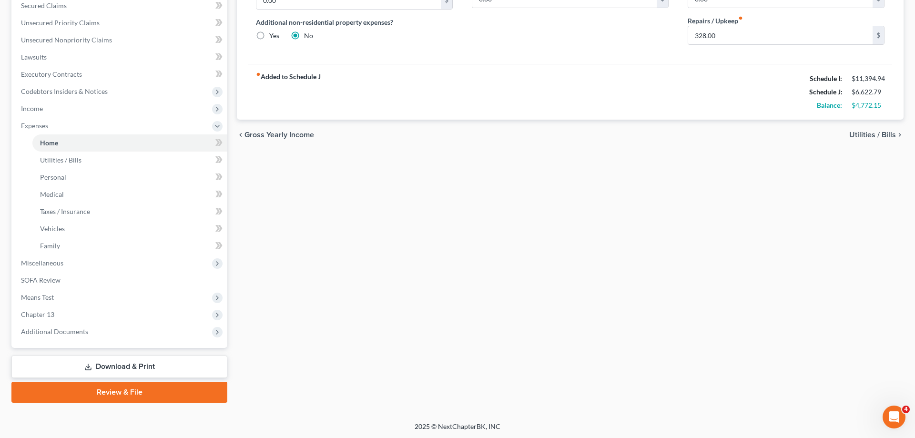
drag, startPoint x: 85, startPoint y: 336, endPoint x: 89, endPoint y: 343, distance: 7.7
click at [85, 336] on span "Additional Documents" at bounding box center [120, 331] width 214 height 17
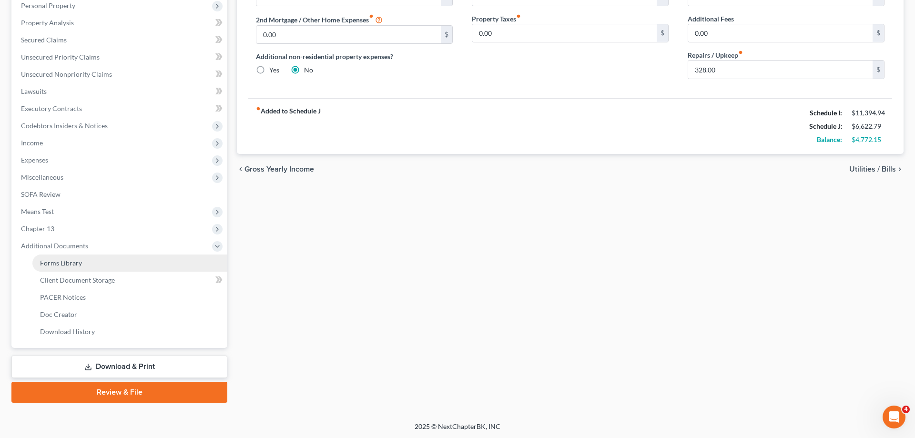
drag, startPoint x: 102, startPoint y: 268, endPoint x: 210, endPoint y: 264, distance: 107.8
click at [103, 268] on link "Forms Library" at bounding box center [129, 262] width 195 height 17
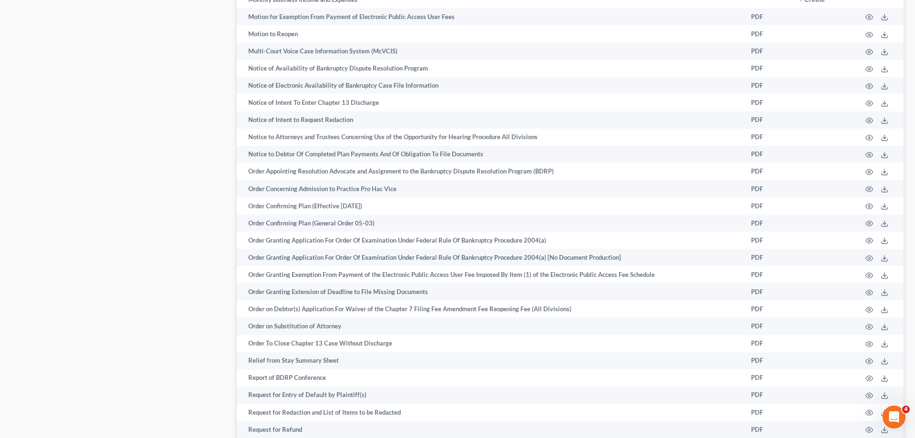
scroll to position [1386, 0]
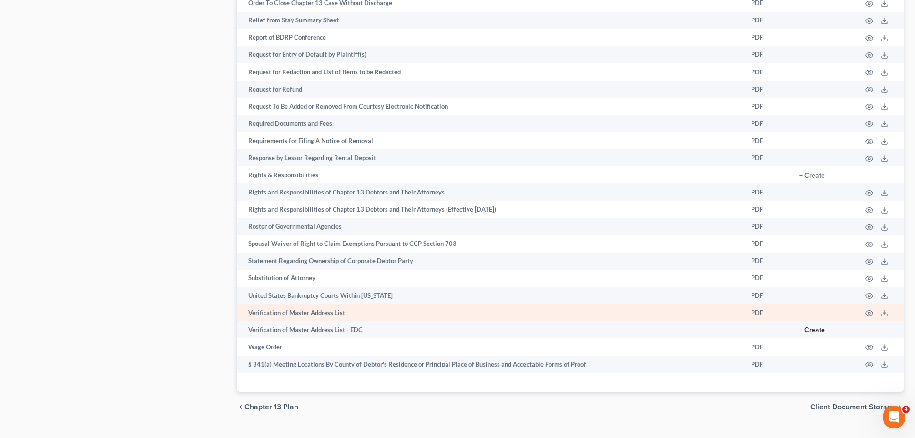
click at [808, 334] on button "+ Create" at bounding box center [812, 330] width 26 height 7
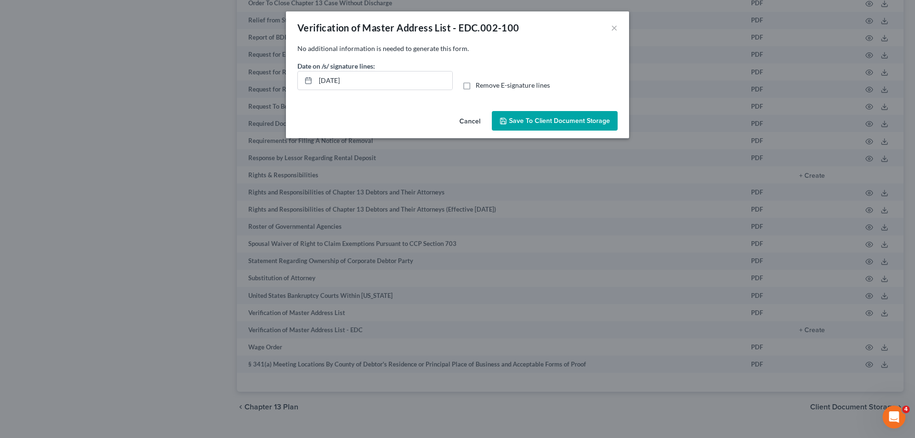
drag, startPoint x: 342, startPoint y: 72, endPoint x: 204, endPoint y: 66, distance: 137.4
click at [206, 70] on div "Verification of Master Address List - EDC.002-100 × No additional information i…" at bounding box center [457, 219] width 915 height 438
drag, startPoint x: 385, startPoint y: 79, endPoint x: 288, endPoint y: 79, distance: 96.3
click at [316, 80] on input "09/04/2025" at bounding box center [384, 80] width 137 height 18
click at [476, 87] on span "Remove E-signature lines" at bounding box center [513, 85] width 74 height 8
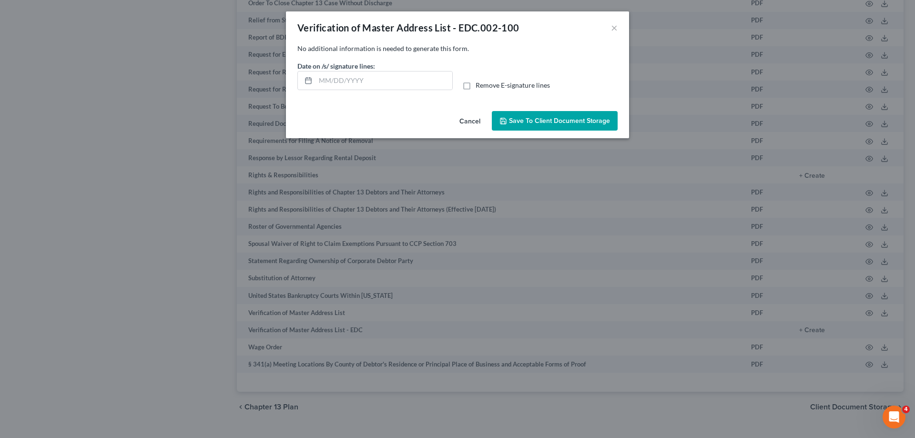
click at [479, 87] on input "Remove E-signature lines" at bounding box center [482, 84] width 6 height 6
checkbox input "true"
drag, startPoint x: 536, startPoint y: 123, endPoint x: 470, endPoint y: 130, distance: 65.6
click at [536, 123] on span "Save to Client Document Storage" at bounding box center [559, 121] width 101 height 8
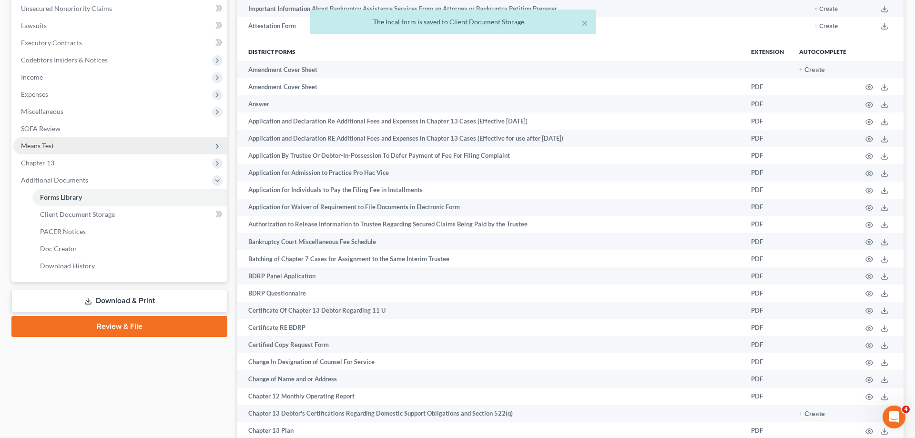
scroll to position [219, 0]
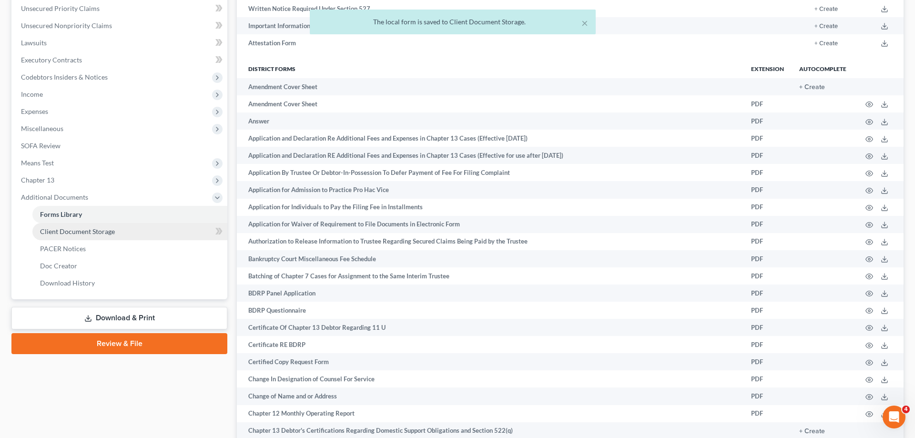
click at [89, 227] on span "Client Document Storage" at bounding box center [77, 231] width 75 height 8
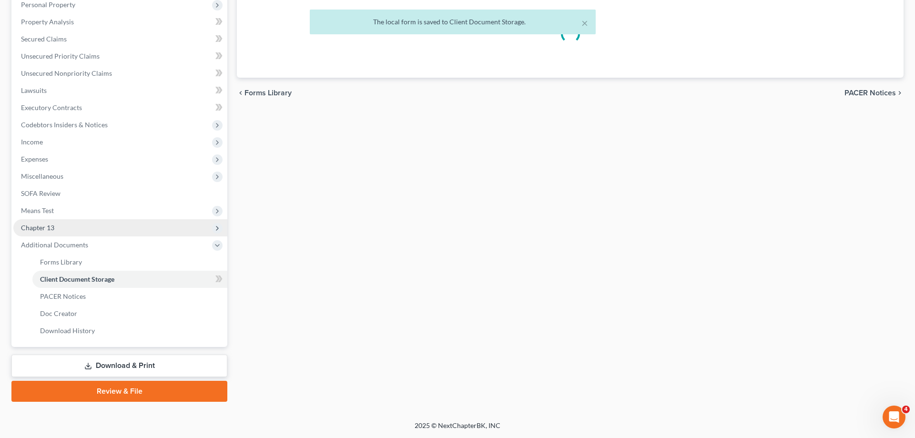
scroll to position [171, 0]
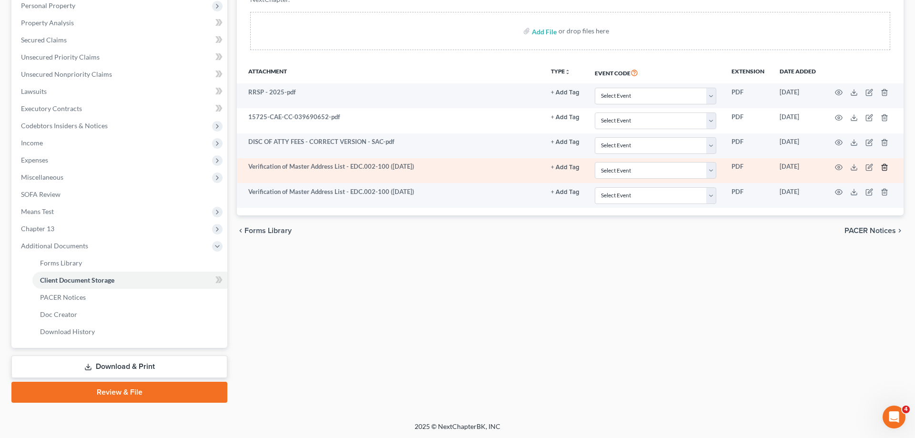
click at [886, 166] on icon "button" at bounding box center [884, 167] width 4 height 6
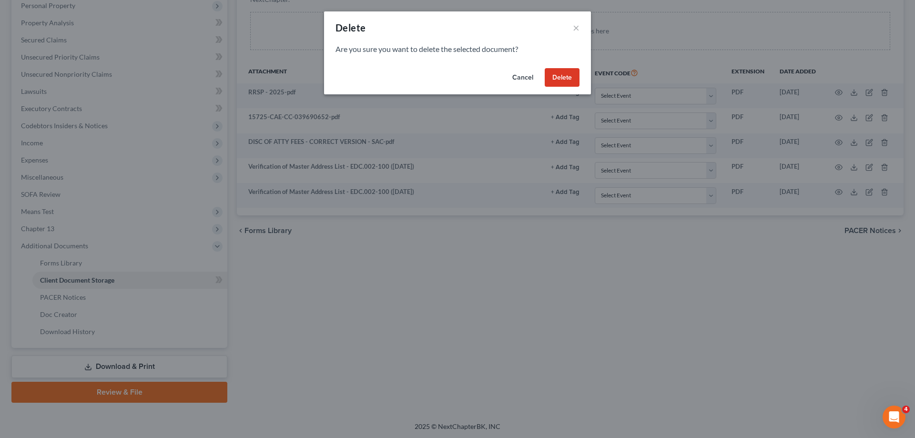
click at [570, 76] on button "Delete" at bounding box center [562, 77] width 35 height 19
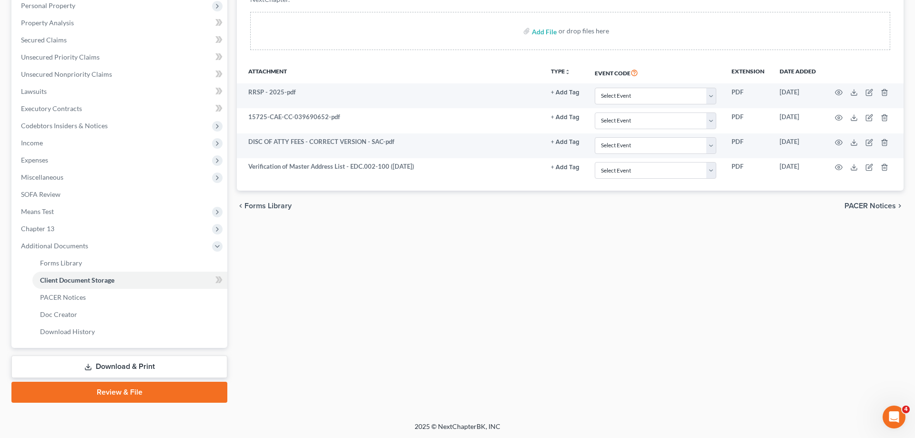
click at [176, 367] on link "Download & Print" at bounding box center [119, 367] width 216 height 22
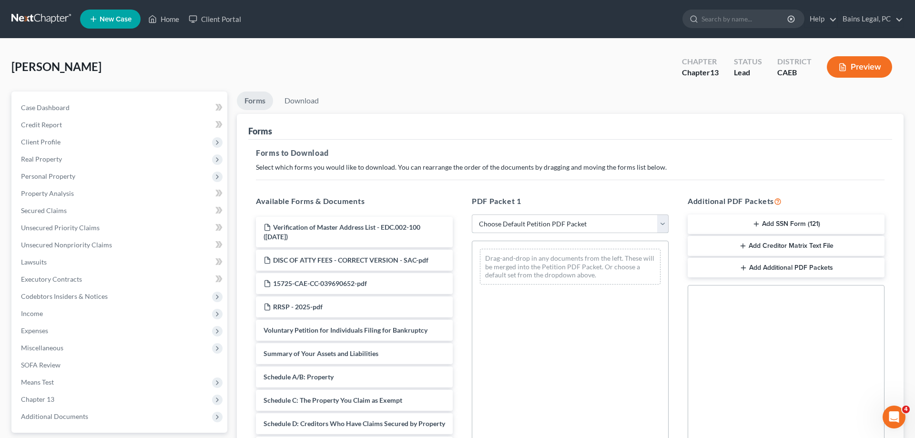
click at [472, 214] on select "Choose Default Petition PDF Packet Complete Bankruptcy Petition (all forms and …" at bounding box center [570, 223] width 197 height 19
select select "0"
click option "Complete Bankruptcy Petition (all forms and schedules)" at bounding box center [0, 0] width 0 height 0
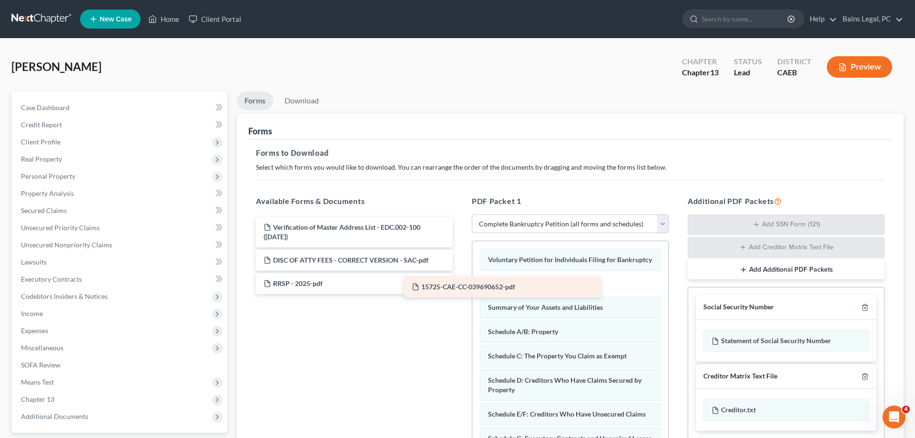
drag, startPoint x: 321, startPoint y: 277, endPoint x: 467, endPoint y: 282, distance: 145.9
click at [460, 282] on div "15725-CAE-CC-039690652-pdf Verification of Master Address List - EDC.002-100 (0…" at bounding box center [354, 255] width 212 height 77
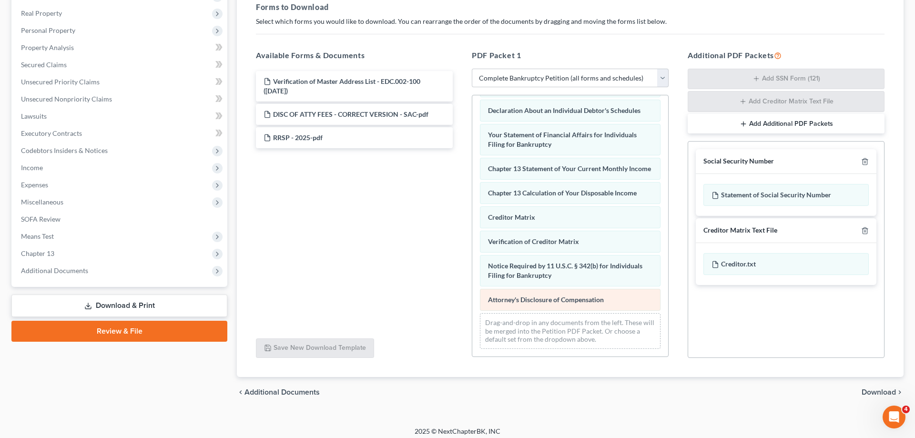
scroll to position [151, 0]
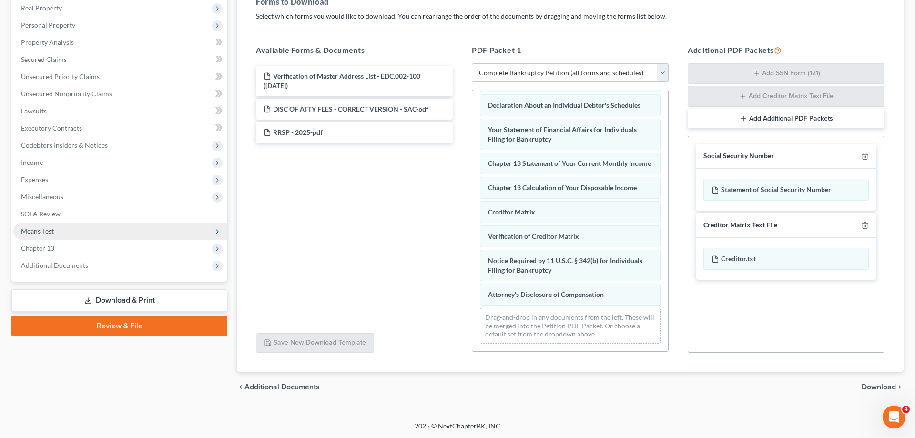
click at [472, 234] on div "Voluntary Petition for Individuals Filing for Bankruptcy 15725-CAE-CC-039690652…" at bounding box center [570, 80] width 196 height 541
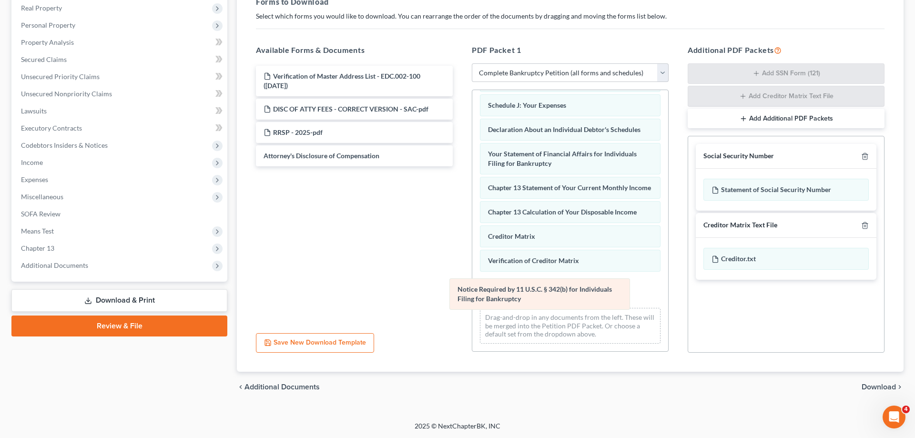
drag, startPoint x: 557, startPoint y: 295, endPoint x: 276, endPoint y: 254, distance: 283.7
click at [472, 272] on div "Notice Required by 11 U.S.C. § 342(b) for Individuals Filing for Bankruptcy Vol…" at bounding box center [570, 92] width 196 height 517
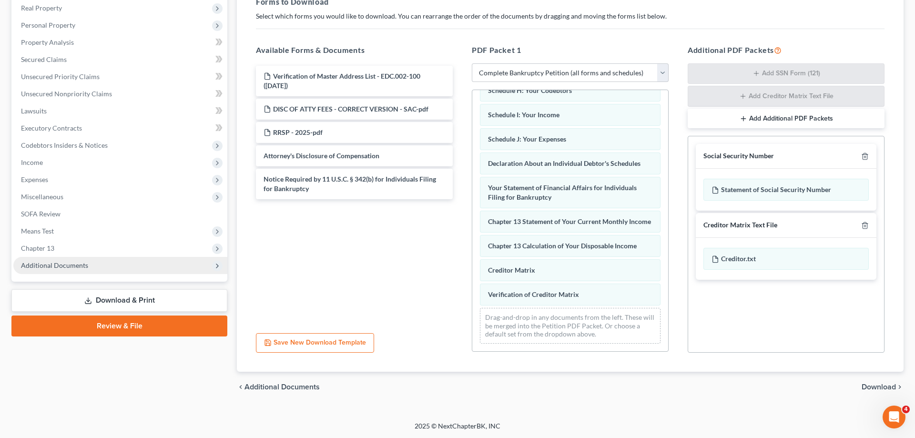
click at [472, 272] on div "Voluntary Petition for Individuals Filing for Bankruptcy 15725-CAE-CC-039690652…" at bounding box center [570, 109] width 196 height 483
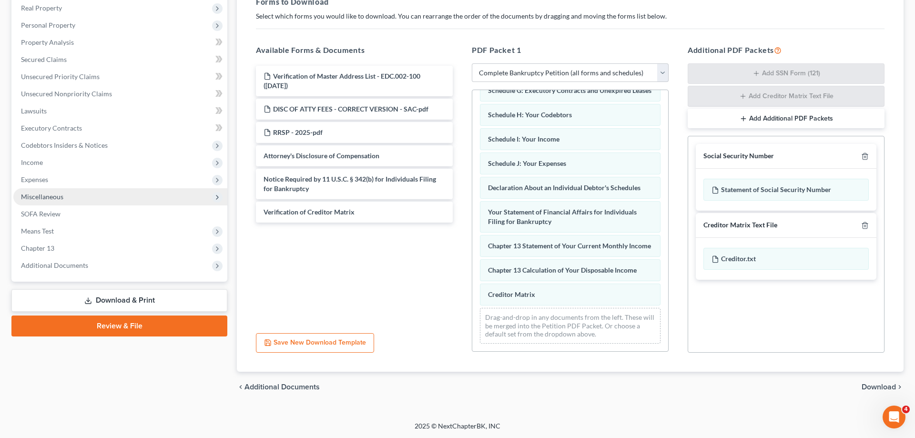
click at [472, 234] on div "Voluntary Petition for Individuals Filing for Bankruptcy 15725-CAE-CC-039690652…" at bounding box center [570, 121] width 196 height 459
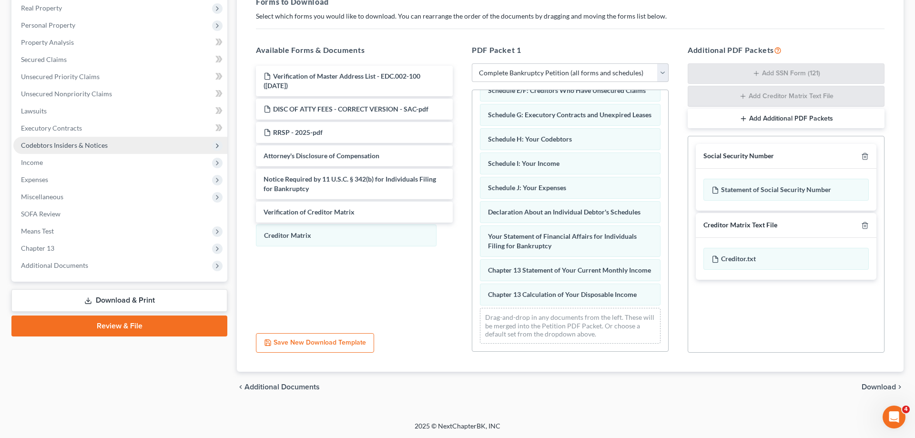
scroll to position [173, 0]
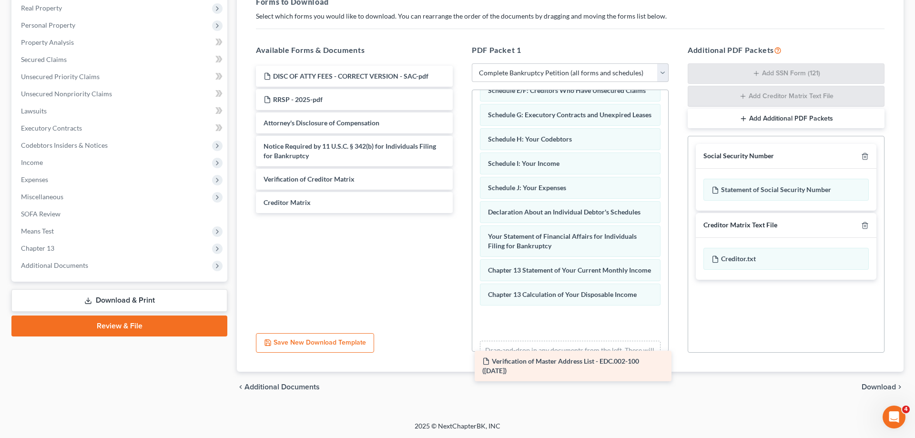
drag, startPoint x: 404, startPoint y: 148, endPoint x: 509, endPoint y: 321, distance: 202.3
click at [460, 213] on div "Verification of Master Address List - EDC.002-100 (09/04/2025) Verification of …" at bounding box center [354, 139] width 212 height 147
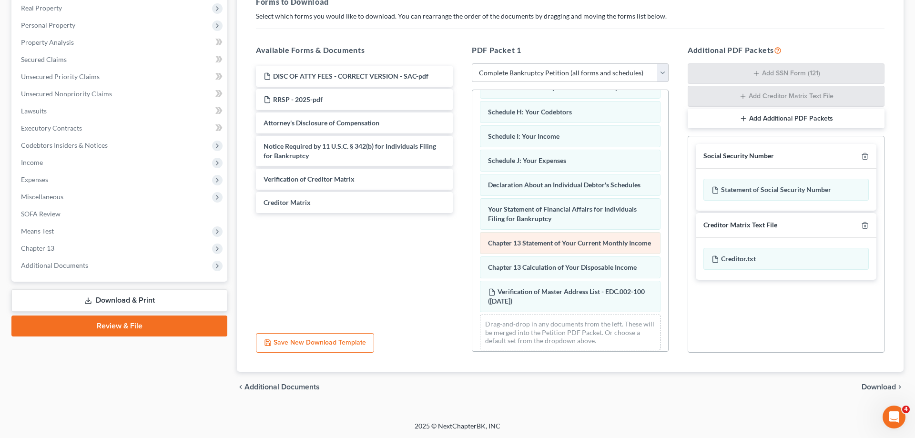
scroll to position [207, 0]
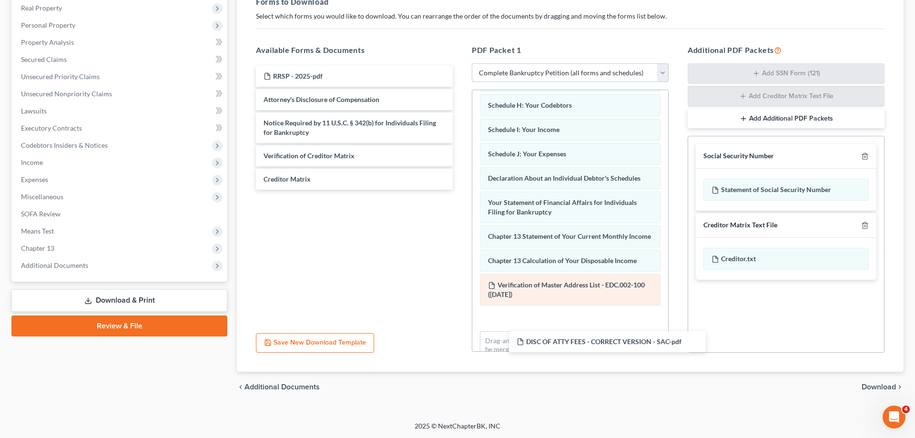
drag, startPoint x: 311, startPoint y: 78, endPoint x: 529, endPoint y: 305, distance: 314.1
click at [460, 190] on div "DISC OF ATTY FEES - CORRECT VERSION - SAC-pdf DISC OF ATTY FEES - CORRECT VERSI…" at bounding box center [354, 128] width 212 height 124
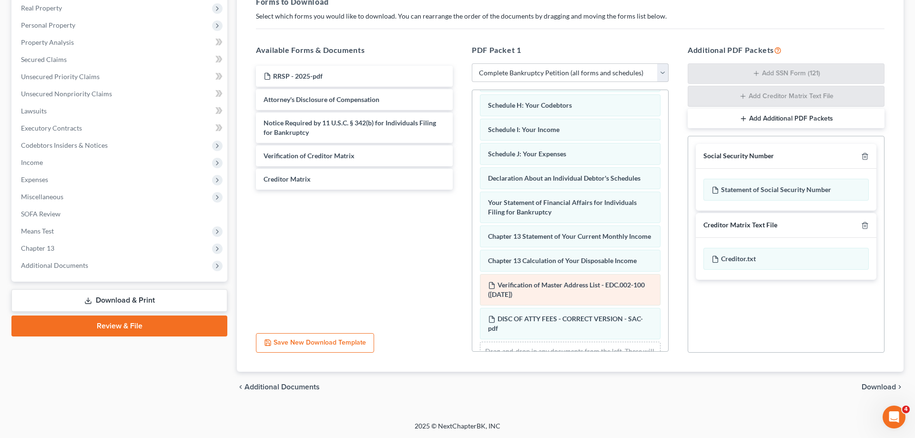
scroll to position [241, 0]
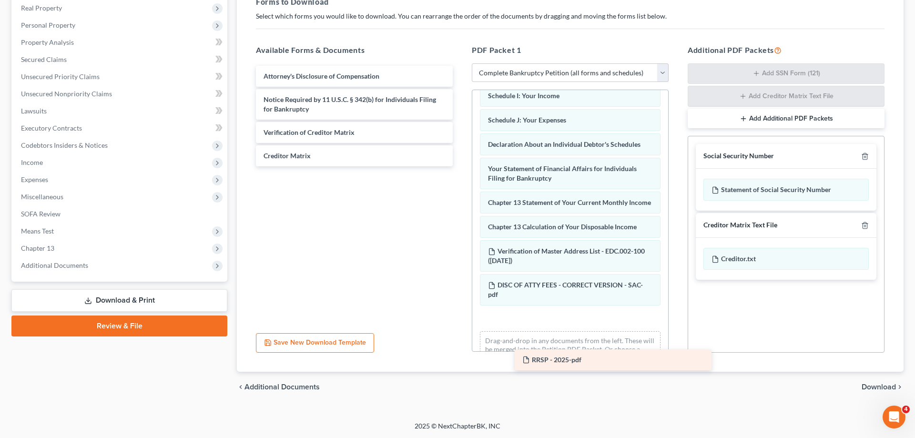
drag, startPoint x: 593, startPoint y: 223, endPoint x: 579, endPoint y: 325, distance: 103.0
click at [460, 166] on div "RRSP - 2025-pdf RRSP - 2025-pdf Attorney's Disclosure of Compensation Notice Re…" at bounding box center [354, 116] width 212 height 101
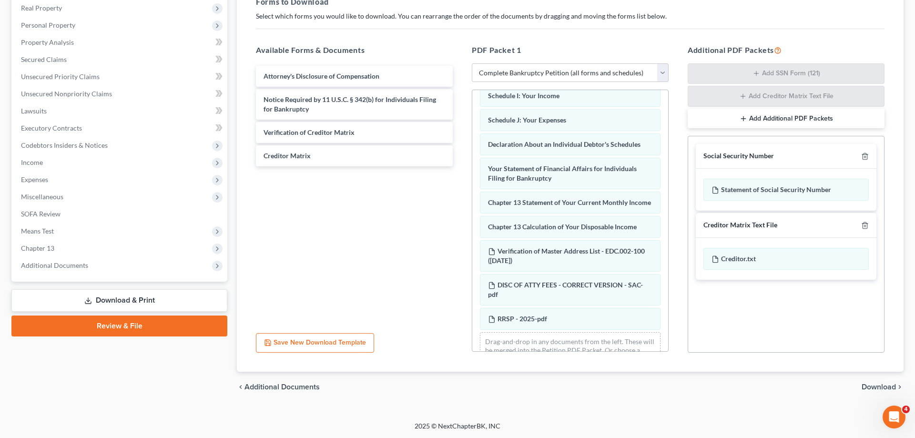
scroll to position [265, 0]
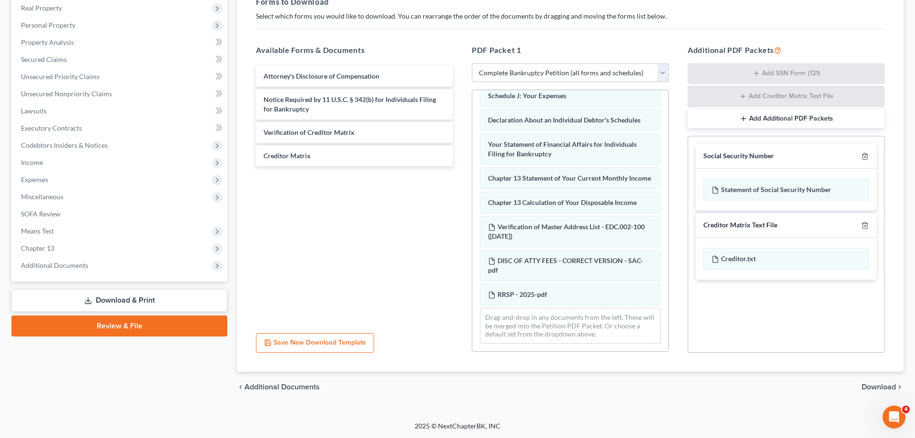
click at [882, 390] on span "Download" at bounding box center [879, 387] width 34 height 8
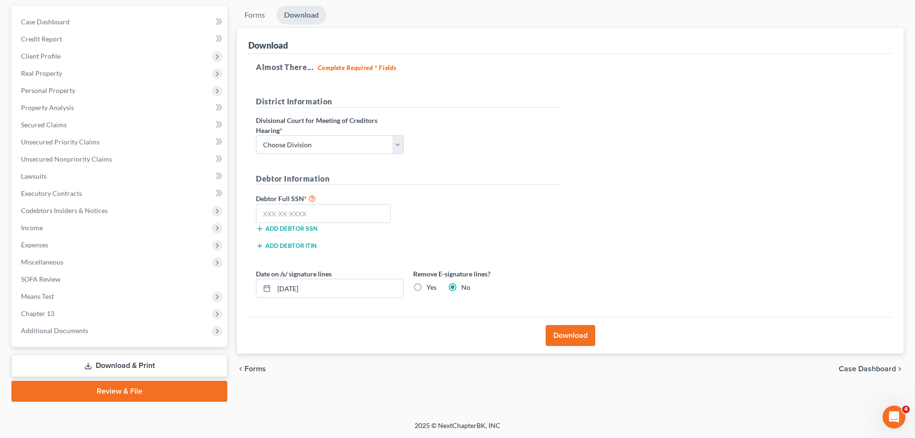
scroll to position [85, 0]
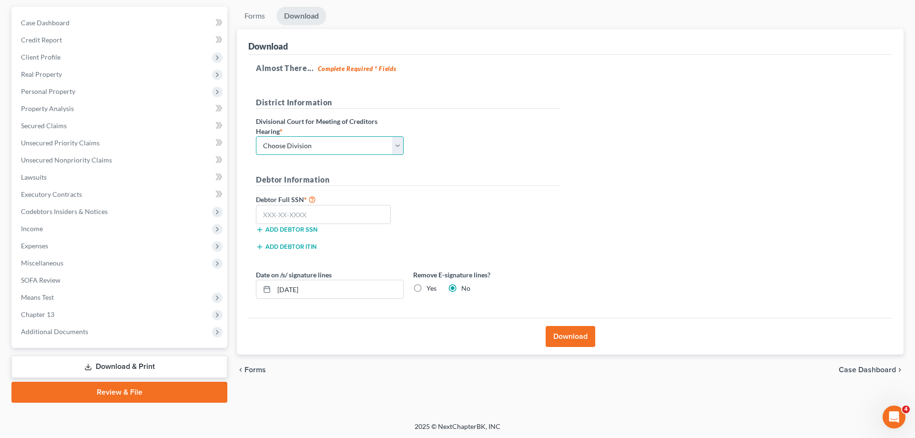
click at [256, 136] on select "Choose Division Fresno Modesto Sacramento" at bounding box center [330, 145] width 148 height 19
select select "2"
click option "Sacramento" at bounding box center [0, 0] width 0 height 0
click at [303, 214] on input "text" at bounding box center [323, 214] width 135 height 19
type input "111-11-1111"
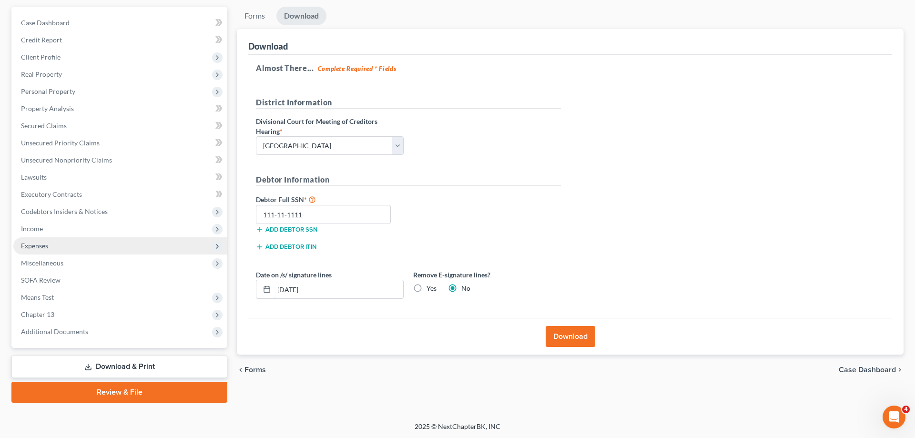
drag, startPoint x: 329, startPoint y: 291, endPoint x: 23, endPoint y: 239, distance: 310.0
click at [274, 280] on input "09/04/2025" at bounding box center [338, 289] width 129 height 18
click at [427, 285] on label "Yes" at bounding box center [432, 289] width 10 height 10
click at [430, 285] on input "Yes" at bounding box center [433, 287] width 6 height 6
radio input "true"
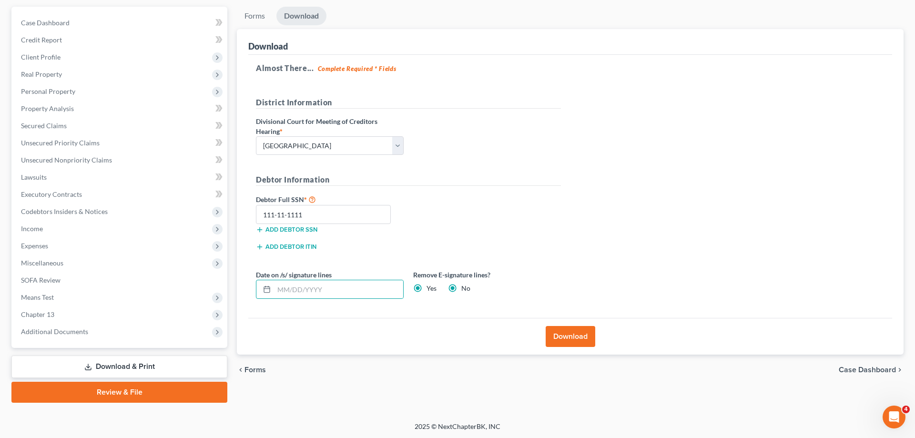
radio input "false"
click at [570, 335] on button "Download" at bounding box center [571, 336] width 50 height 21
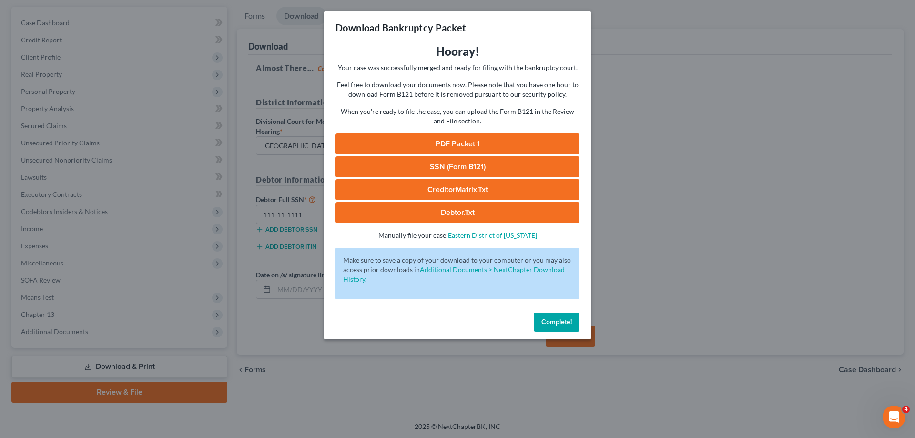
click at [359, 143] on link "PDF Packet 1" at bounding box center [458, 143] width 244 height 21
click at [385, 170] on link "SSN (Form B121)" at bounding box center [458, 166] width 244 height 21
